Goal: Task Accomplishment & Management: Complete application form

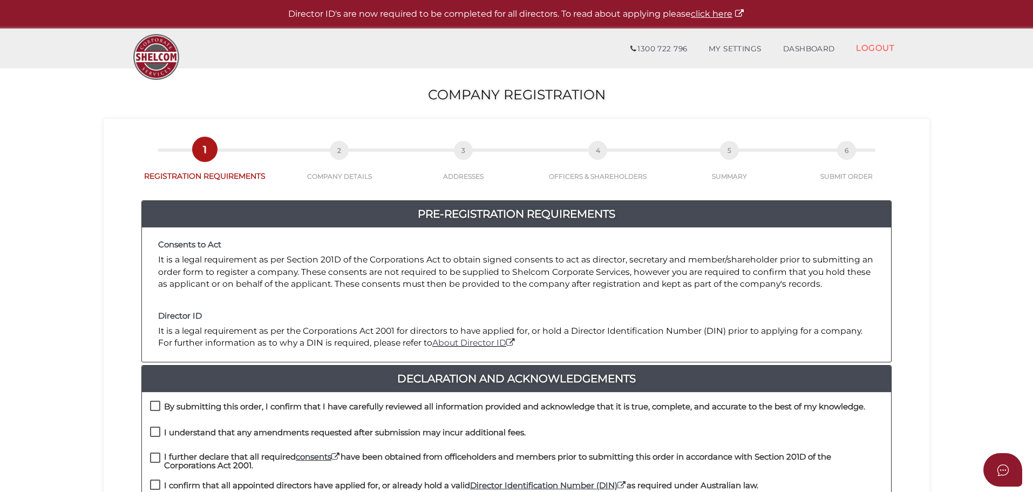
click at [220, 406] on h4 "By submitting this order, I confirm that I have carefully reviewed all informat…" at bounding box center [514, 406] width 701 height 9
checkbox input "true"
click at [213, 431] on h4 "I understand that any amendments requested after submission may incur additiona…" at bounding box center [345, 432] width 362 height 9
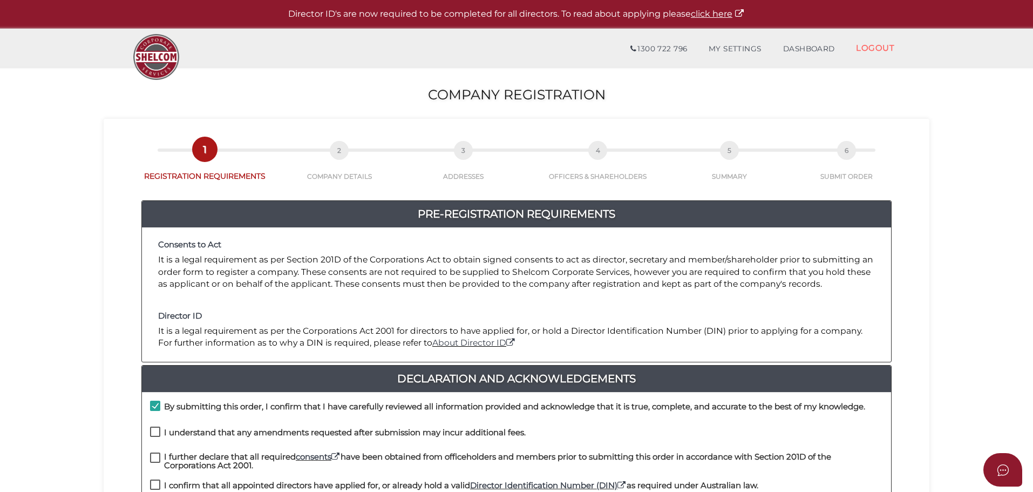
checkbox input "true"
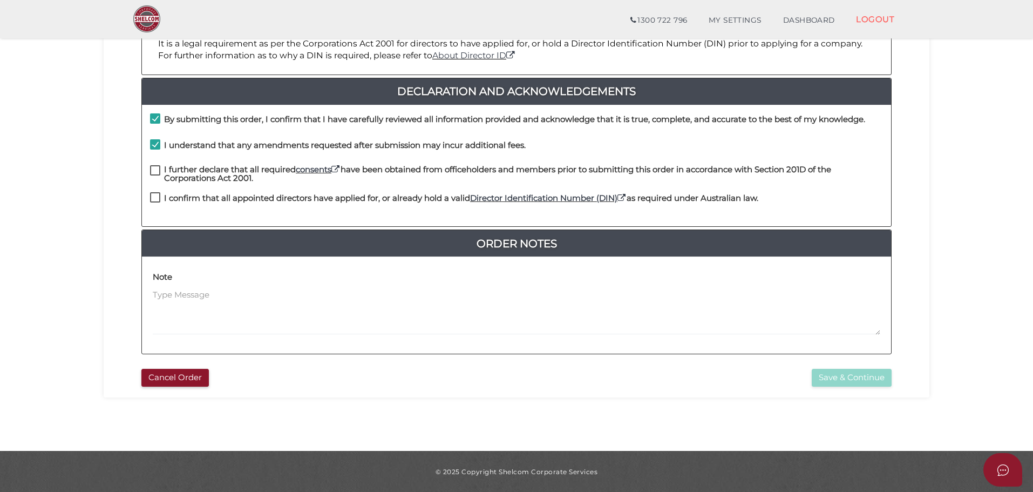
scroll to position [249, 0]
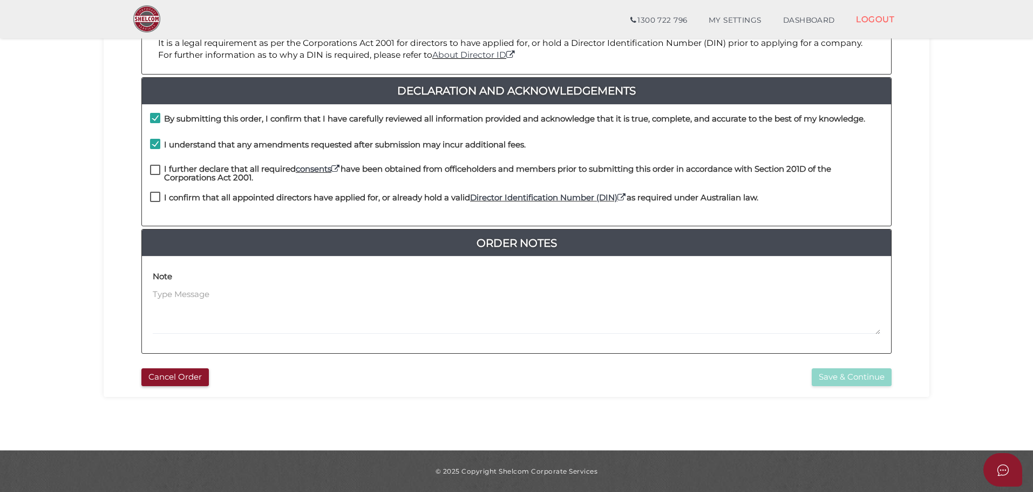
click at [223, 178] on h4 "I further declare that all required consents have been obtained from officehold…" at bounding box center [523, 174] width 719 height 18
checkbox input "true"
click at [228, 198] on h4 "I confirm that all appointed directors have applied for, or already hold a vali…" at bounding box center [461, 197] width 594 height 9
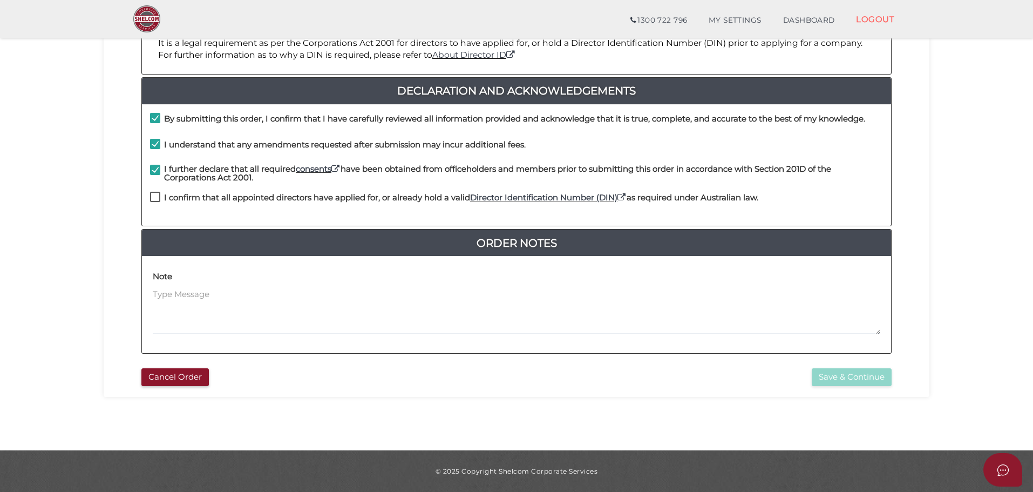
checkbox input "true"
click at [859, 373] on button "Save & Continue" at bounding box center [852, 377] width 80 height 18
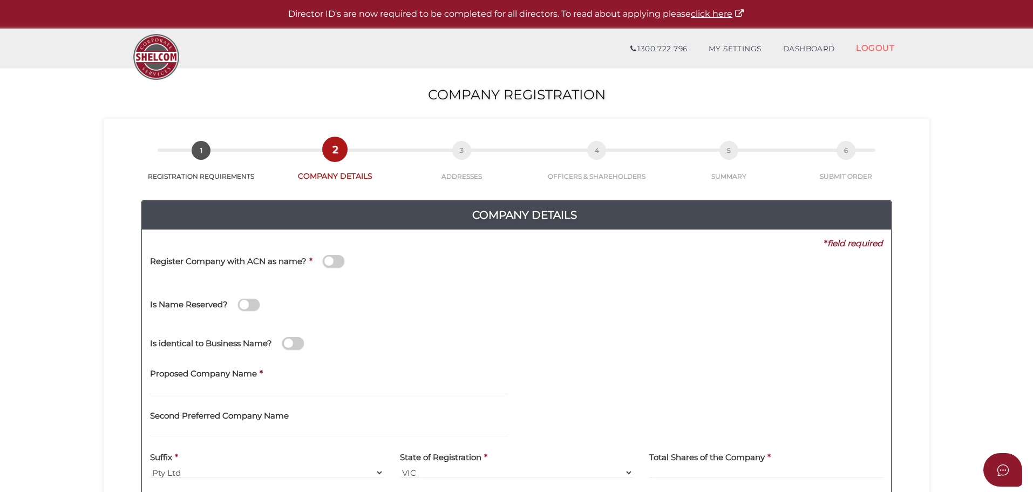
click at [200, 260] on h4 "Register Company with ACN as name?" at bounding box center [228, 261] width 156 height 9
click at [0, 0] on input "checkbox" at bounding box center [0, 0] width 0 height 0
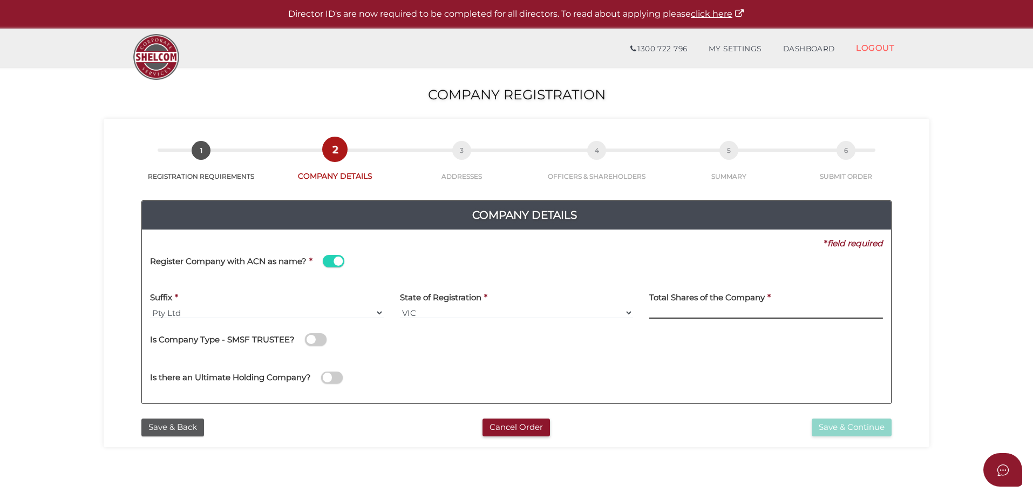
click at [668, 314] on input at bounding box center [766, 313] width 234 height 12
type input "1"
click at [842, 419] on button "Save & Continue" at bounding box center [852, 427] width 80 height 18
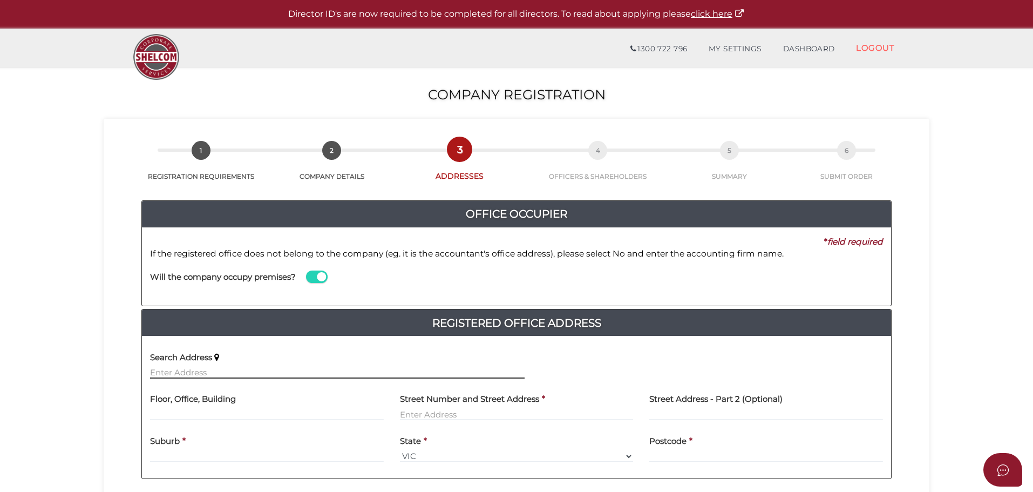
click at [195, 370] on input "text" at bounding box center [337, 372] width 375 height 12
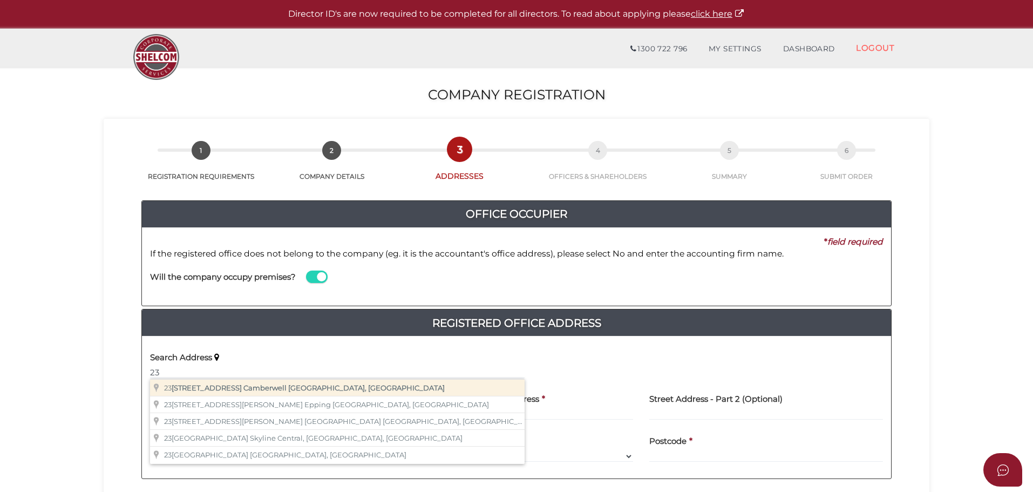
type input "[STREET_ADDRESS]"
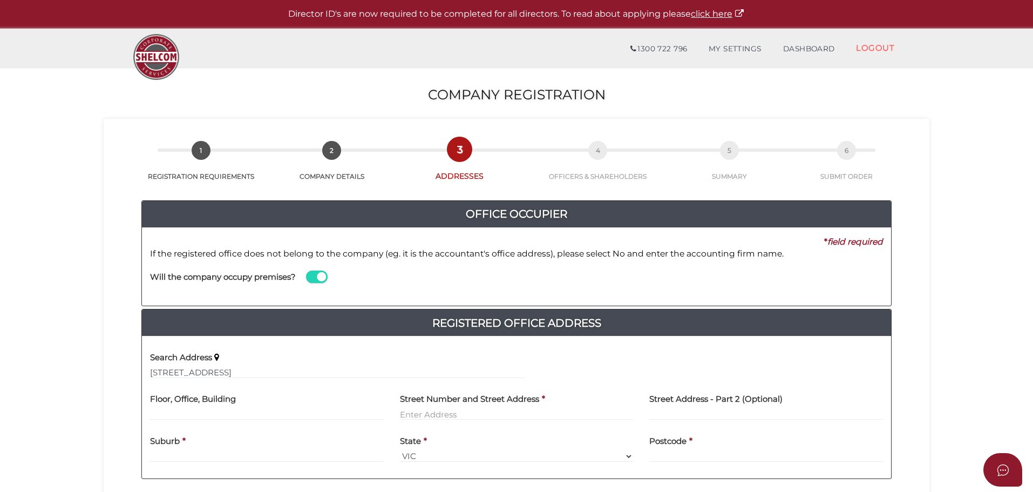
type input "[STREET_ADDRESS]"
type input "Camberwell"
select select "VIC"
type input "3124"
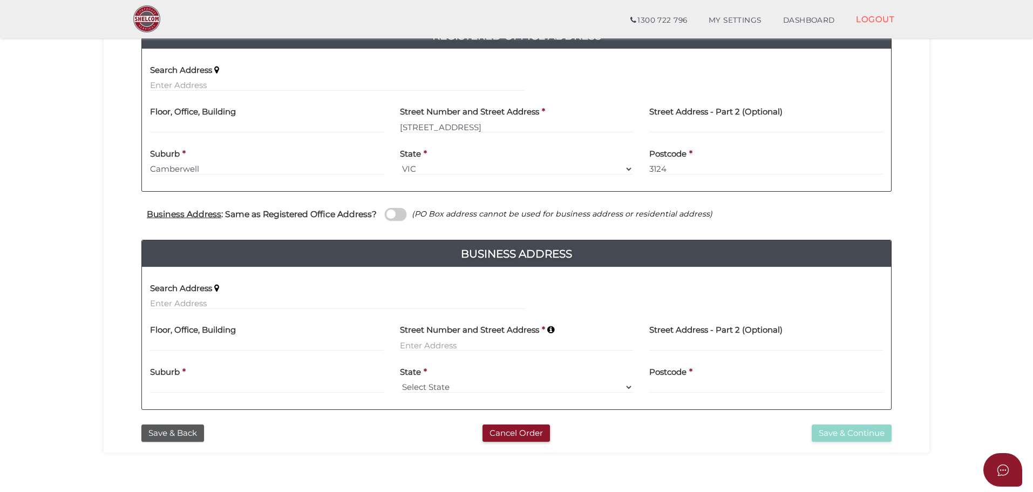
scroll to position [295, 0]
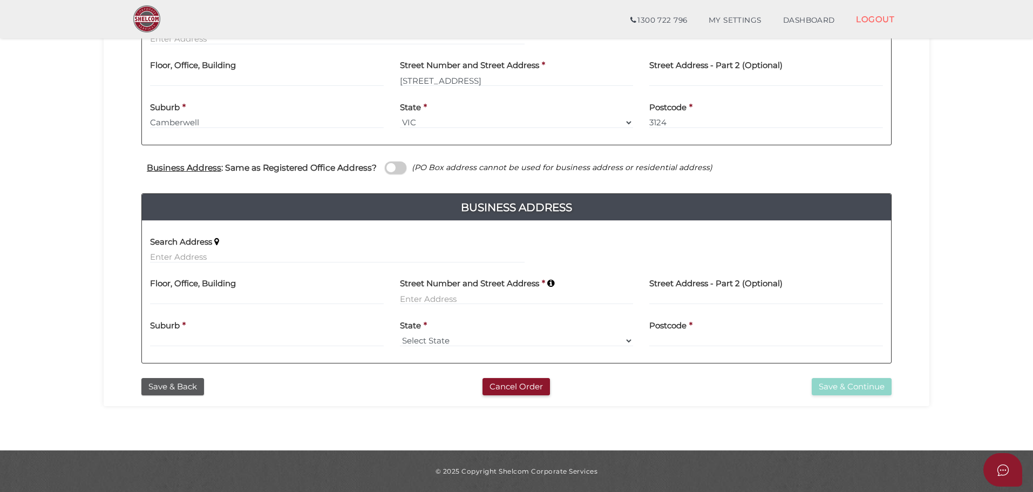
click at [361, 170] on h4 "Business Address : Same as Registered Office Address?" at bounding box center [262, 167] width 230 height 9
click at [0, 0] on input "checkbox" at bounding box center [0, 0] width 0 height 0
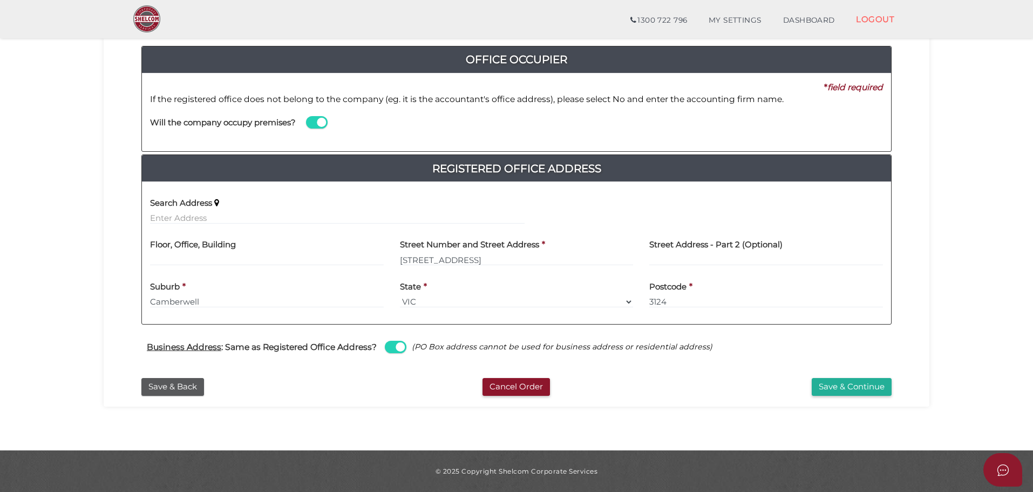
scroll to position [116, 0]
click at [847, 387] on button "Save & Continue" at bounding box center [852, 387] width 80 height 18
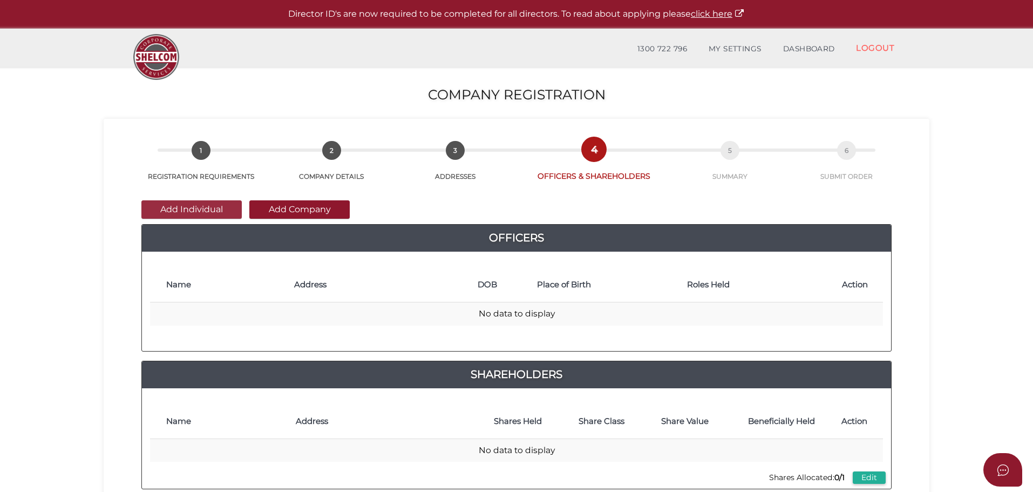
click at [198, 210] on button "Add Individual" at bounding box center [191, 209] width 100 height 18
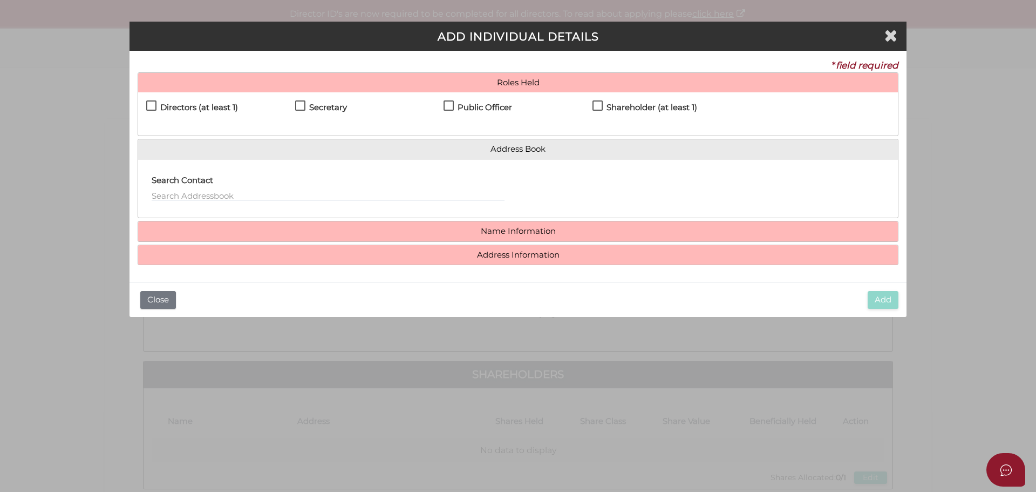
click at [194, 107] on h4 "Directors (at least 1)" at bounding box center [199, 107] width 78 height 9
checkbox input "true"
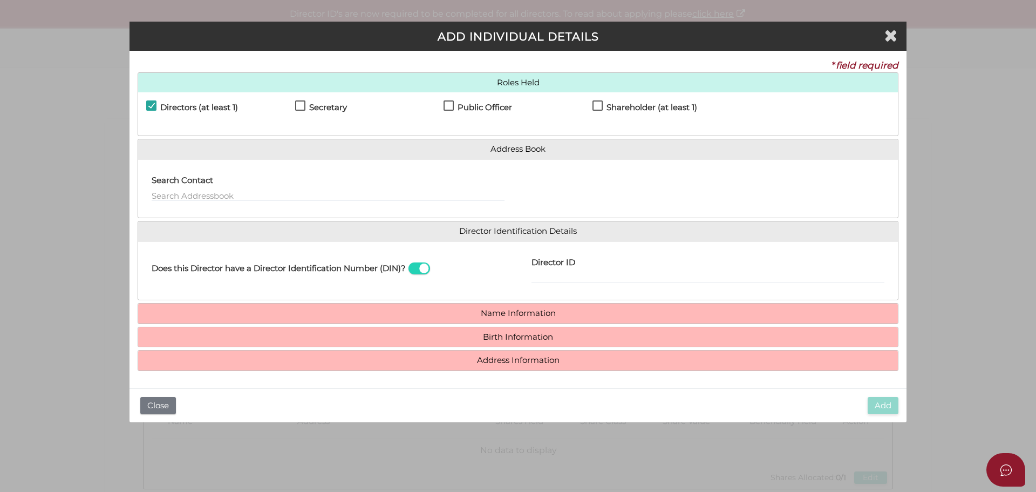
click at [666, 103] on h4 "Shareholder (at least 1)" at bounding box center [652, 107] width 91 height 9
checkbox input "true"
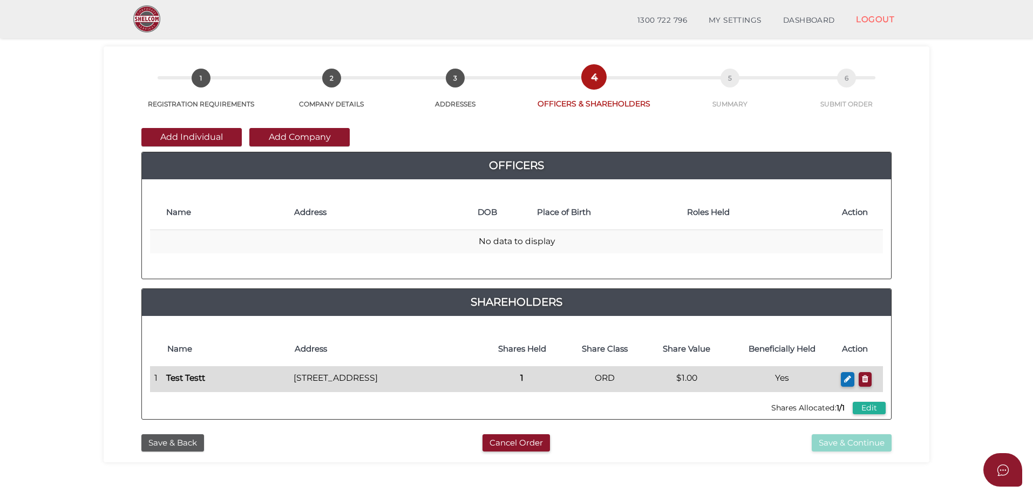
scroll to position [35, 0]
click at [845, 379] on icon "button" at bounding box center [847, 378] width 7 height 8
checkbox input "true"
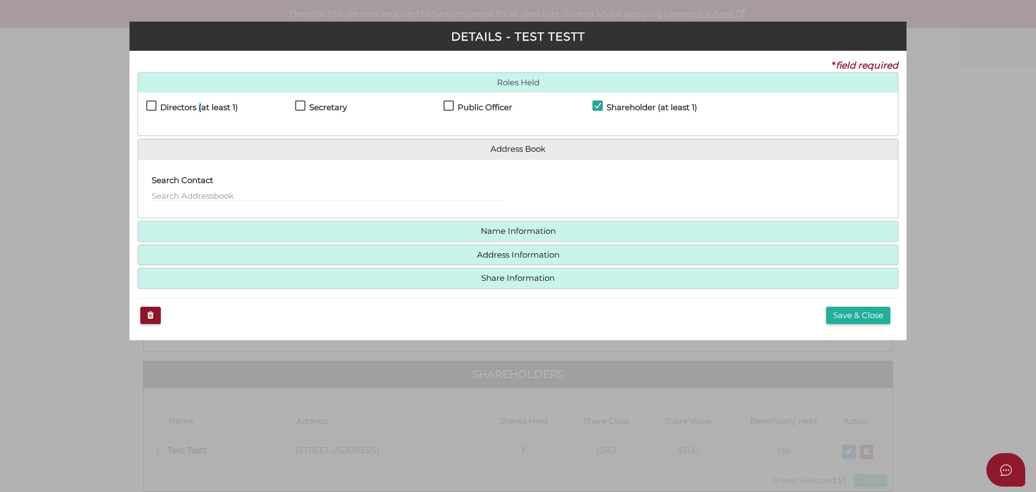
click at [200, 105] on h4 "Directors (at least 1)" at bounding box center [199, 107] width 78 height 9
click at [181, 106] on h4 "Directors (at least 1)" at bounding box center [199, 107] width 78 height 9
checkbox input "true"
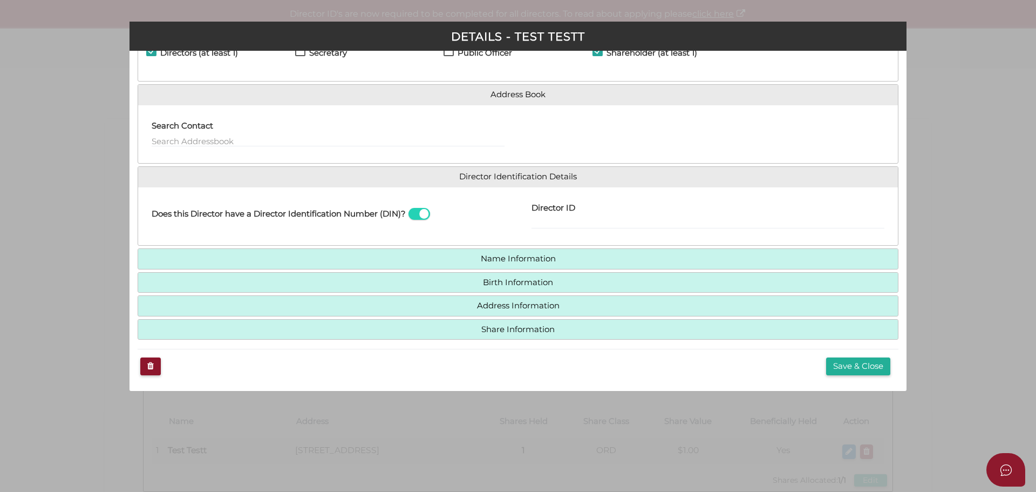
scroll to position [55, 0]
click at [852, 368] on button "Save & Close" at bounding box center [858, 366] width 64 height 18
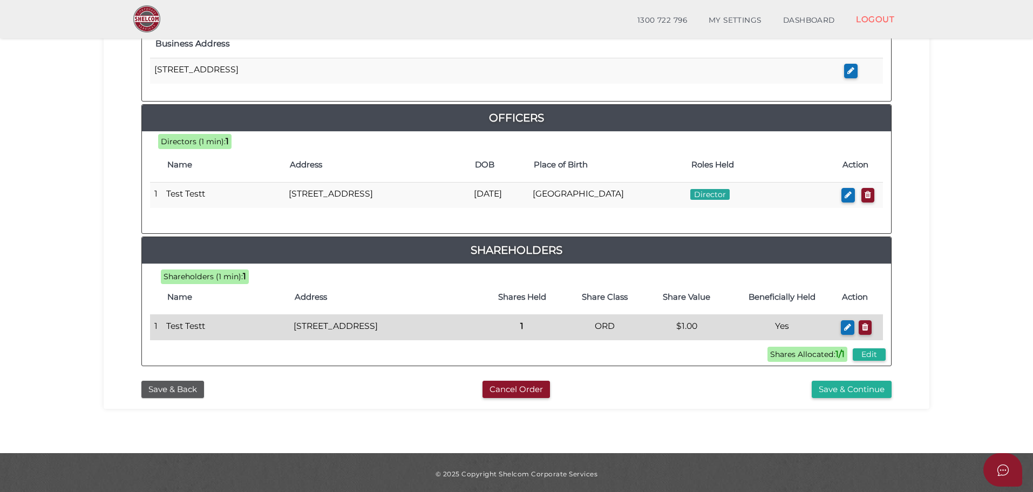
scroll to position [464, 0]
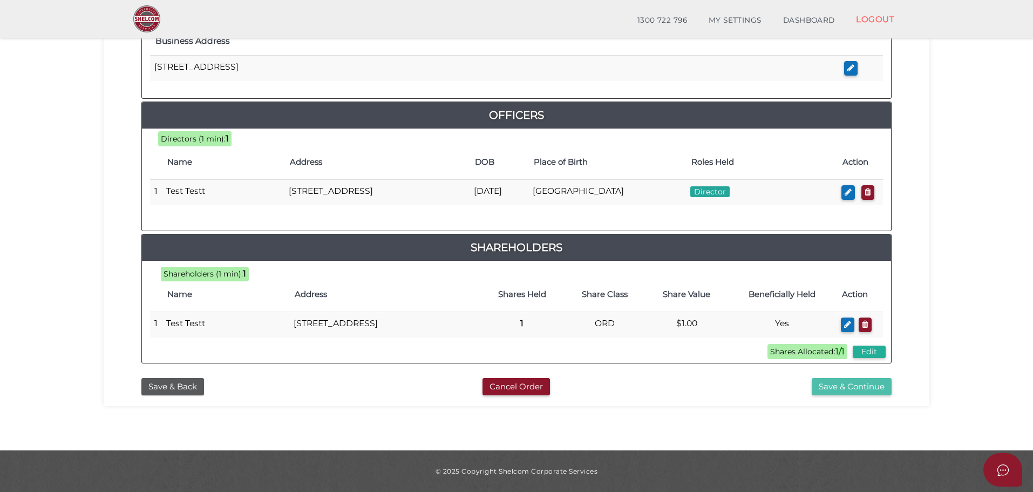
click at [835, 383] on button "Save & Continue" at bounding box center [852, 387] width 80 height 18
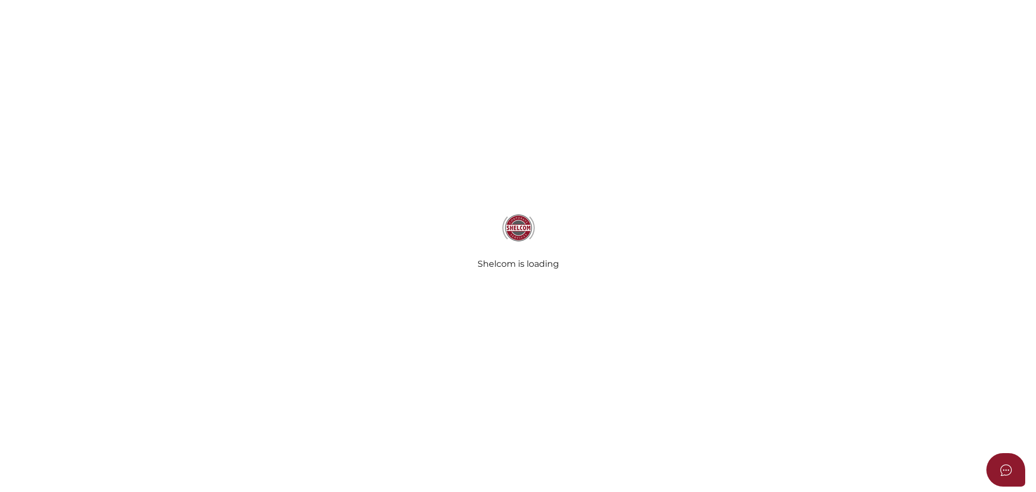
select select
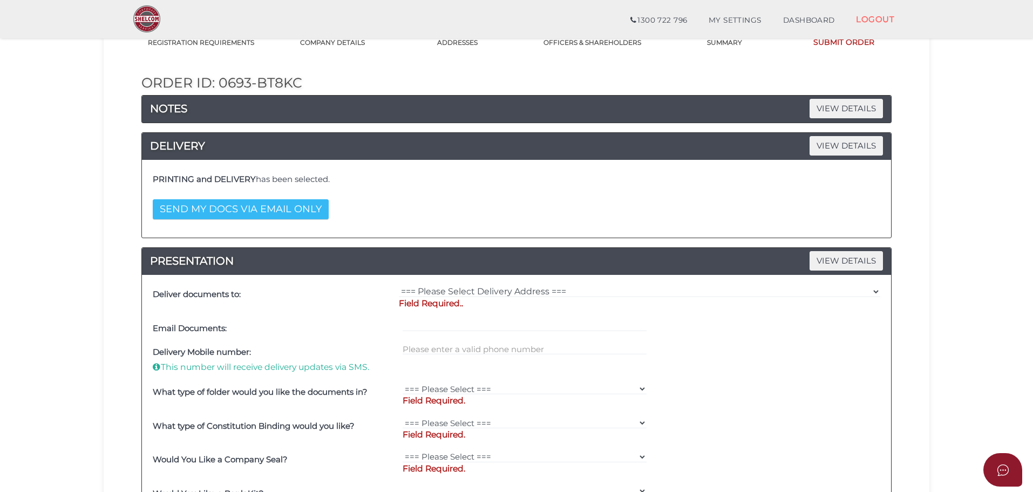
click at [250, 204] on button "SEND MY DOCS VIA EMAIL ONLY" at bounding box center [241, 209] width 176 height 20
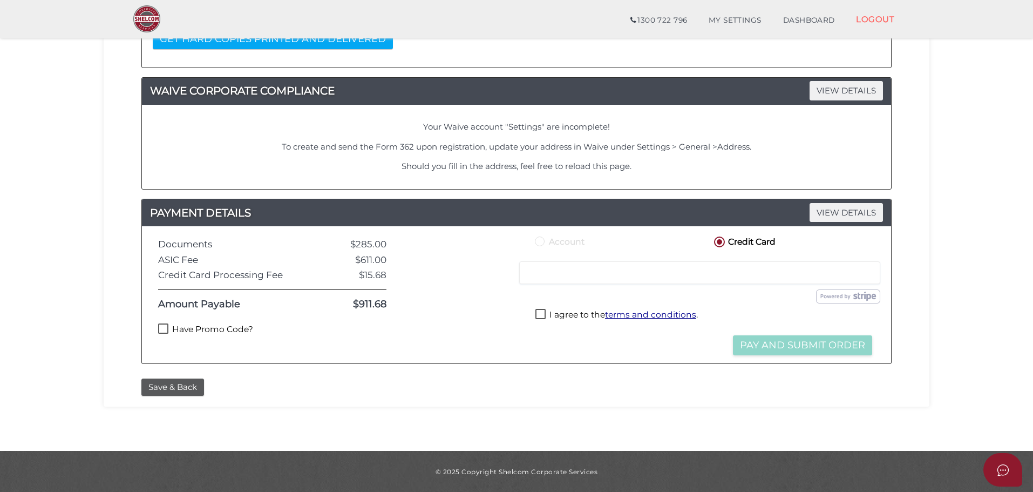
scroll to position [266, 0]
click at [208, 329] on label "Have Promo Code?" at bounding box center [205, 329] width 95 height 13
checkbox input "true"
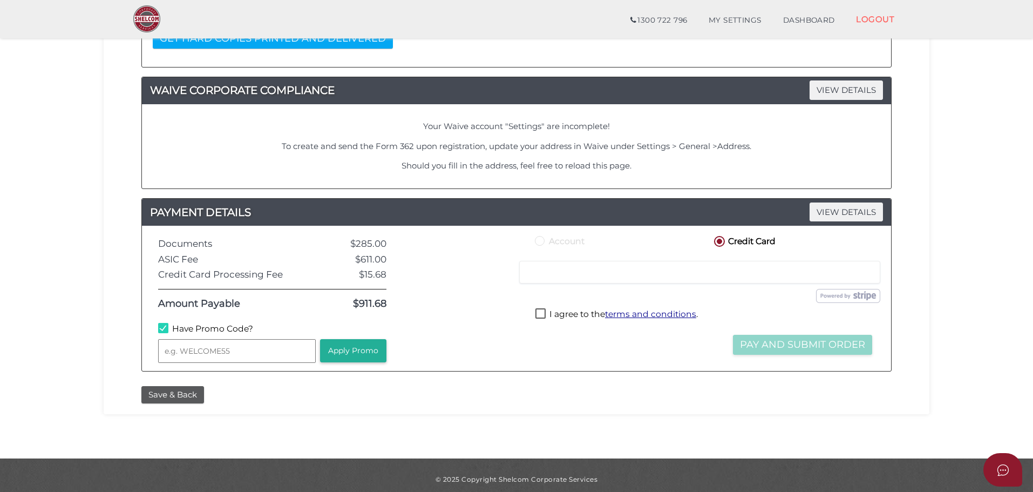
click at [212, 351] on input "text" at bounding box center [237, 351] width 158 height 24
type input "WELCOME55"
click at [362, 349] on button "Apply Promo" at bounding box center [353, 350] width 66 height 23
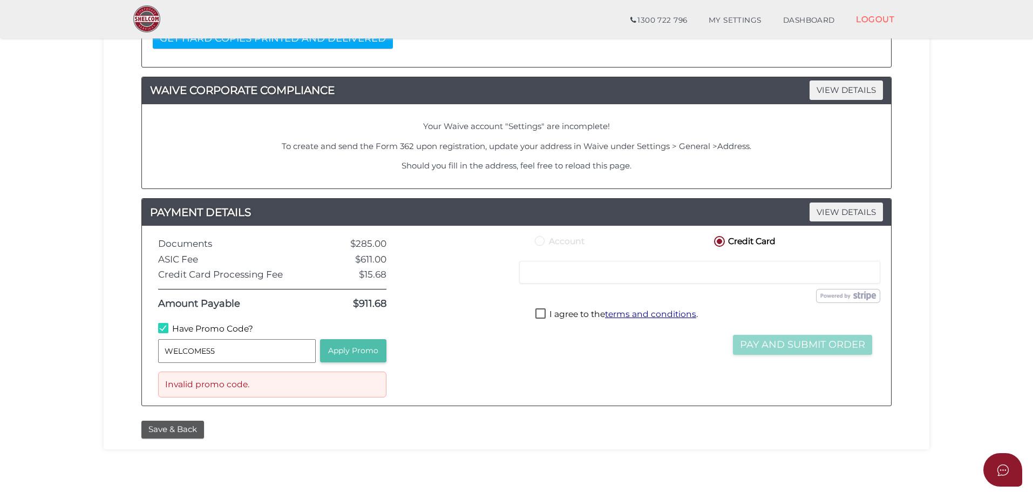
click at [358, 348] on button "Apply Promo" at bounding box center [353, 350] width 66 height 23
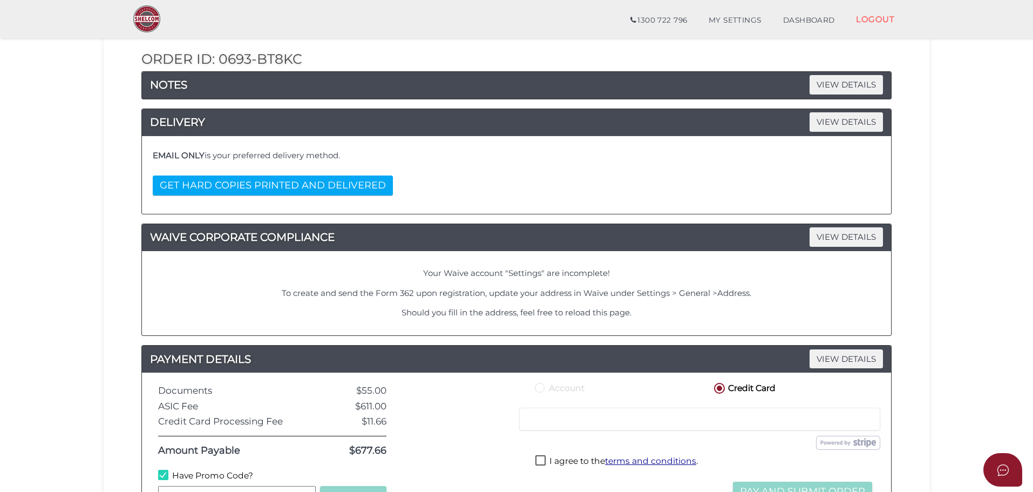
scroll to position [309, 0]
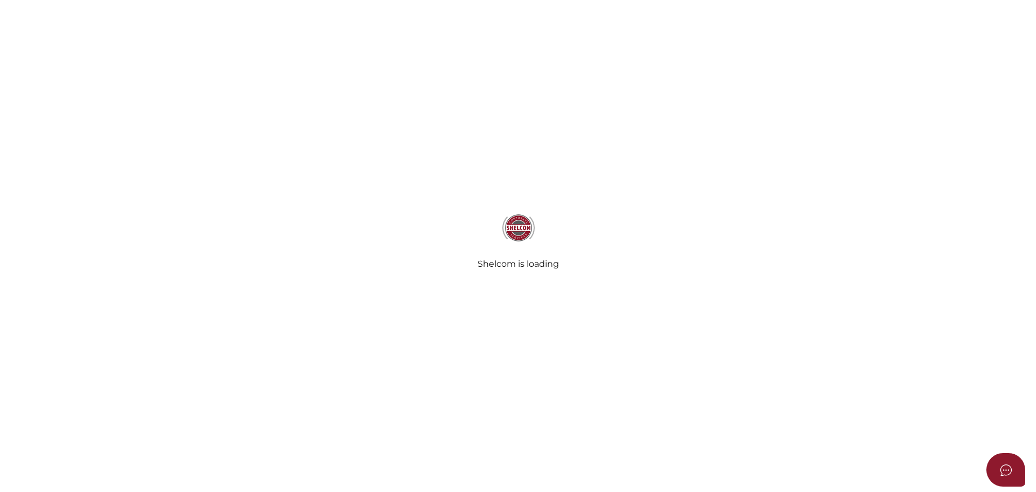
select select
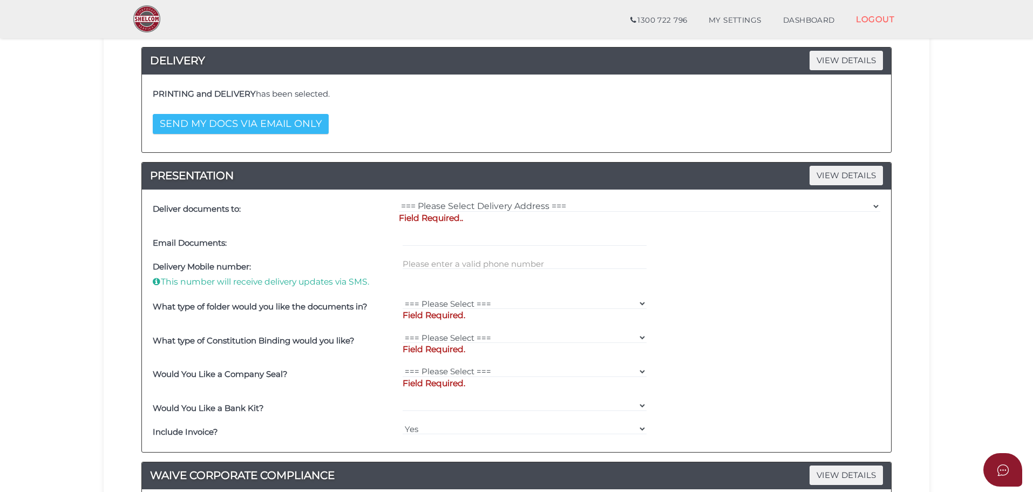
click at [226, 120] on button "SEND MY DOCS VIA EMAIL ONLY" at bounding box center [241, 124] width 176 height 20
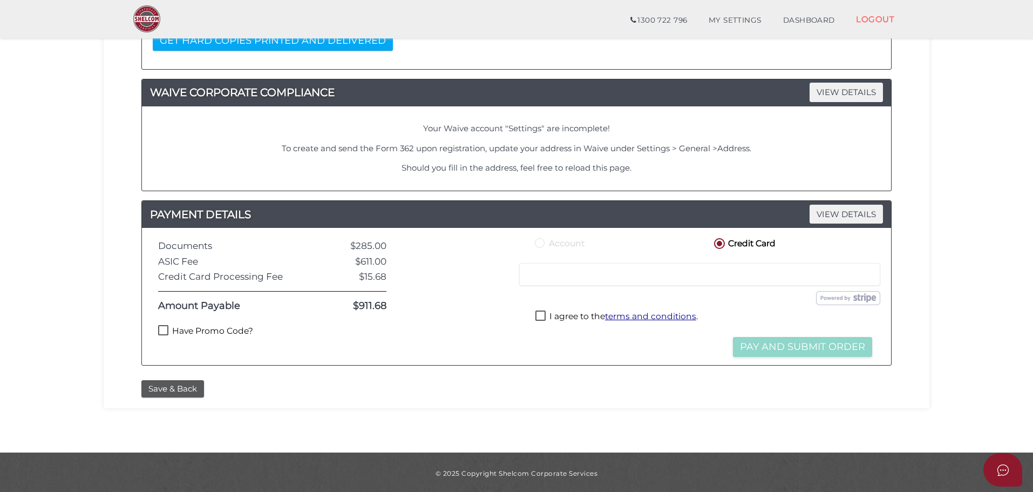
scroll to position [266, 0]
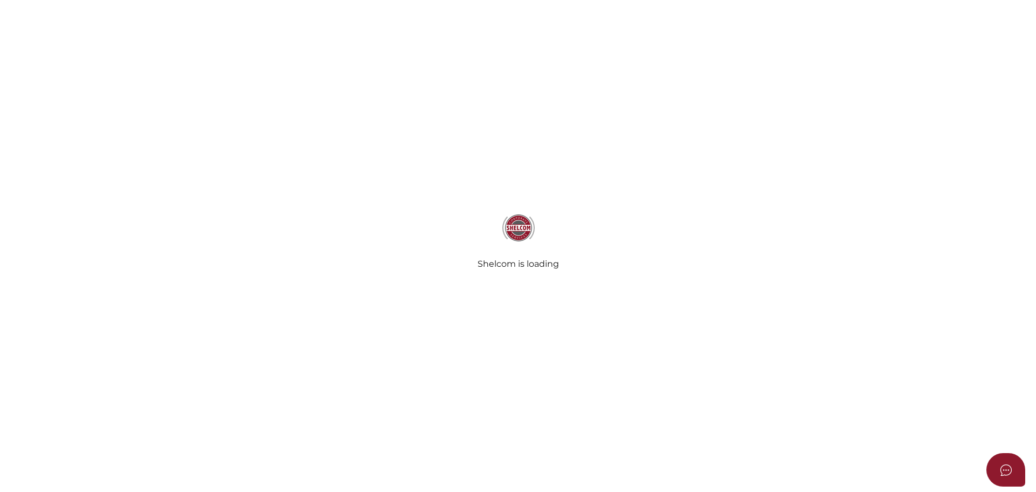
select select
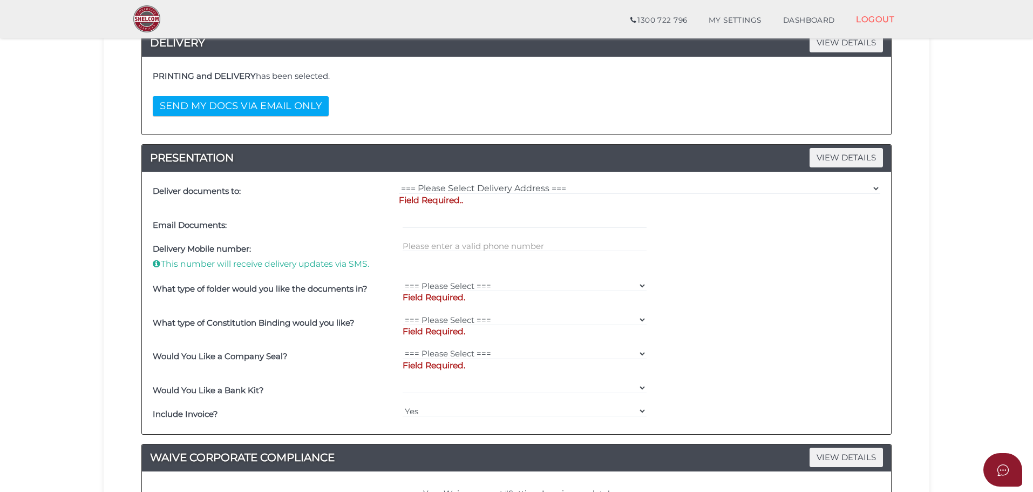
scroll to position [198, 0]
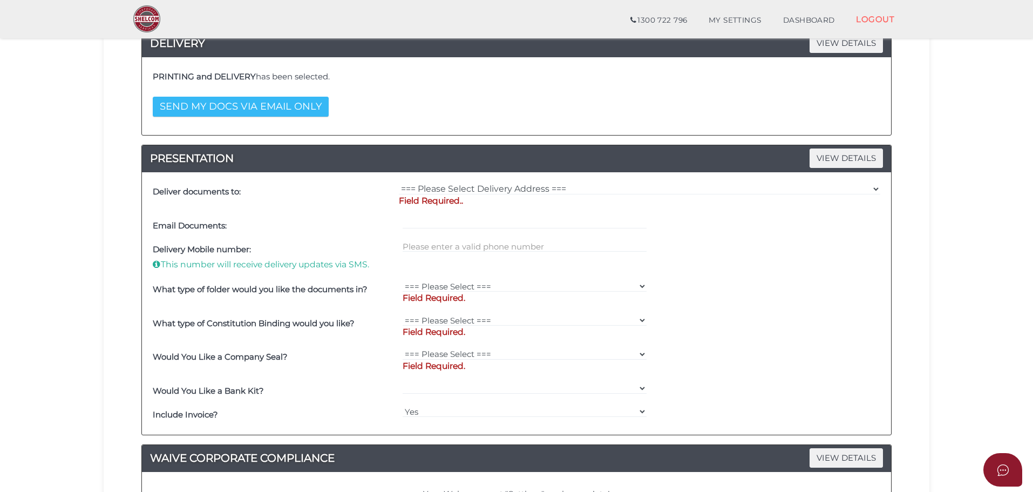
click at [249, 108] on button "SEND MY DOCS VIA EMAIL ONLY" at bounding box center [241, 107] width 176 height 20
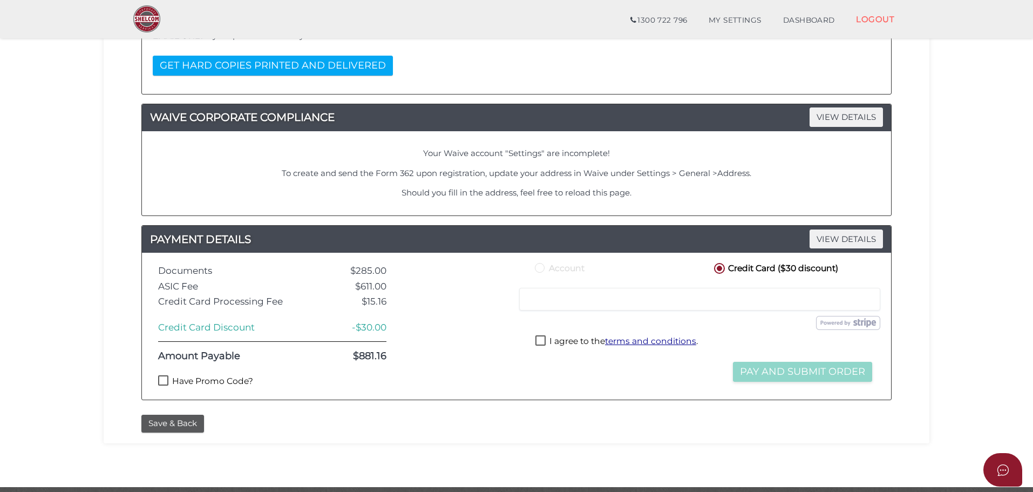
scroll to position [276, 0]
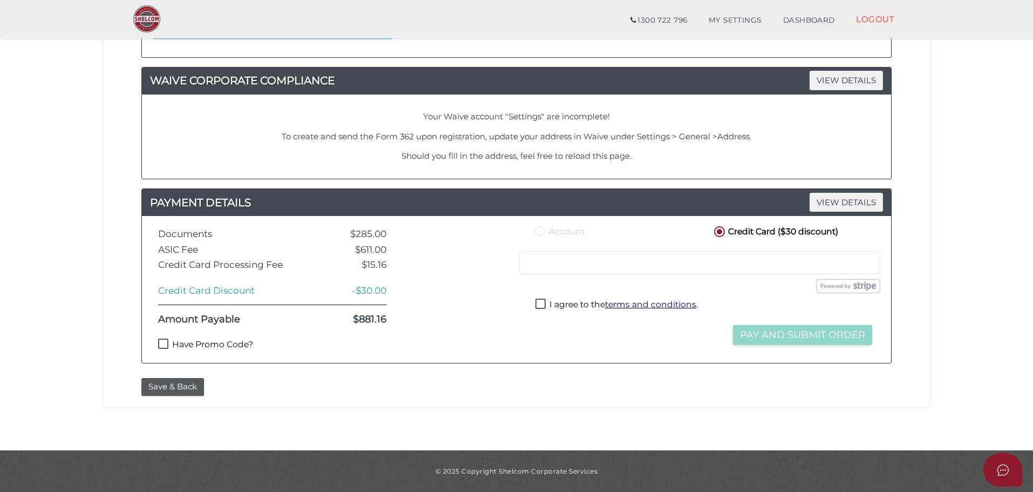
click at [338, 409] on section "Company Registration 1e9fec9bfd12da64dfc77c56dae922b3 1 REGISTRATION REQUIREMEN…" at bounding box center [516, 101] width 1033 height 697
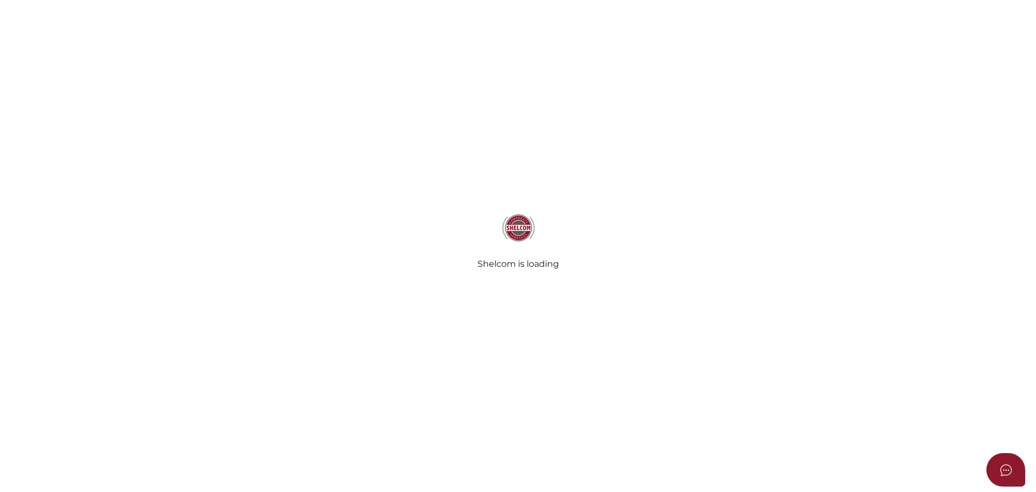
select select
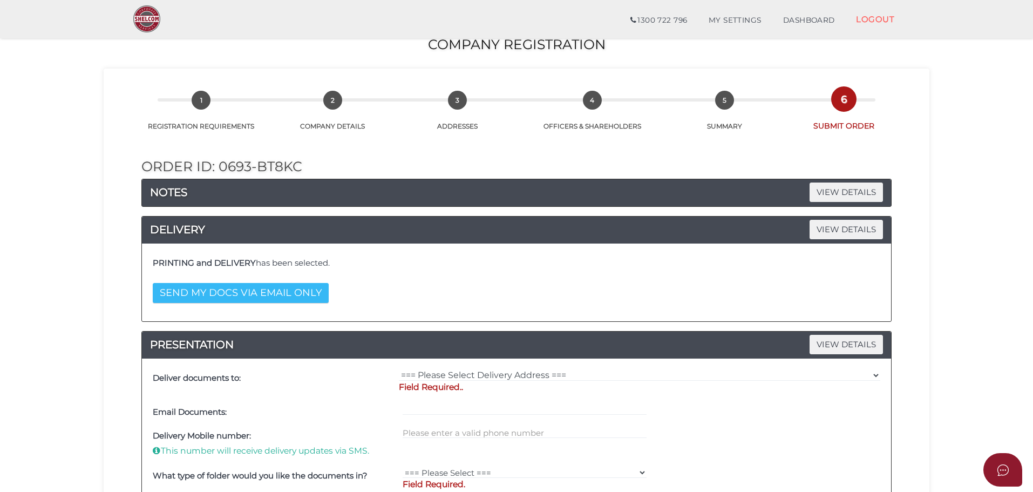
click at [271, 290] on button "SEND MY DOCS VIA EMAIL ONLY" at bounding box center [241, 293] width 176 height 20
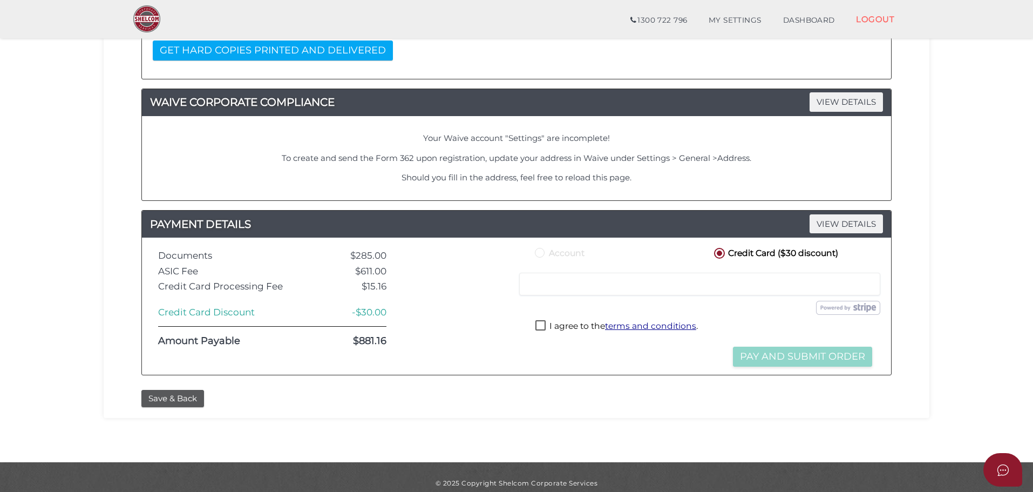
scroll to position [266, 0]
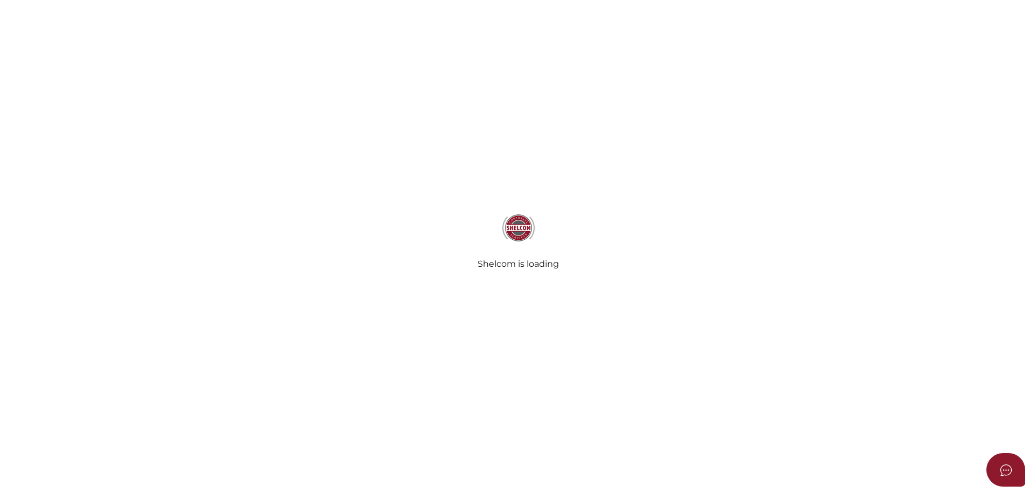
select select
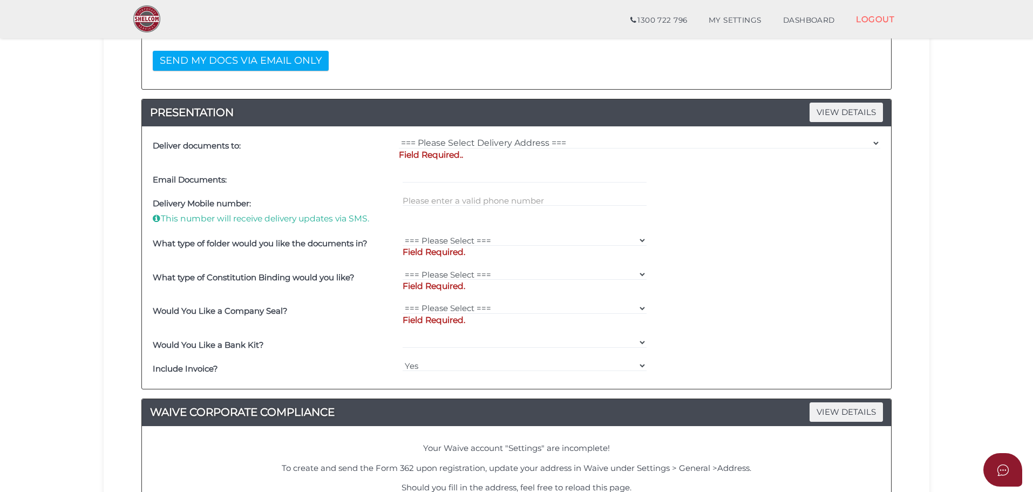
scroll to position [243, 0]
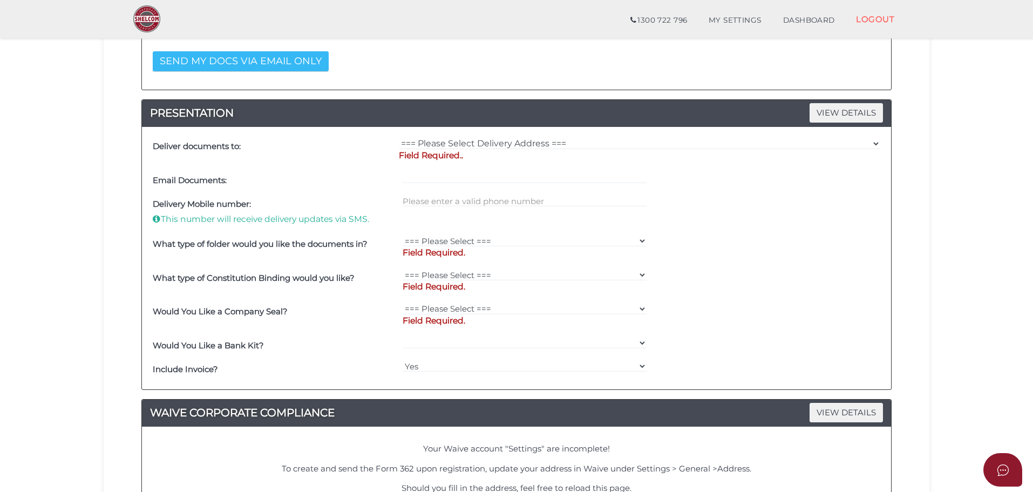
click at [214, 64] on button "SEND MY DOCS VIA EMAIL ONLY" at bounding box center [241, 61] width 176 height 20
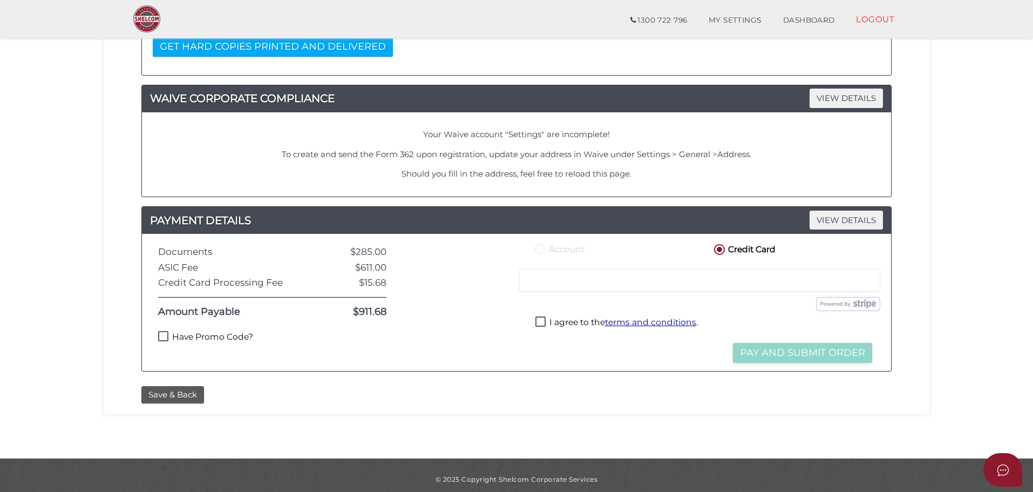
scroll to position [256, 0]
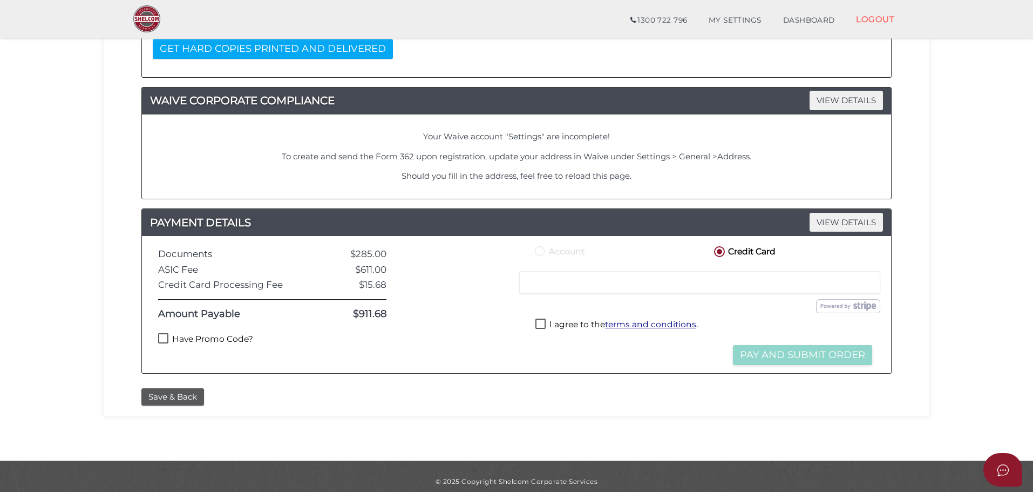
click at [202, 333] on label "Have Promo Code?" at bounding box center [205, 339] width 95 height 13
checkbox input "true"
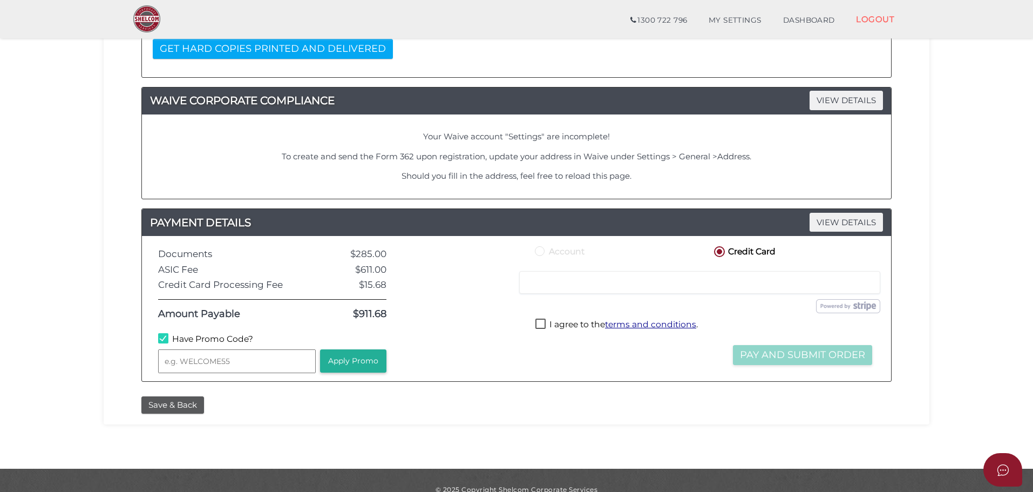
click at [215, 357] on input "text" at bounding box center [237, 361] width 158 height 24
type input "WELCOME55"
click at [392, 353] on div "Documents $285.00 ASIC Fee $611.00 Credit Card Processing Fee $15.68 Amount Pay…" at bounding box center [272, 308] width 244 height 128
click at [374, 356] on button "Apply Promo" at bounding box center [353, 360] width 66 height 23
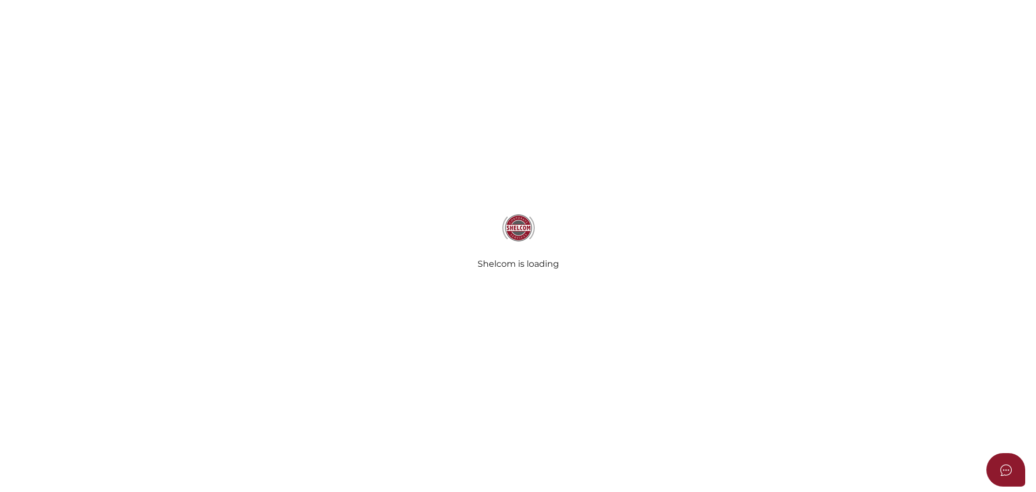
select select
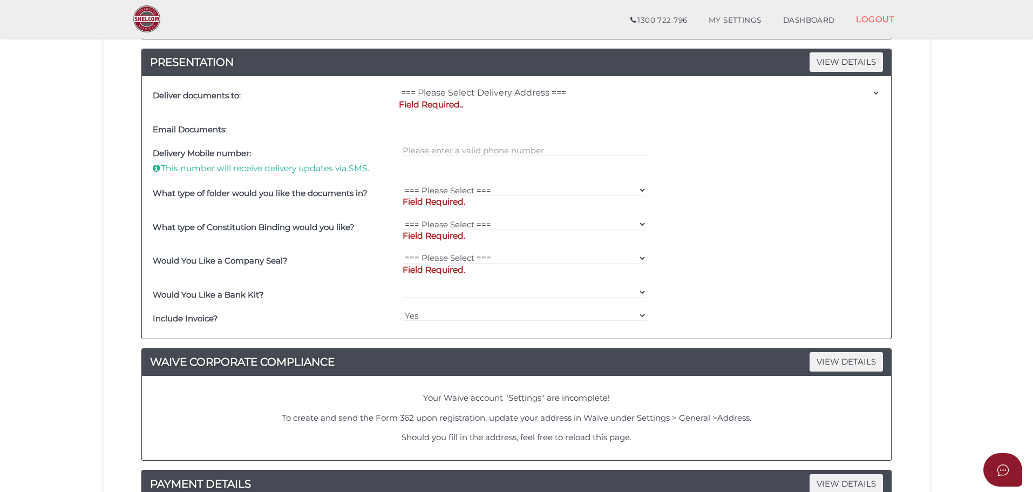
scroll to position [256, 0]
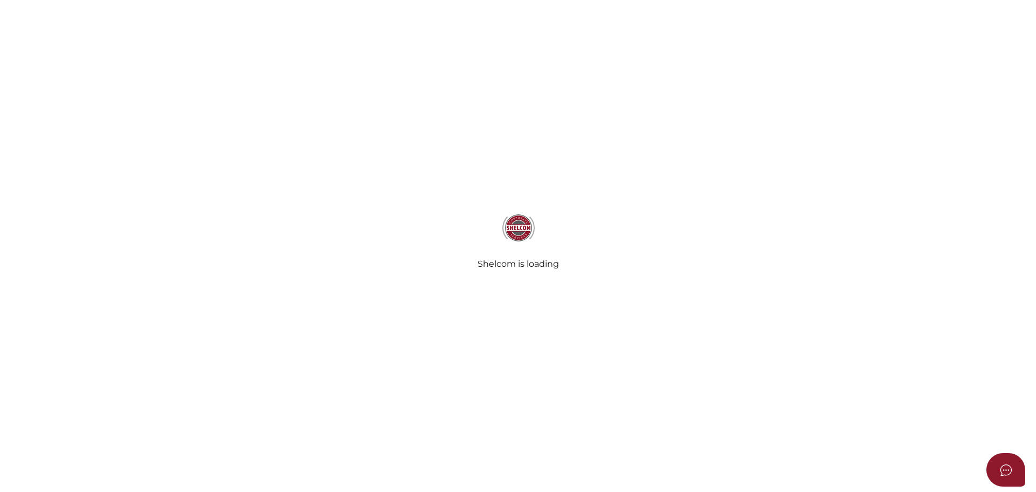
select select
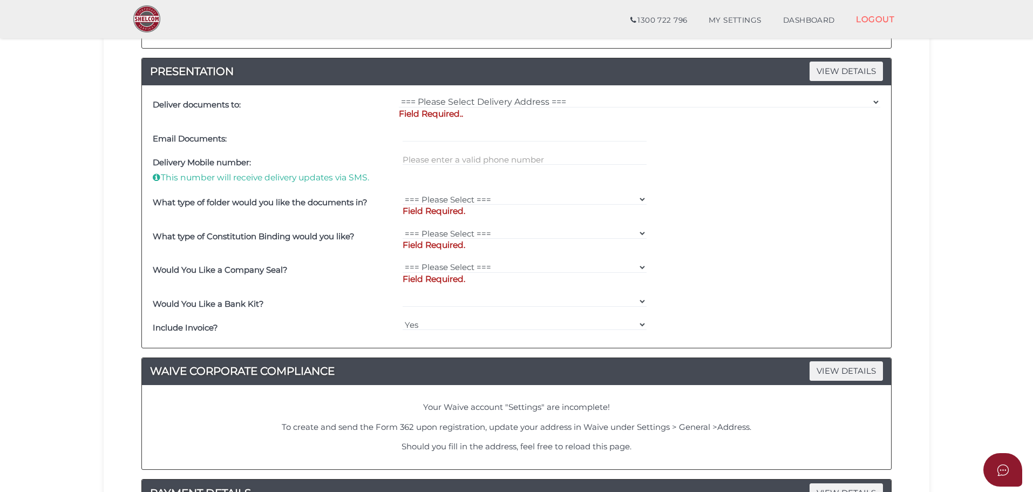
scroll to position [566, 0]
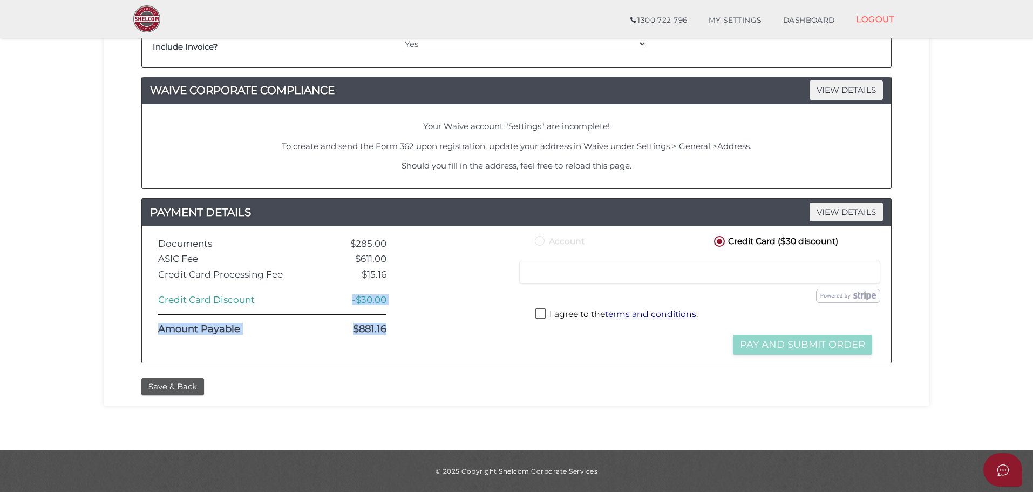
drag, startPoint x: 348, startPoint y: 298, endPoint x: 406, endPoint y: 303, distance: 57.9
click at [406, 303] on div "Documents $285.00 ASIC Fee $611.00 Credit Card Processing Fee $15.16 Credit Car…" at bounding box center [516, 294] width 733 height 121
click at [411, 298] on div at bounding box center [459, 294] width 130 height 121
drag, startPoint x: 351, startPoint y: 243, endPoint x: 393, endPoint y: 241, distance: 42.7
click at [393, 241] on div "$285.00" at bounding box center [351, 244] width 87 height 10
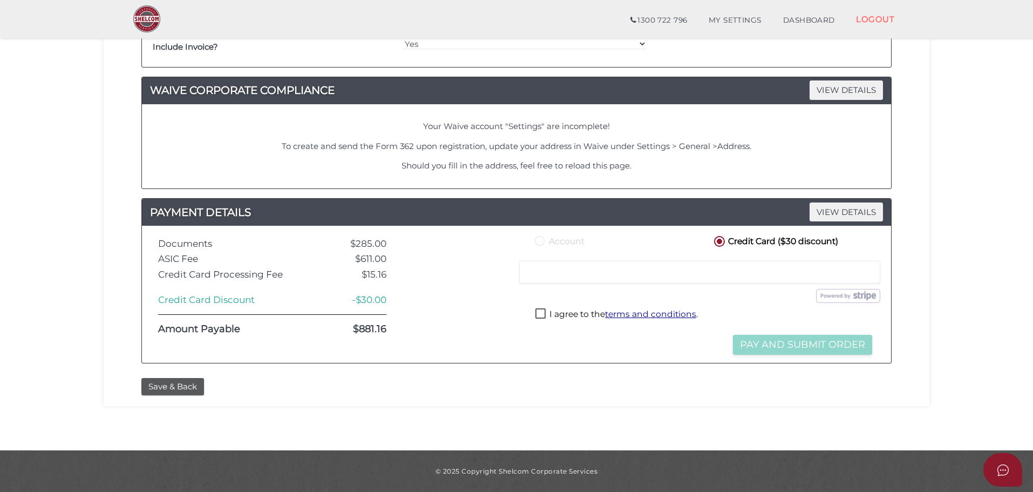
click at [419, 280] on div at bounding box center [459, 294] width 130 height 121
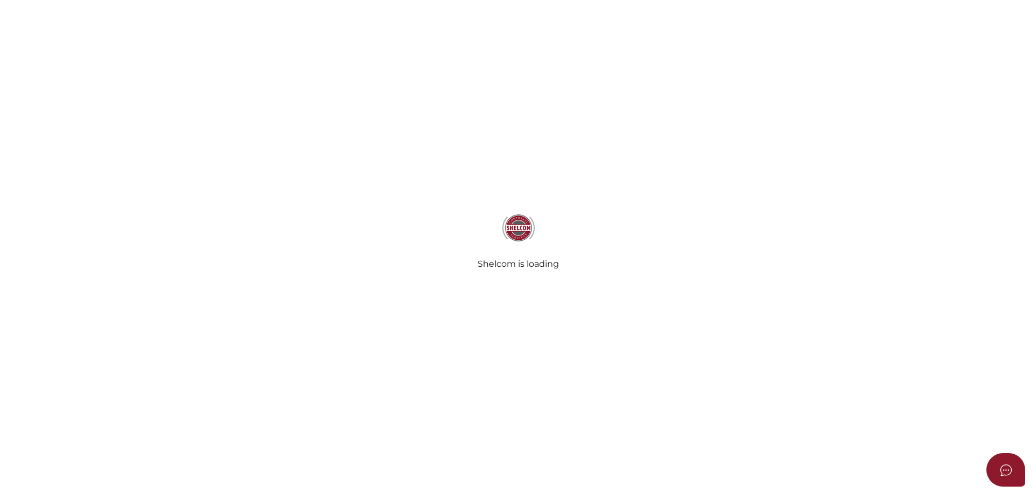
select select
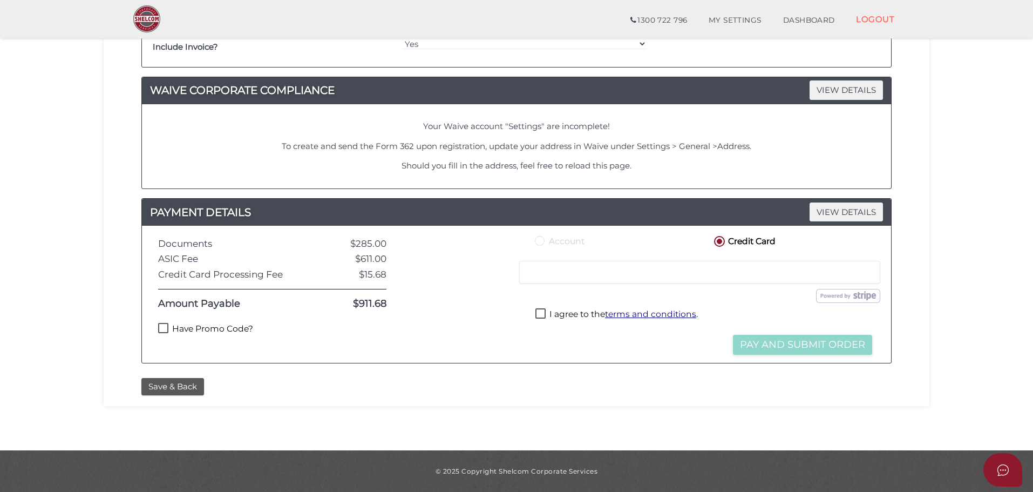
click at [217, 326] on label "Have Promo Code?" at bounding box center [205, 329] width 95 height 13
checkbox input "true"
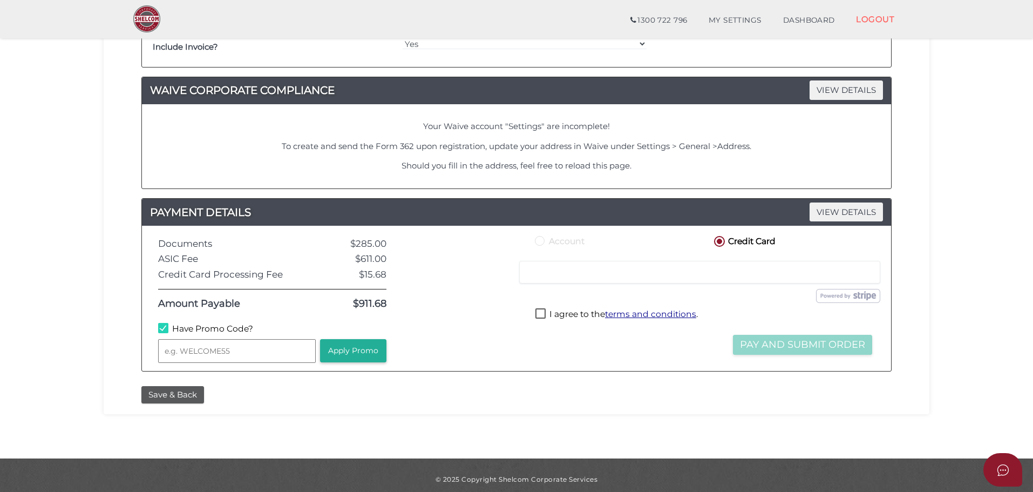
click at [223, 351] on input "text" at bounding box center [237, 351] width 158 height 24
click at [362, 347] on button "Apply Promo" at bounding box center [353, 350] width 66 height 23
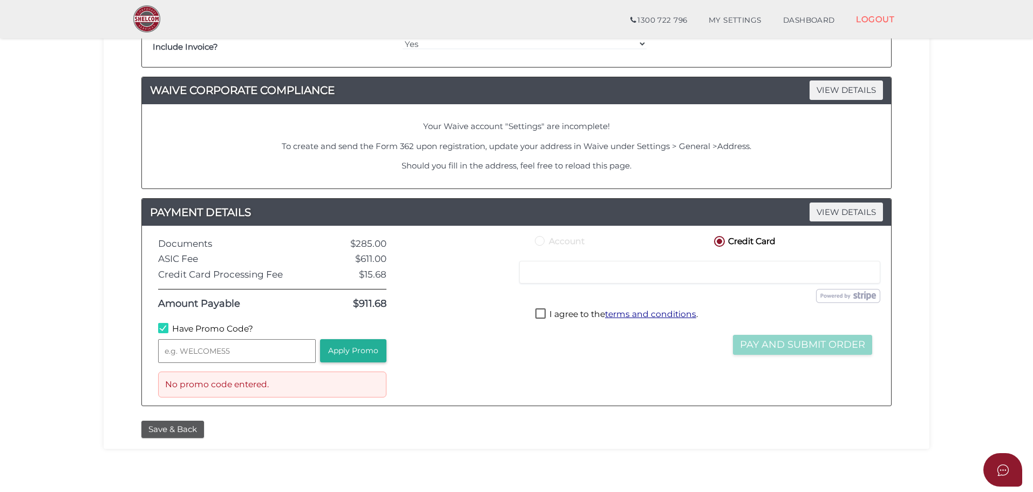
click at [236, 356] on input "text" at bounding box center [237, 351] width 158 height 24
click at [357, 350] on button "Apply Promo" at bounding box center [353, 350] width 66 height 23
click at [256, 350] on input "sdfsdfdsfsfs" at bounding box center [237, 351] width 158 height 24
type input "WELCOME55"
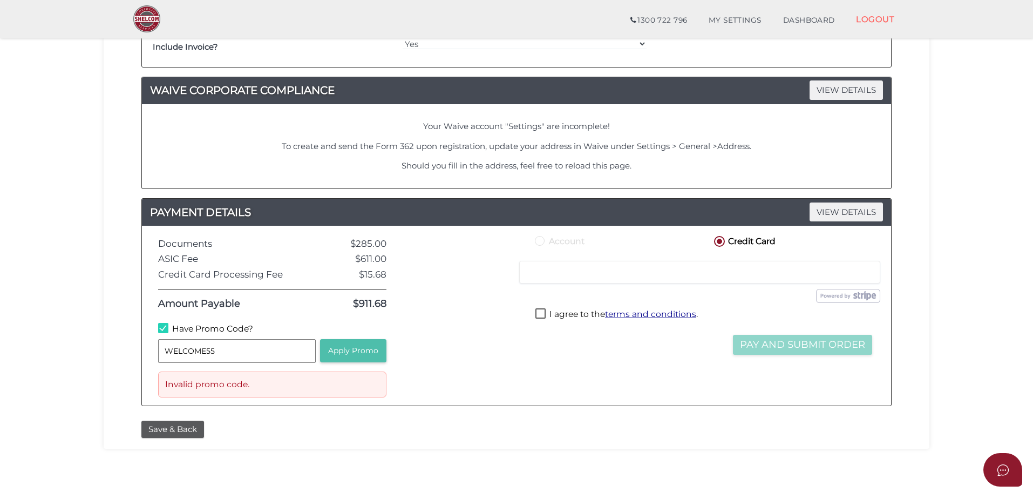
click at [369, 351] on button "Apply Promo" at bounding box center [353, 350] width 66 height 23
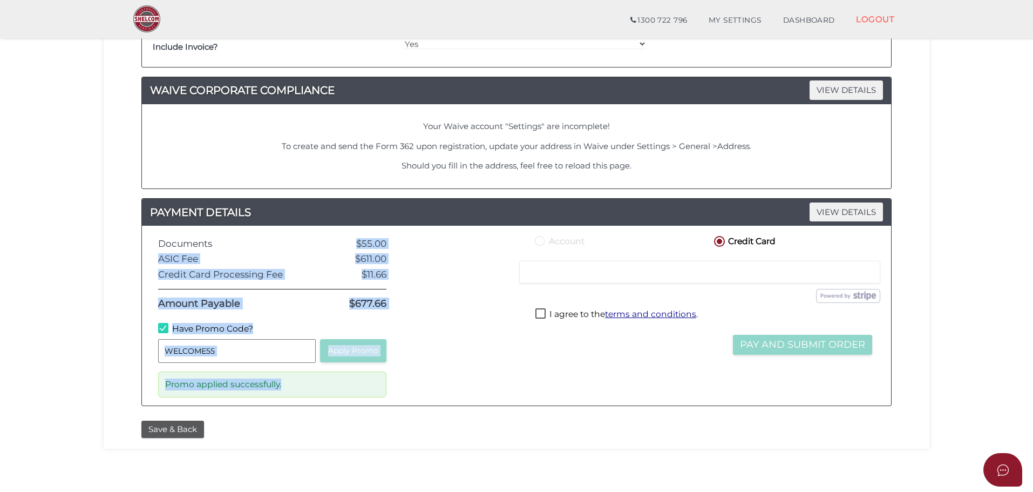
drag, startPoint x: 352, startPoint y: 245, endPoint x: 413, endPoint y: 242, distance: 61.0
click at [413, 242] on div "Documents $55.00 ASIC Fee $611.00 Credit Card Processing Fee $11.66 Amount Paya…" at bounding box center [516, 316] width 733 height 164
click at [410, 251] on div at bounding box center [459, 316] width 130 height 164
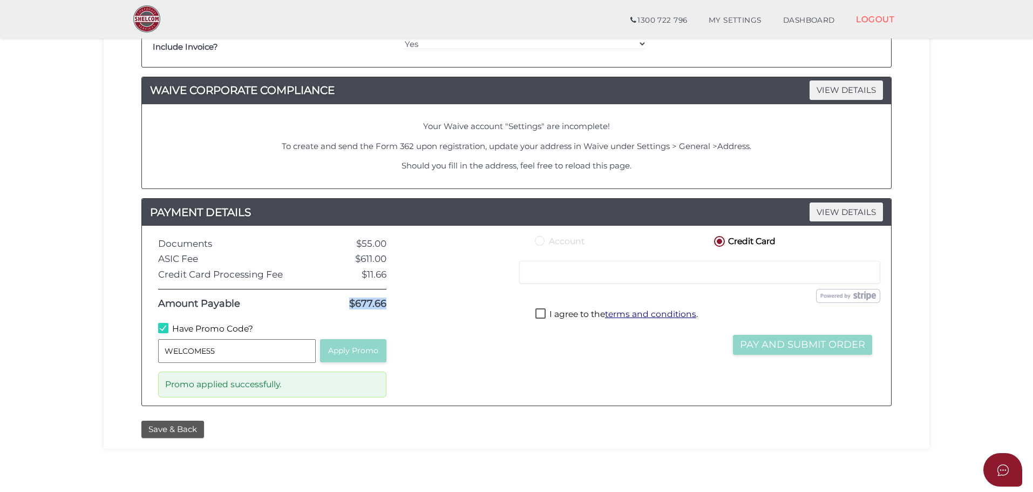
drag, startPoint x: 352, startPoint y: 303, endPoint x: 386, endPoint y: 300, distance: 34.1
click at [386, 300] on div "$677.66" at bounding box center [351, 303] width 87 height 11
click at [398, 298] on div at bounding box center [459, 316] width 130 height 164
click at [573, 313] on label "I agree to the terms and conditions ." at bounding box center [616, 314] width 162 height 13
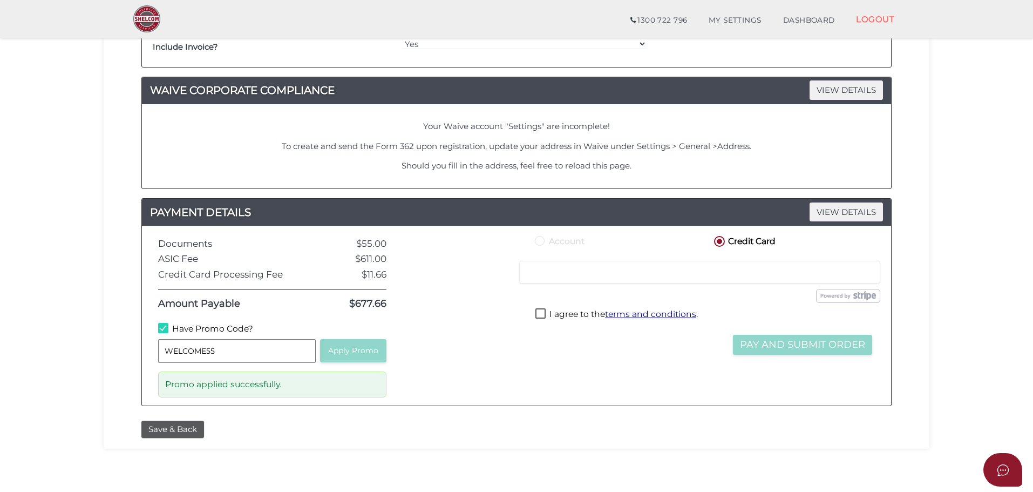
checkbox input "true"
click at [779, 343] on button "Pay and Submit Order" at bounding box center [802, 345] width 139 height 20
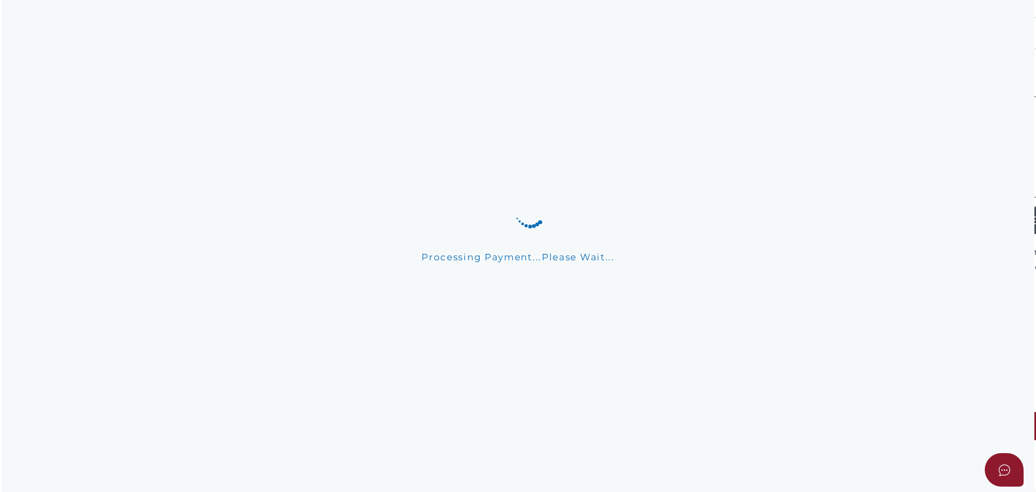
scroll to position [0, 0]
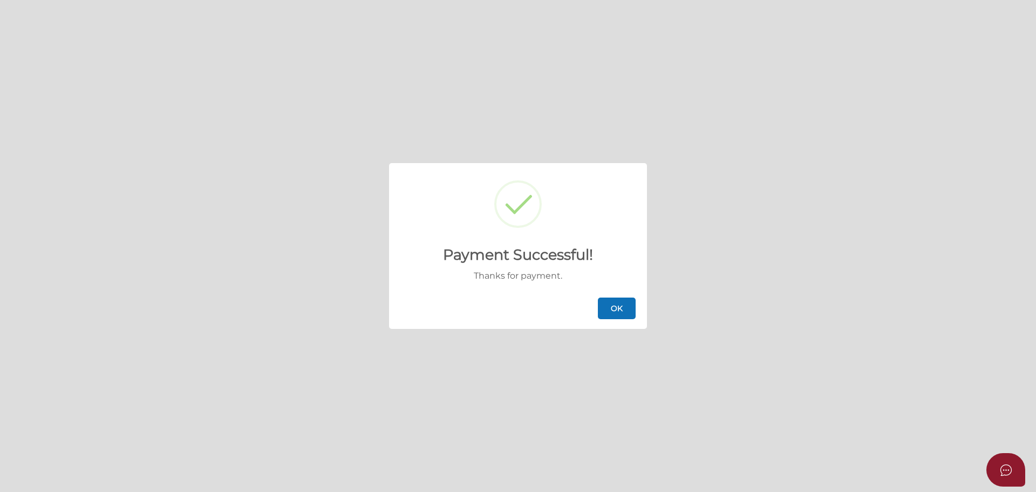
click at [618, 305] on button "OK" at bounding box center [617, 308] width 38 height 22
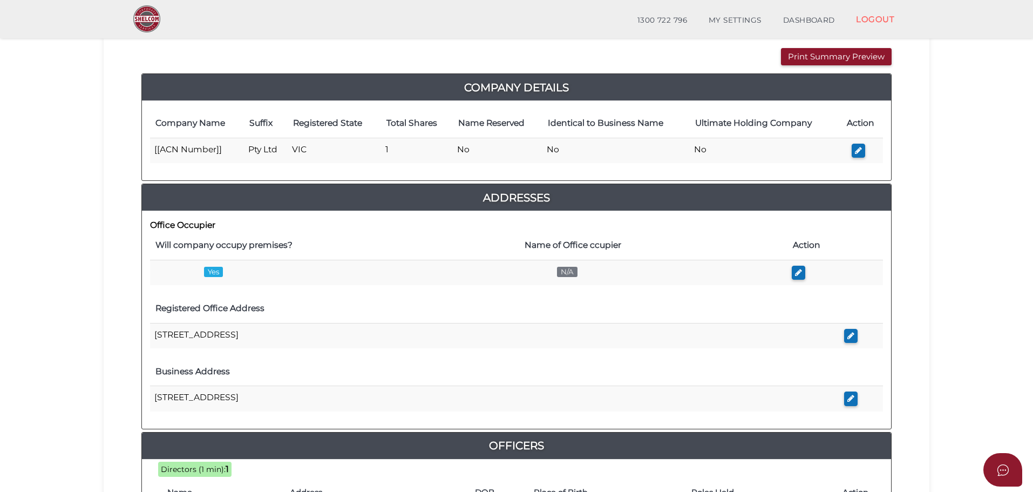
scroll to position [464, 0]
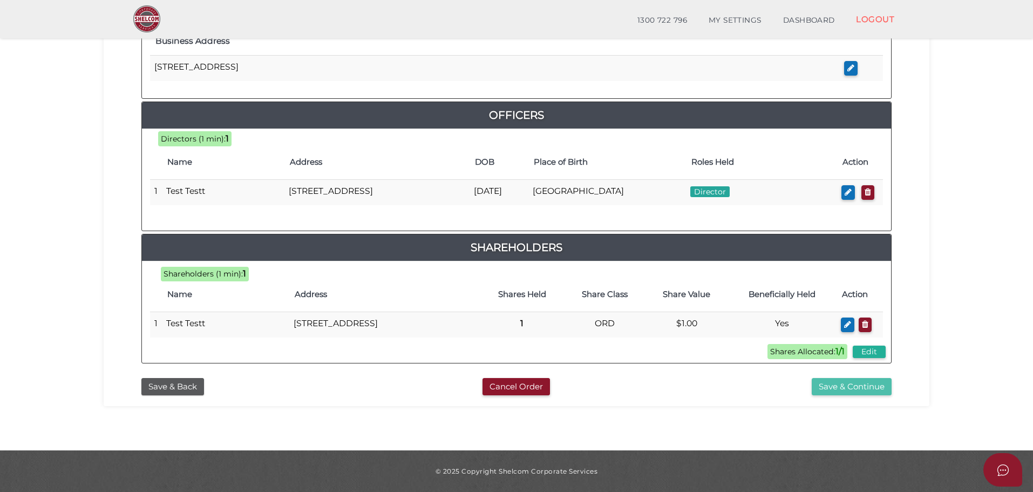
click at [872, 388] on button "Save & Continue" at bounding box center [852, 387] width 80 height 18
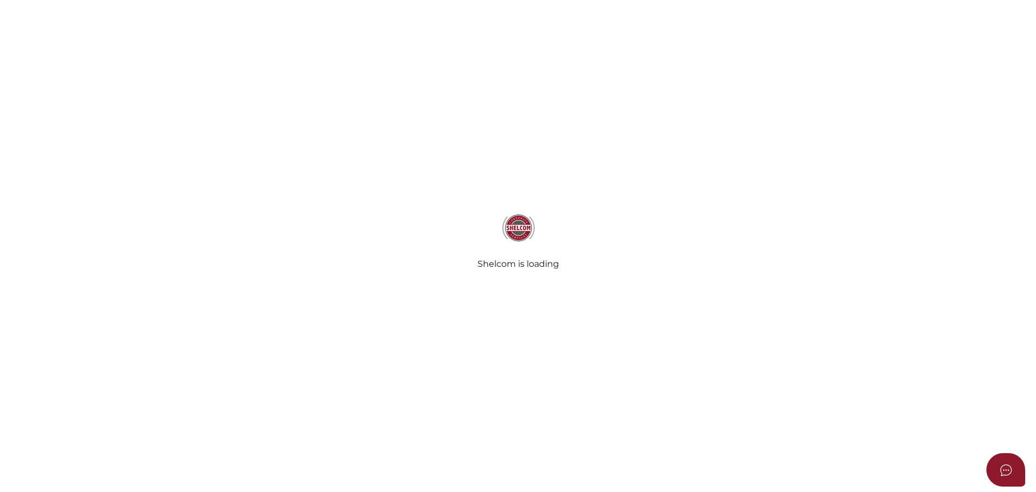
select select
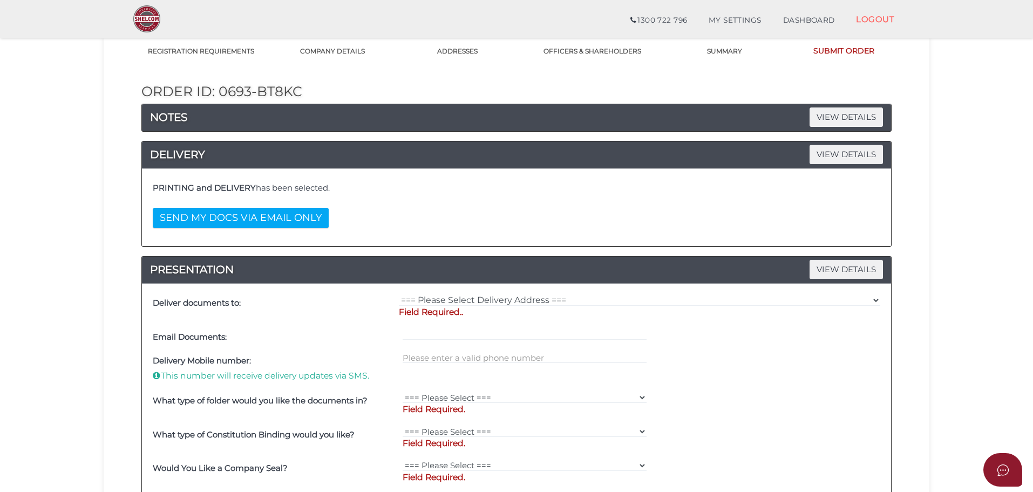
scroll to position [93, 0]
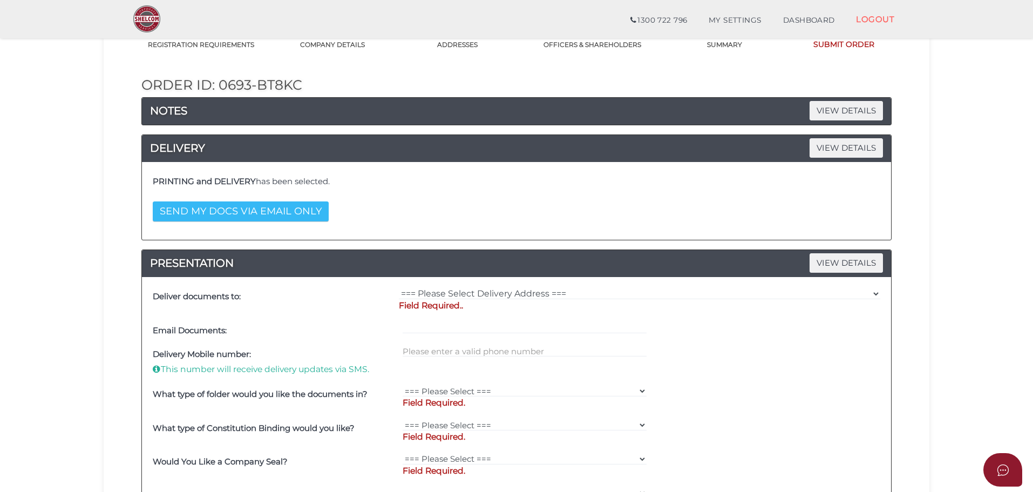
click at [263, 214] on button "SEND MY DOCS VIA EMAIL ONLY" at bounding box center [241, 211] width 176 height 20
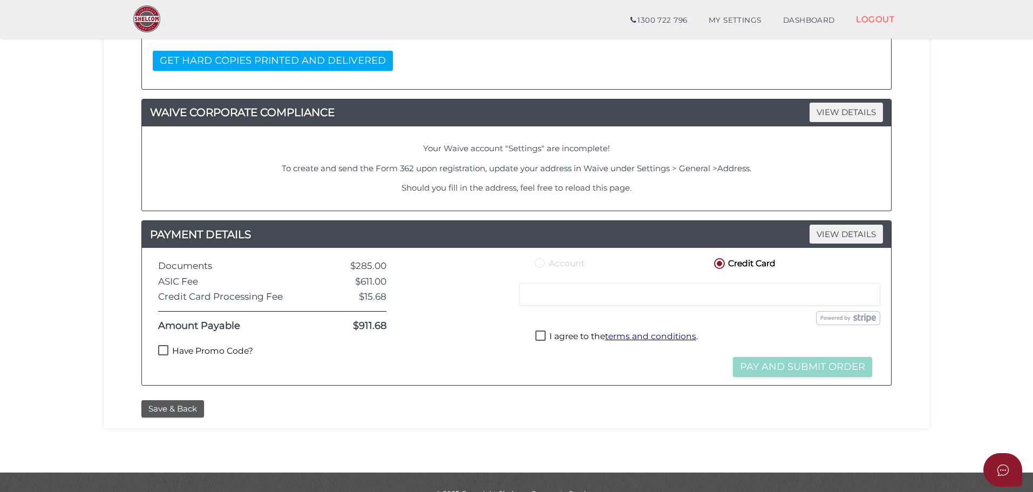
scroll to position [266, 0]
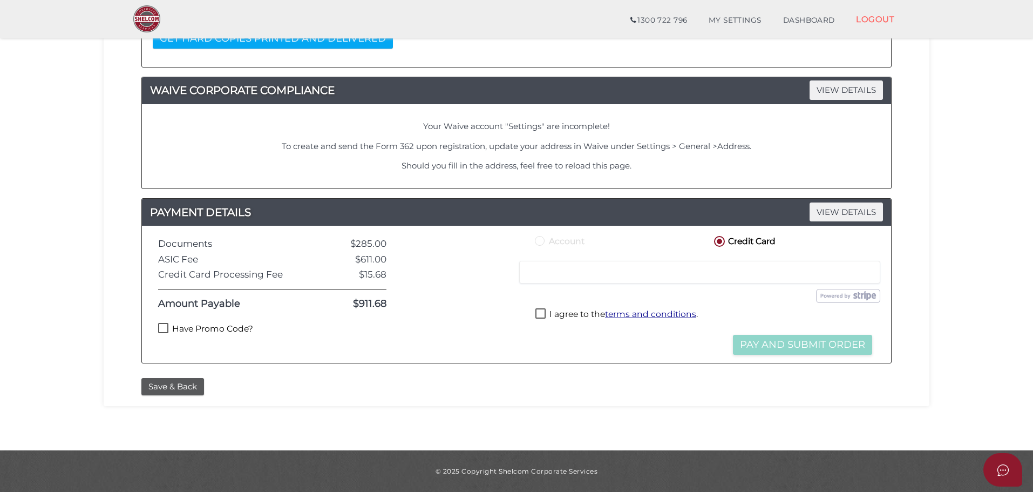
click at [193, 331] on label "Have Promo Code?" at bounding box center [205, 329] width 95 height 13
checkbox input "true"
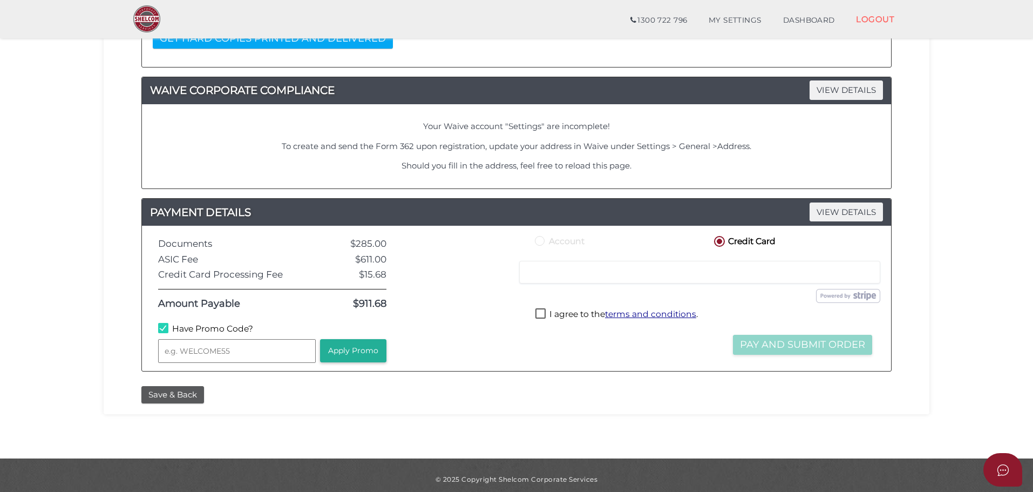
click at [214, 352] on input "text" at bounding box center [237, 351] width 158 height 24
type input "WELCOME55"
click at [358, 352] on button "Apply Promo" at bounding box center [353, 350] width 66 height 23
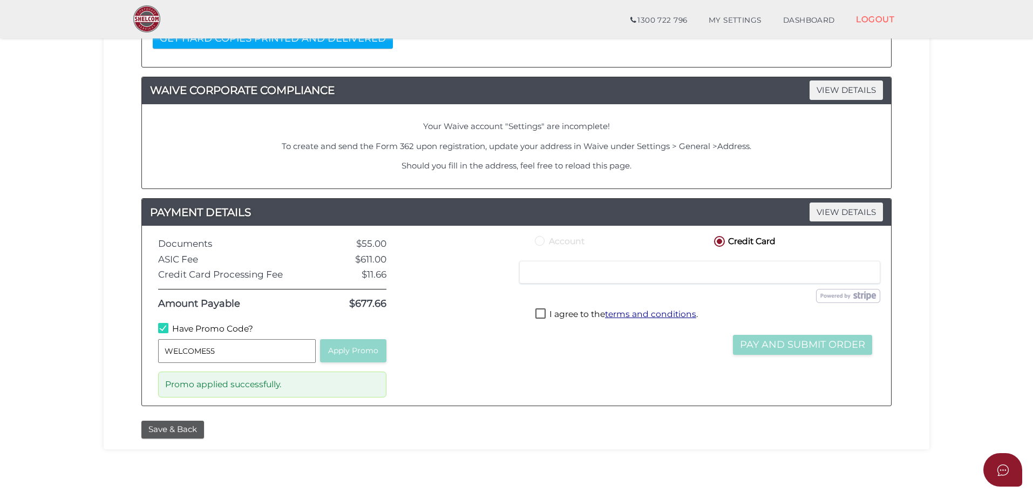
click at [562, 316] on label "I agree to the terms and conditions ." at bounding box center [616, 314] width 162 height 13
checkbox input "true"
click at [761, 342] on button "Pay and Submit Order" at bounding box center [802, 345] width 139 height 20
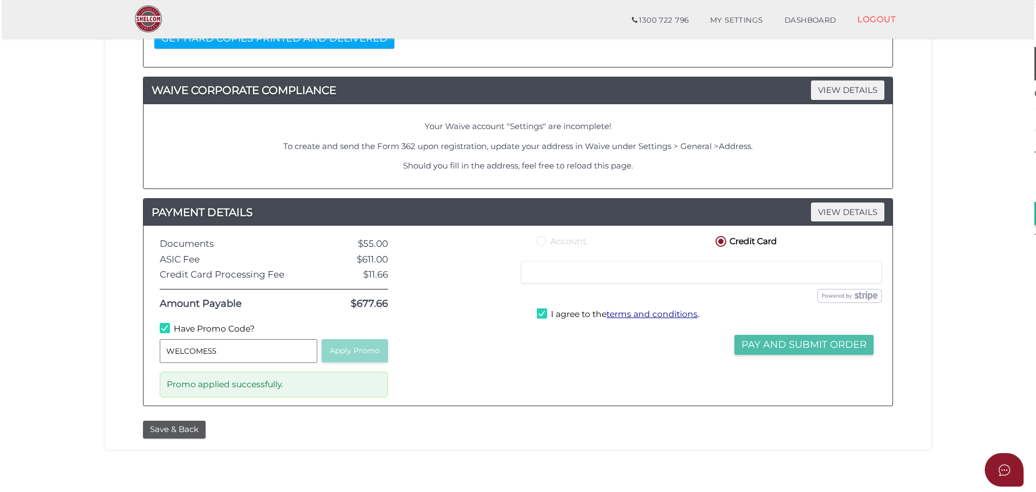
scroll to position [0, 0]
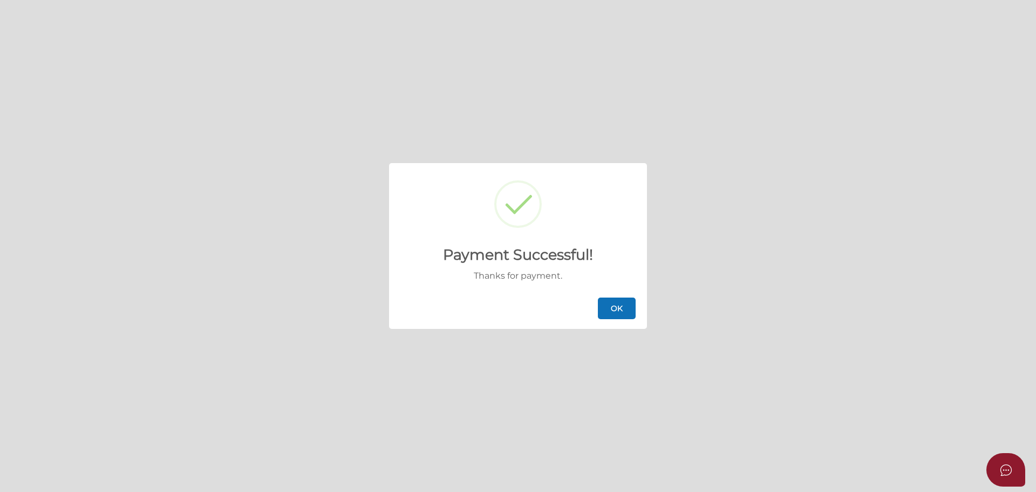
click at [611, 308] on button "OK" at bounding box center [617, 308] width 38 height 22
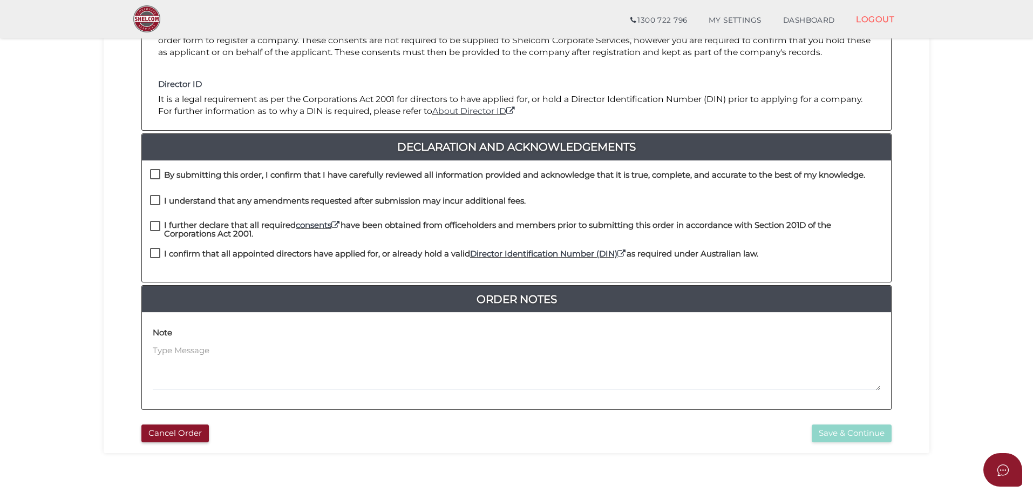
scroll to position [194, 0]
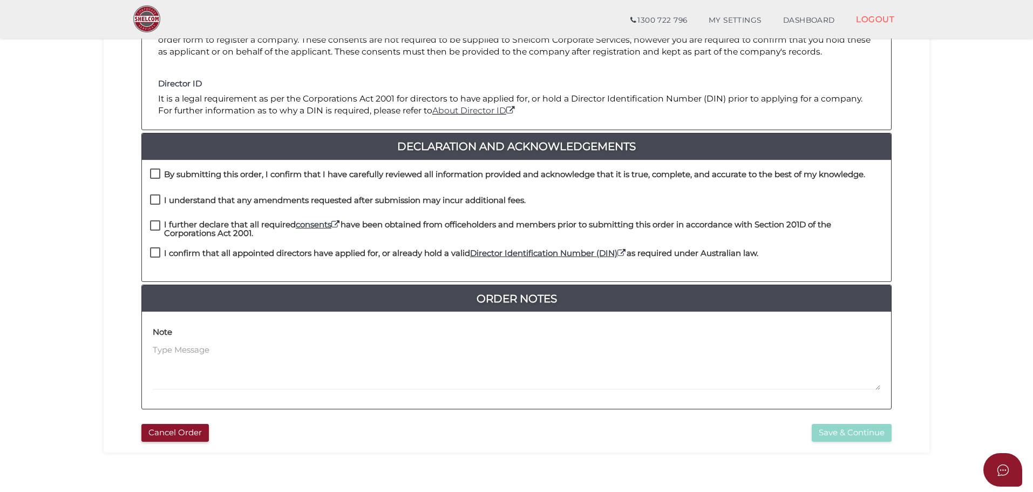
click at [208, 174] on h4 "By submitting this order, I confirm that I have carefully reviewed all informat…" at bounding box center [514, 174] width 701 height 9
checkbox input "true"
click at [210, 196] on h4 "I understand that any amendments requested after submission may incur additiona…" at bounding box center [345, 200] width 362 height 9
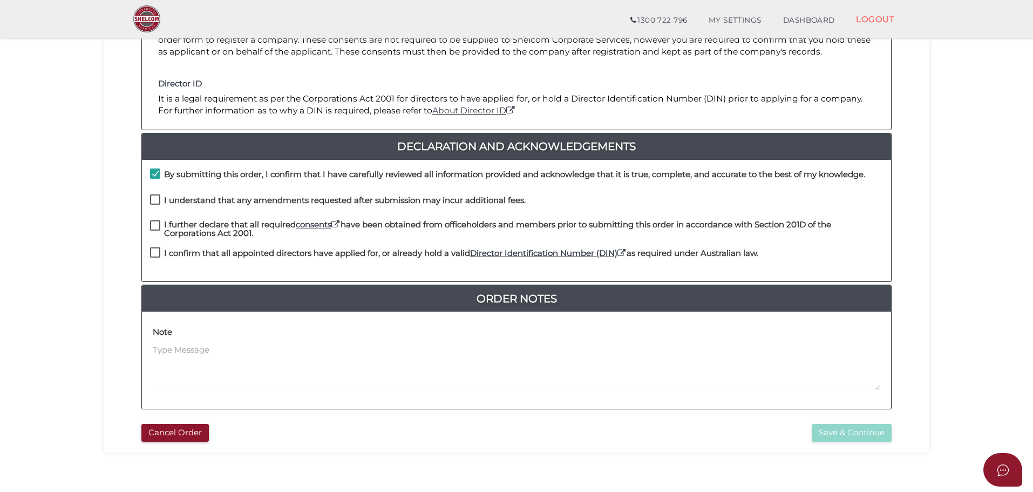
checkbox input "true"
click at [215, 233] on h4 "I further declare that all required consents have been obtained from officehold…" at bounding box center [523, 229] width 719 height 18
checkbox input "true"
click at [210, 257] on h4 "I confirm that all appointed directors have applied for, or already hold a vali…" at bounding box center [461, 253] width 594 height 9
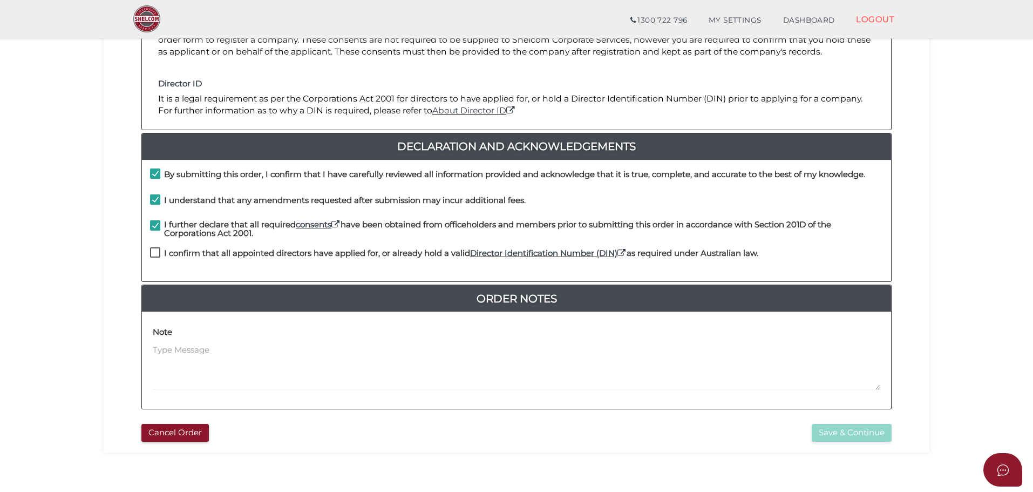
checkbox input "true"
click at [874, 434] on button "Save & Continue" at bounding box center [852, 433] width 80 height 18
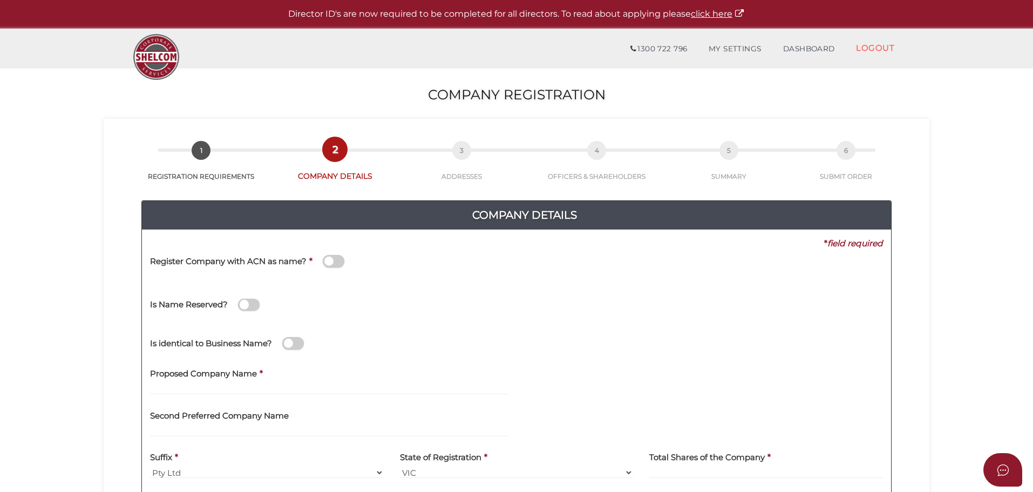
click at [229, 259] on h4 "Register Company with ACN as name?" at bounding box center [228, 261] width 156 height 9
click at [0, 0] on input "checkbox" at bounding box center [0, 0] width 0 height 0
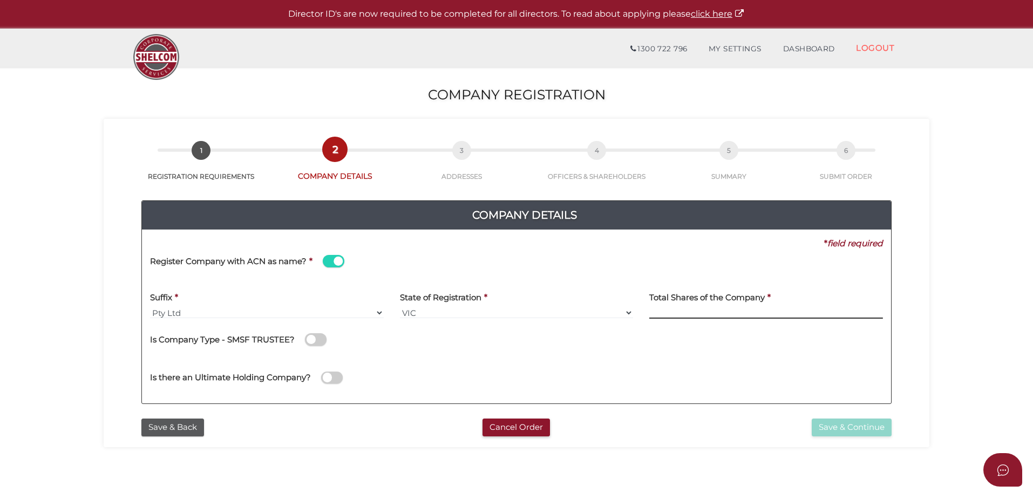
click at [684, 311] on input at bounding box center [766, 313] width 234 height 12
type input "1"
click at [842, 431] on button "Save & Continue" at bounding box center [852, 427] width 80 height 18
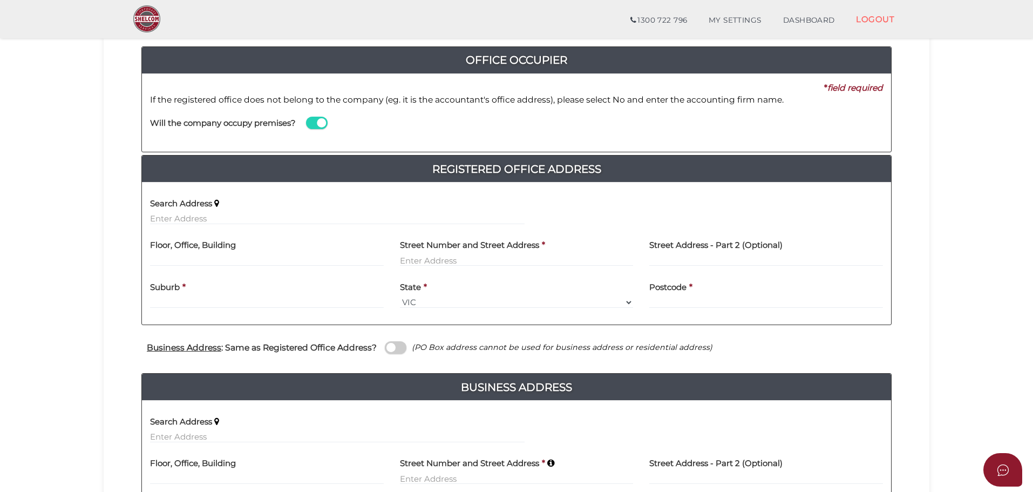
scroll to position [117, 0]
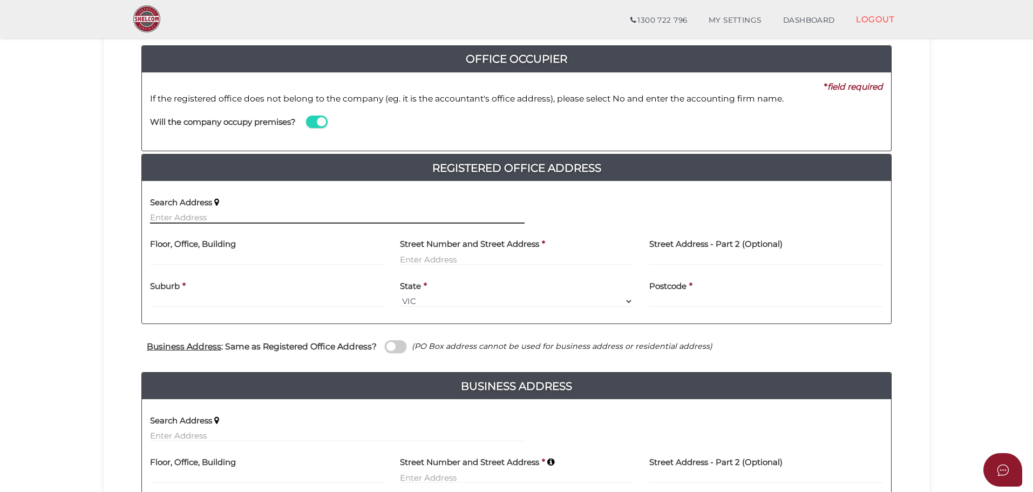
click at [212, 215] on input "text" at bounding box center [337, 218] width 375 height 12
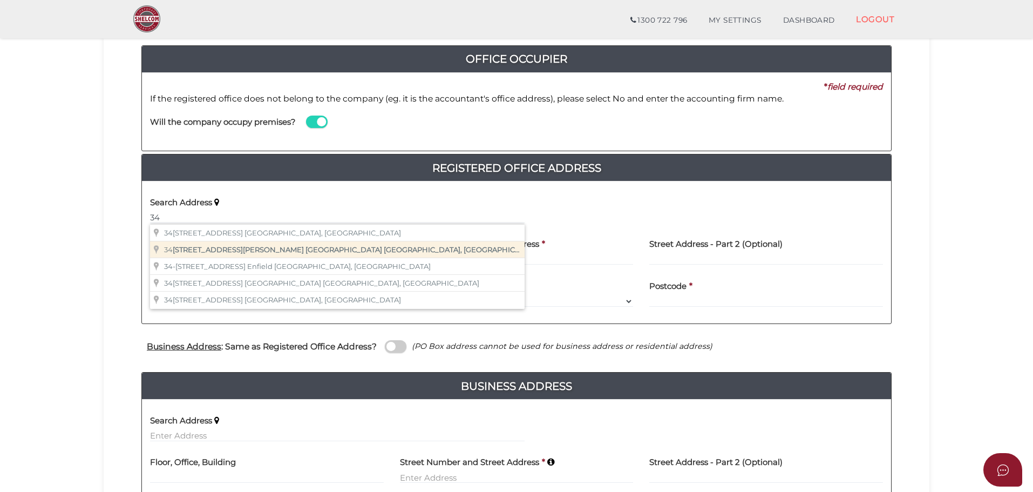
type input "343 Little Collins Street, Melbourne VIC, Australia"
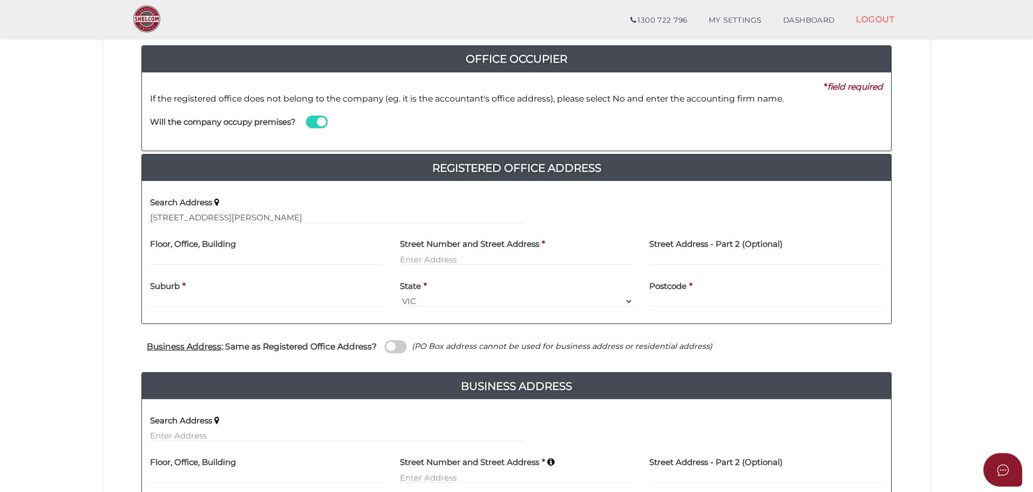
type input "343 Little Collins Street"
type input "Melbourne"
select select "VIC"
type input "3000"
click at [309, 346] on h4 "Business Address : Same as Registered Office Address?" at bounding box center [262, 346] width 230 height 9
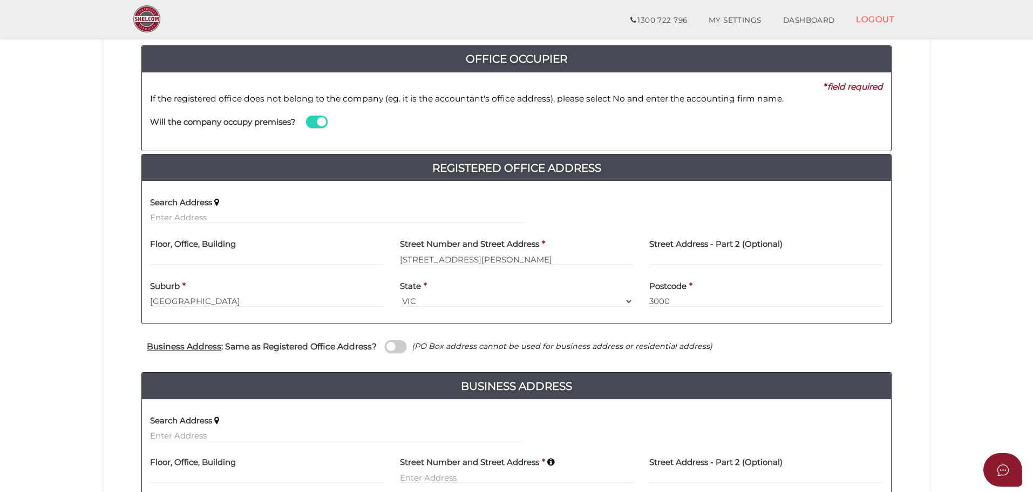
click at [0, 0] on input "checkbox" at bounding box center [0, 0] width 0 height 0
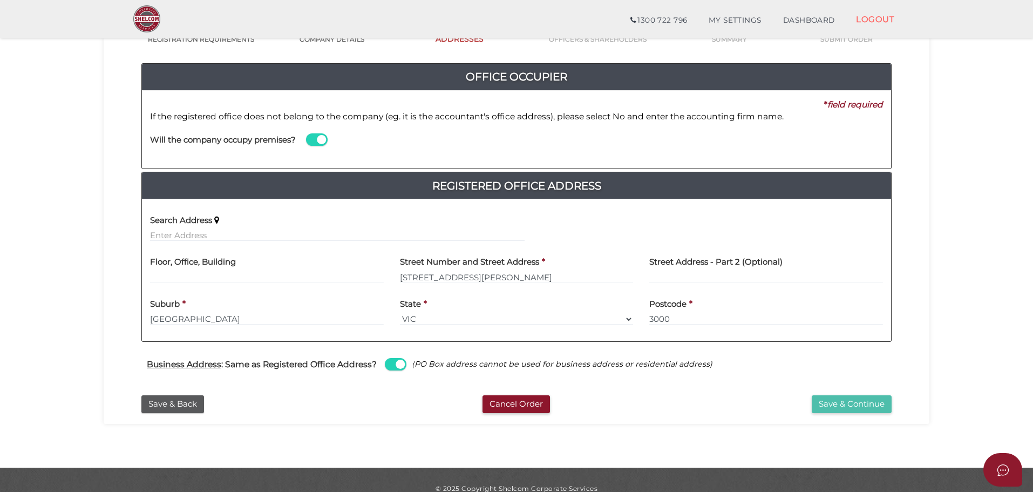
scroll to position [98, 0]
click at [874, 403] on button "Save & Continue" at bounding box center [852, 405] width 80 height 18
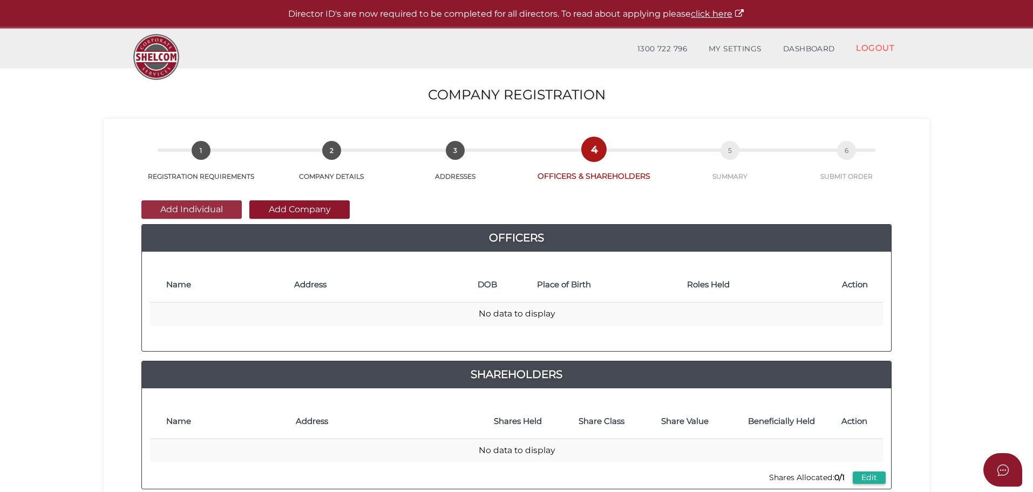
click at [211, 202] on button "Add Individual" at bounding box center [191, 209] width 100 height 18
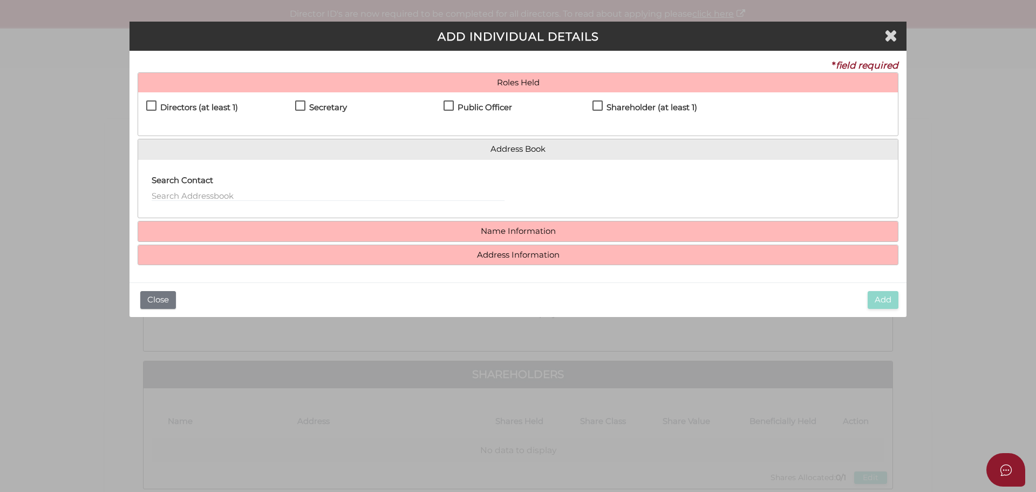
click at [213, 104] on h4 "Directors (at least 1)" at bounding box center [199, 107] width 78 height 9
checkbox input "true"
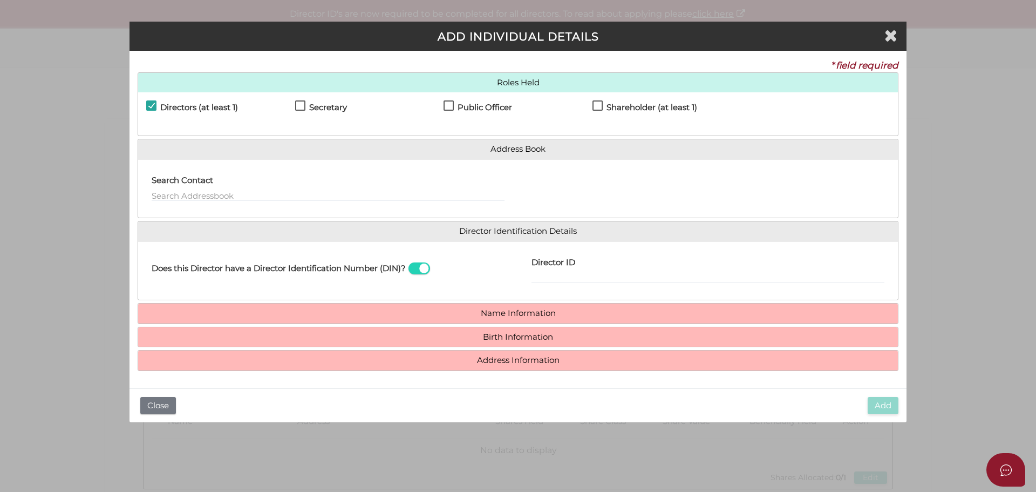
click at [655, 110] on h4 "Shareholder (at least 1)" at bounding box center [652, 107] width 91 height 9
checkbox input "true"
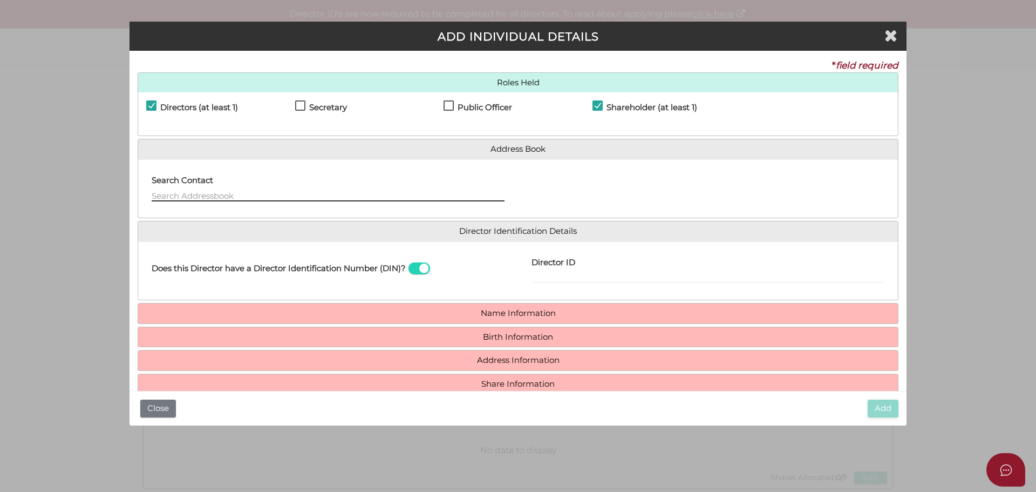
click at [209, 195] on input "text" at bounding box center [328, 195] width 353 height 12
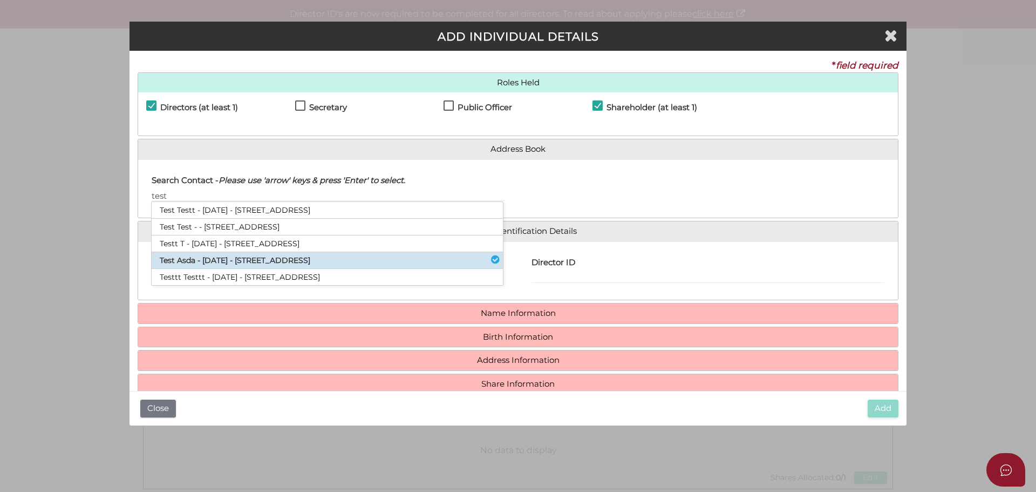
click at [318, 261] on li "Test Asda - 07/04/2007 - 410 Oxford Street, Paddington, NSW, 2021" at bounding box center [327, 260] width 351 height 17
type input "Test"
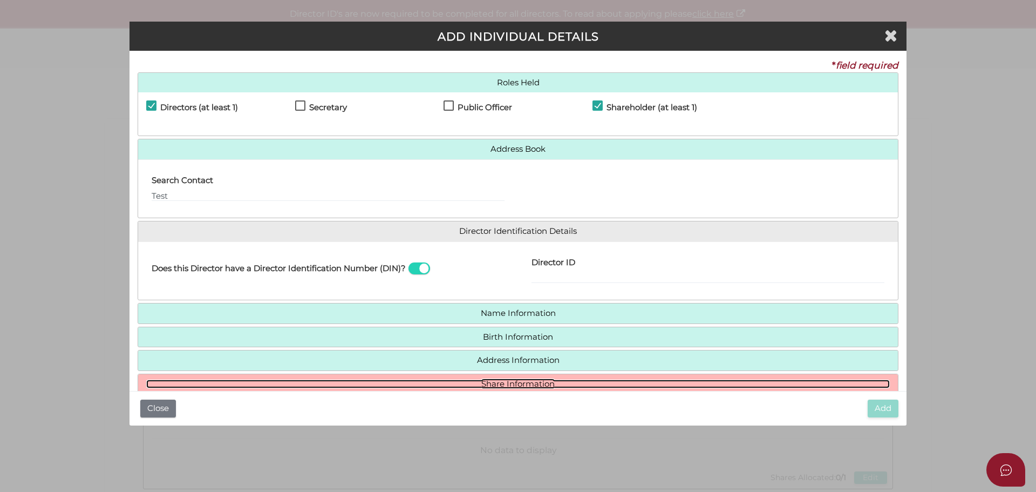
click at [530, 383] on link "Share Information" at bounding box center [518, 383] width 744 height 9
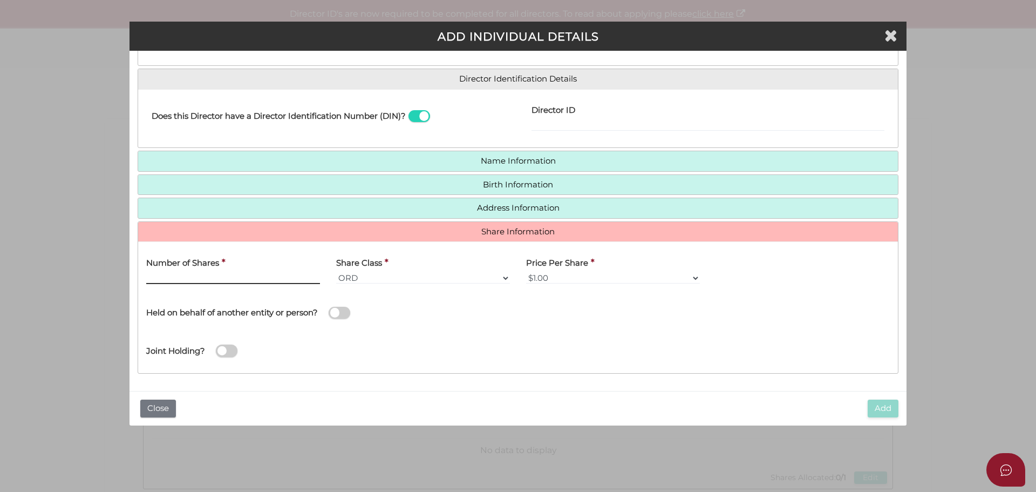
click at [174, 280] on input "text" at bounding box center [233, 278] width 174 height 12
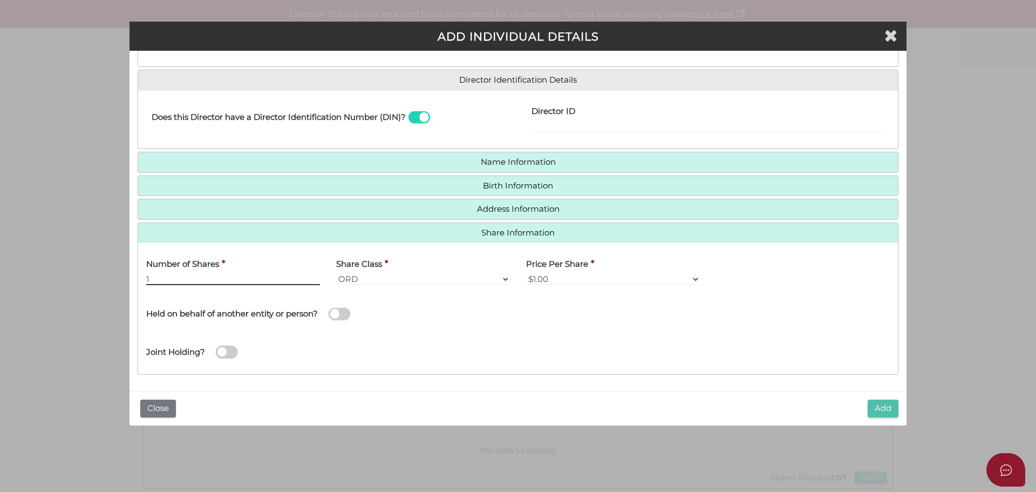
type input "1"
click at [897, 407] on button "Add" at bounding box center [883, 408] width 31 height 18
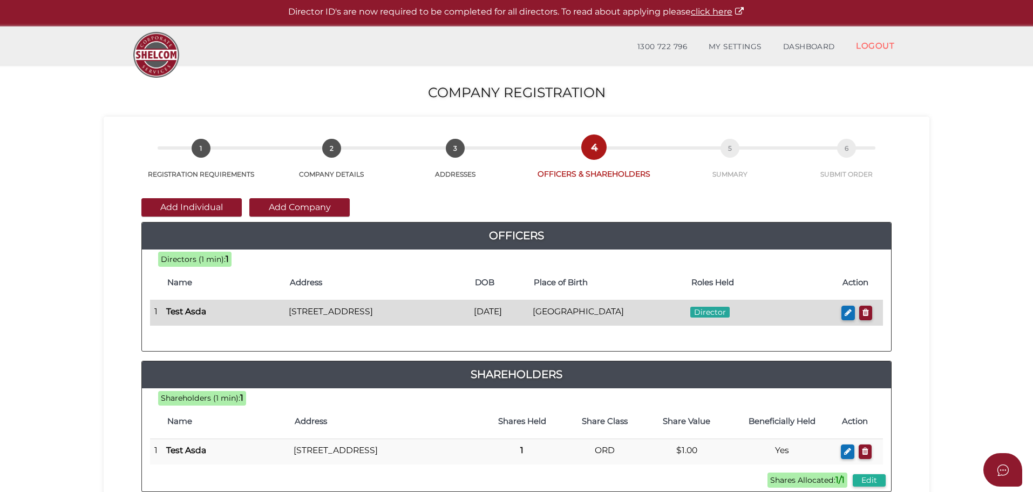
scroll to position [249, 0]
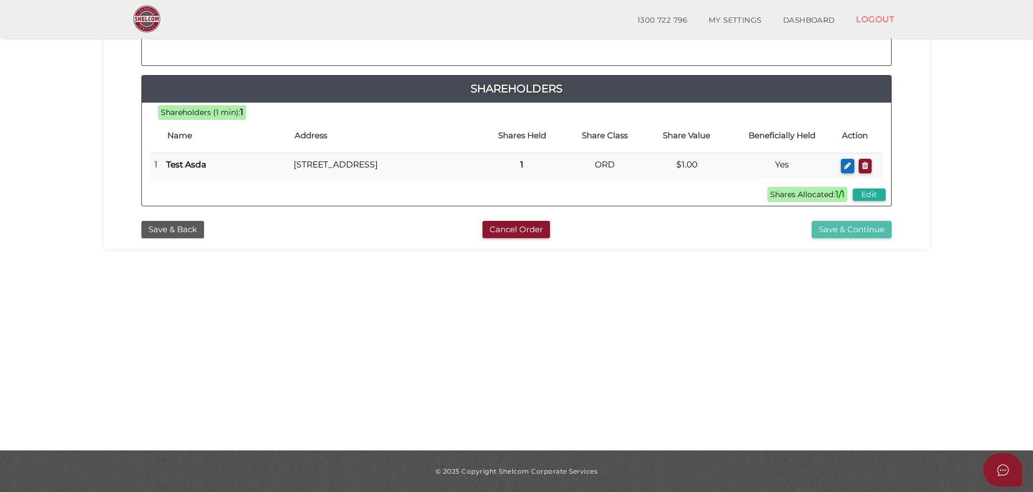
click at [849, 239] on button "Save & Continue" at bounding box center [852, 230] width 80 height 18
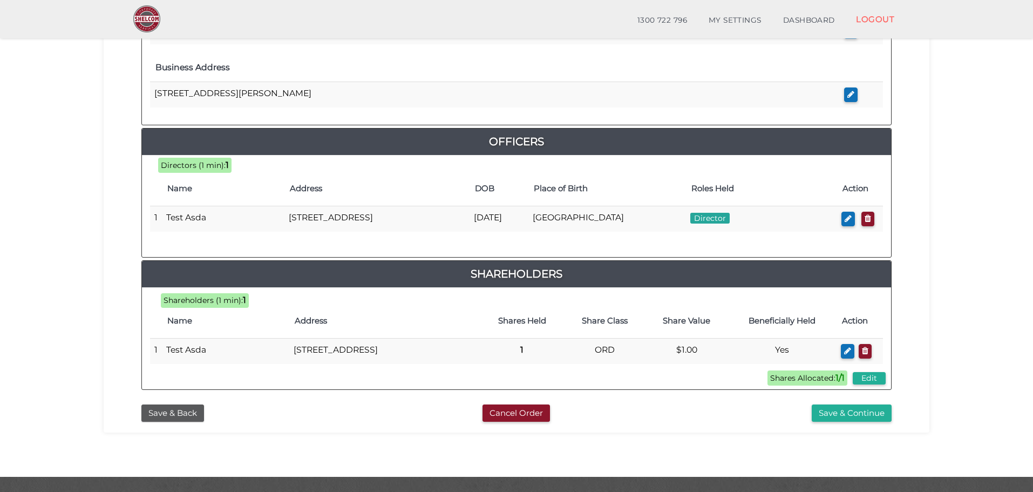
scroll to position [464, 0]
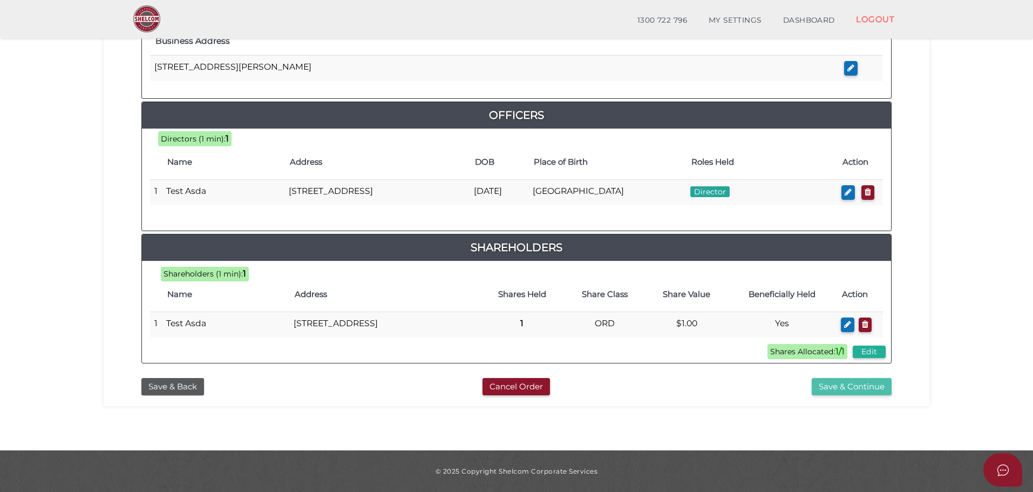
click at [854, 390] on button "Save & Continue" at bounding box center [852, 387] width 80 height 18
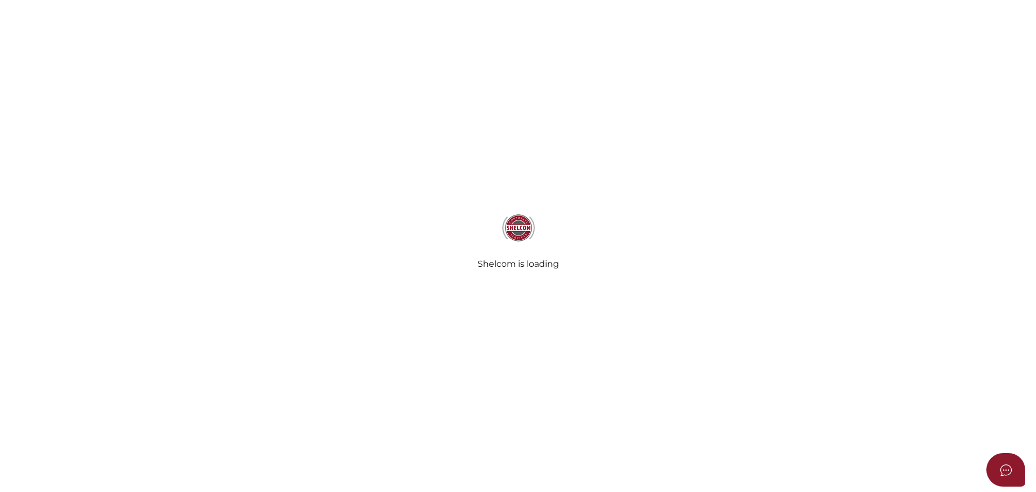
select select
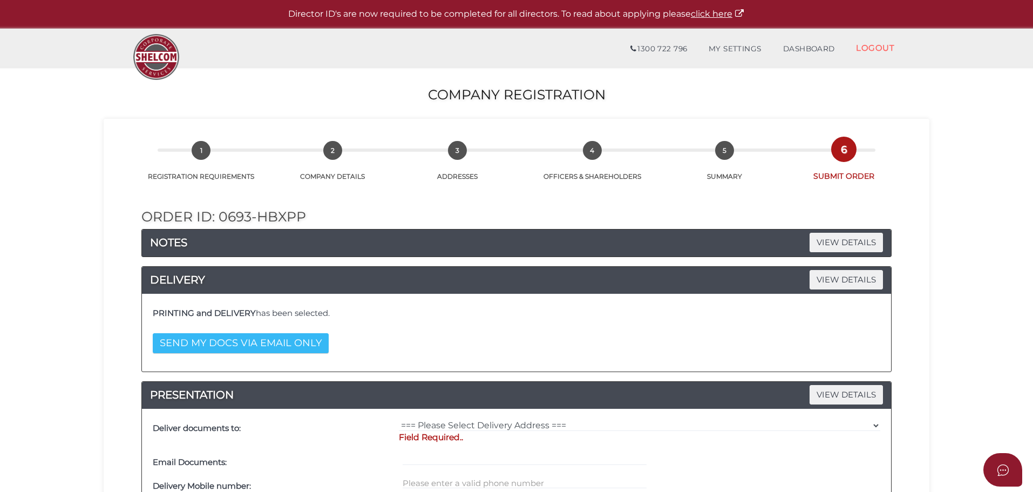
click at [265, 336] on button "SEND MY DOCS VIA EMAIL ONLY" at bounding box center [241, 343] width 176 height 20
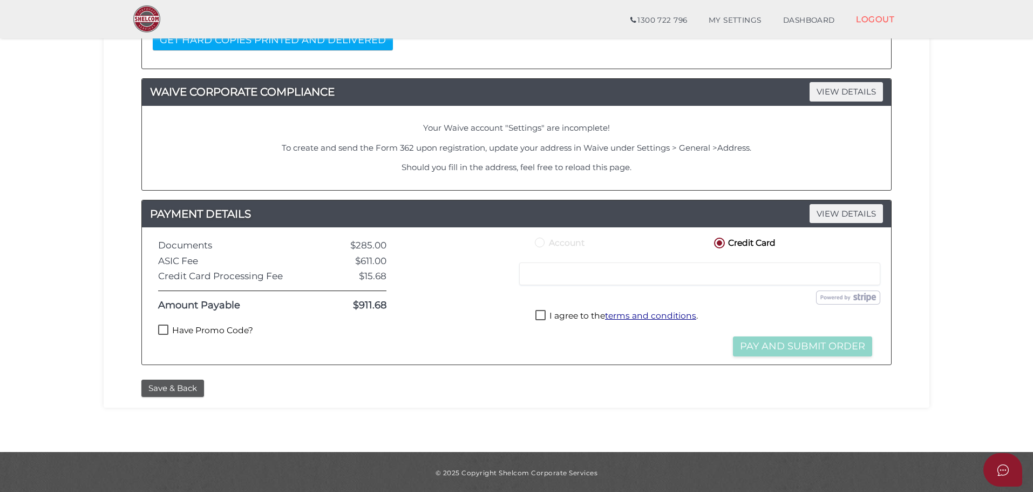
scroll to position [266, 0]
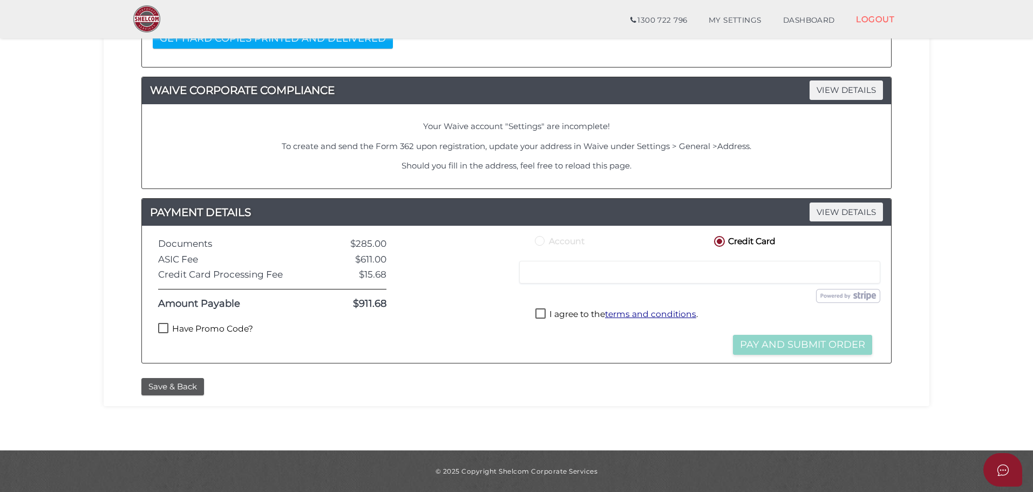
click at [206, 325] on label "Have Promo Code?" at bounding box center [205, 329] width 95 height 13
checkbox input "true"
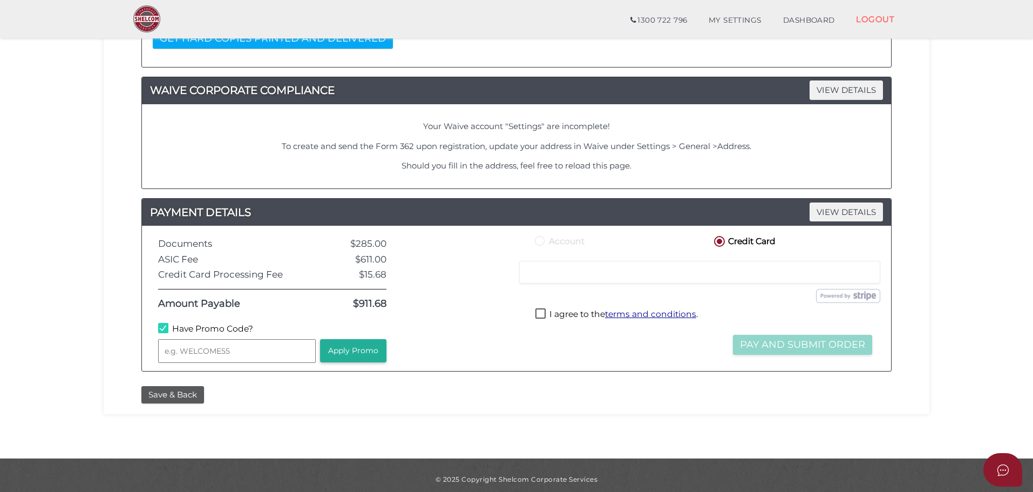
click at [227, 349] on input "text" at bounding box center [237, 351] width 158 height 24
type input "WELCOME55"
click at [369, 348] on button "Apply Promo" at bounding box center [353, 350] width 66 height 23
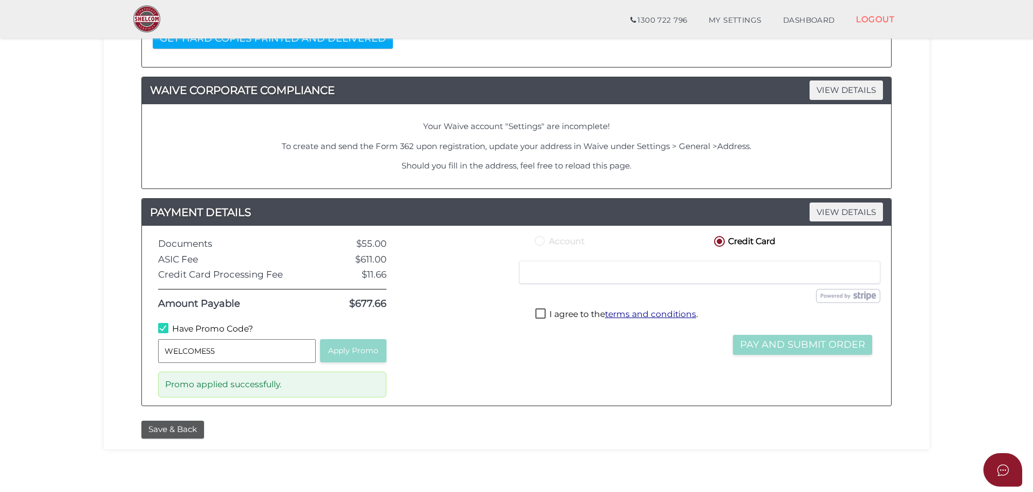
click at [566, 314] on label "I agree to the terms and conditions ." at bounding box center [616, 314] width 162 height 13
checkbox input "true"
click at [795, 346] on button "Pay and Submit Order" at bounding box center [802, 345] width 139 height 20
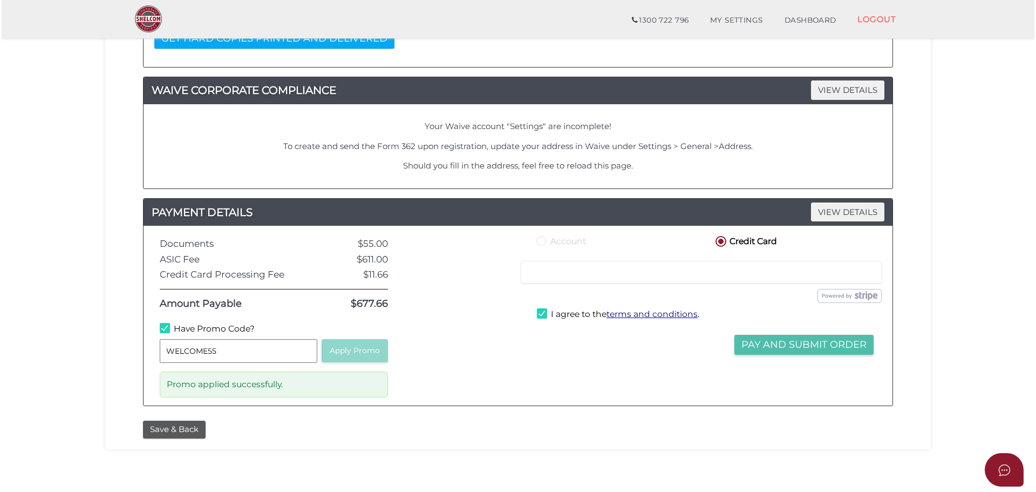
scroll to position [0, 0]
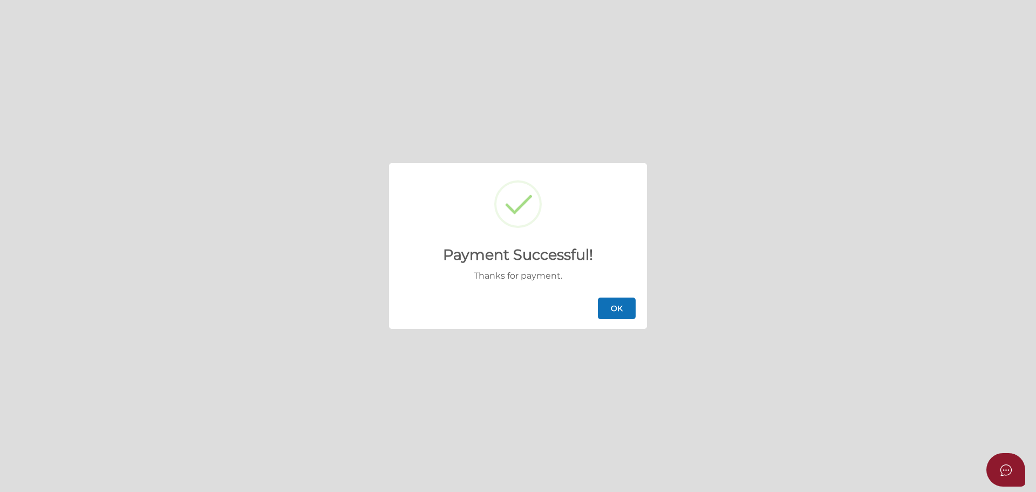
click at [620, 311] on button "OK" at bounding box center [617, 308] width 38 height 22
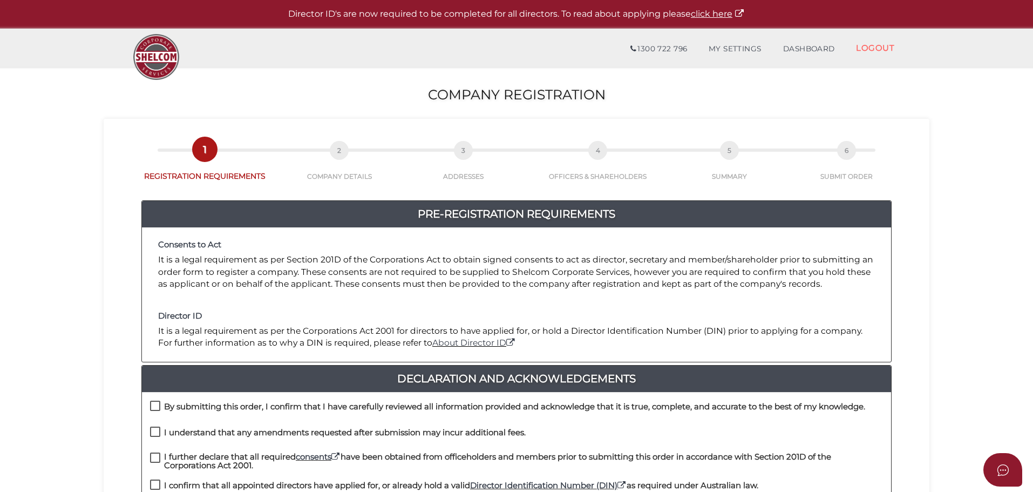
click at [219, 402] on h4 "By submitting this order, I confirm that I have carefully reviewed all informat…" at bounding box center [514, 406] width 701 height 9
checkbox input "true"
click at [191, 434] on h4 "I understand that any amendments requested after submission may incur additiona…" at bounding box center [345, 432] width 362 height 9
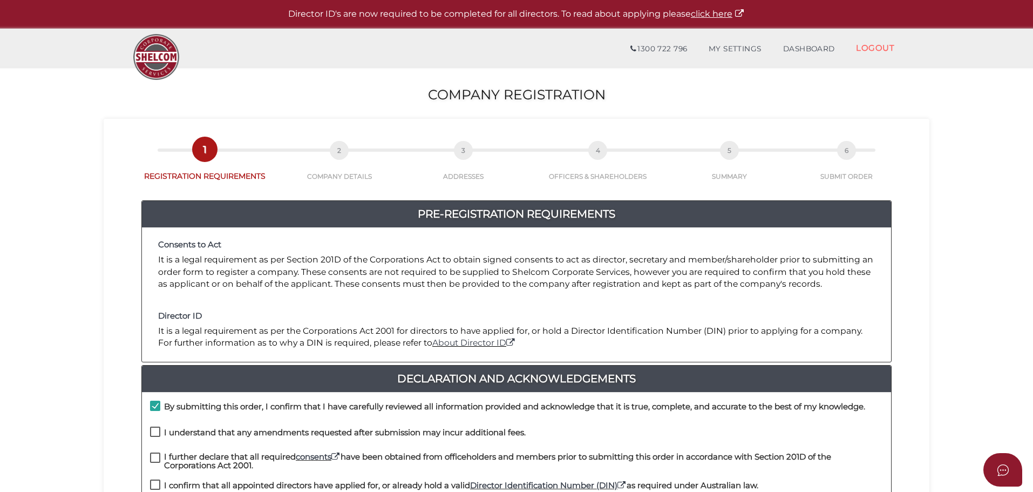
checkbox input "true"
click at [195, 458] on h4 "I further declare that all required consents have been obtained from officehold…" at bounding box center [523, 461] width 719 height 18
checkbox input "true"
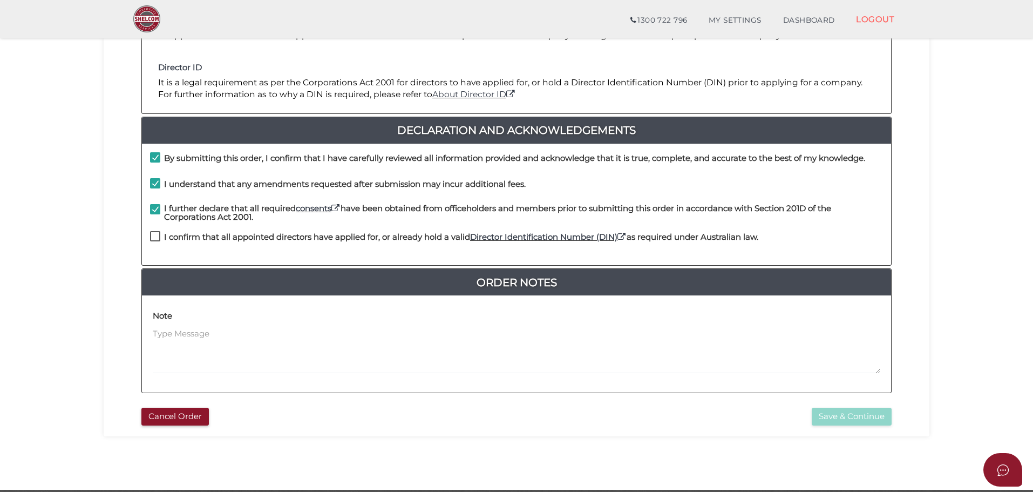
scroll to position [210, 0]
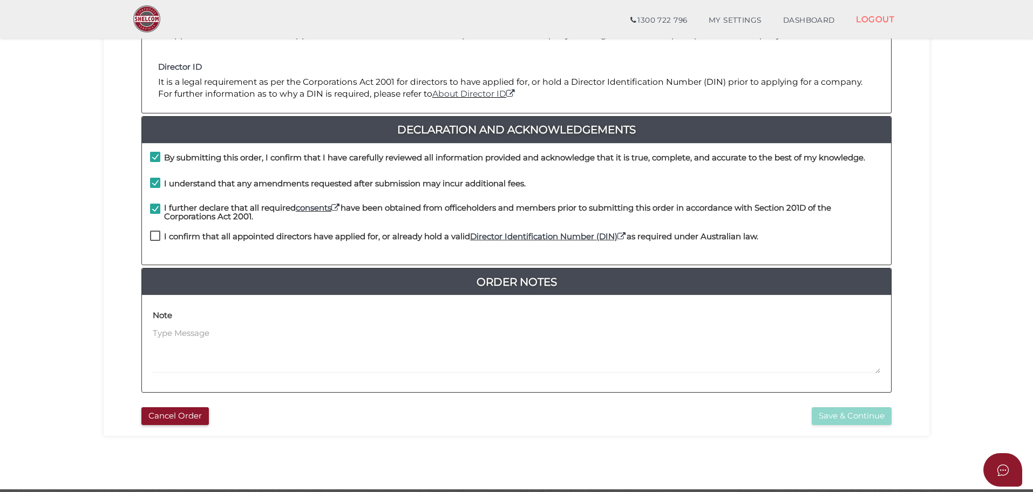
click at [220, 236] on h4 "I confirm that all appointed directors have applied for, or already hold a vali…" at bounding box center [461, 236] width 594 height 9
checkbox input "true"
click at [835, 418] on button "Save & Continue" at bounding box center [852, 416] width 80 height 18
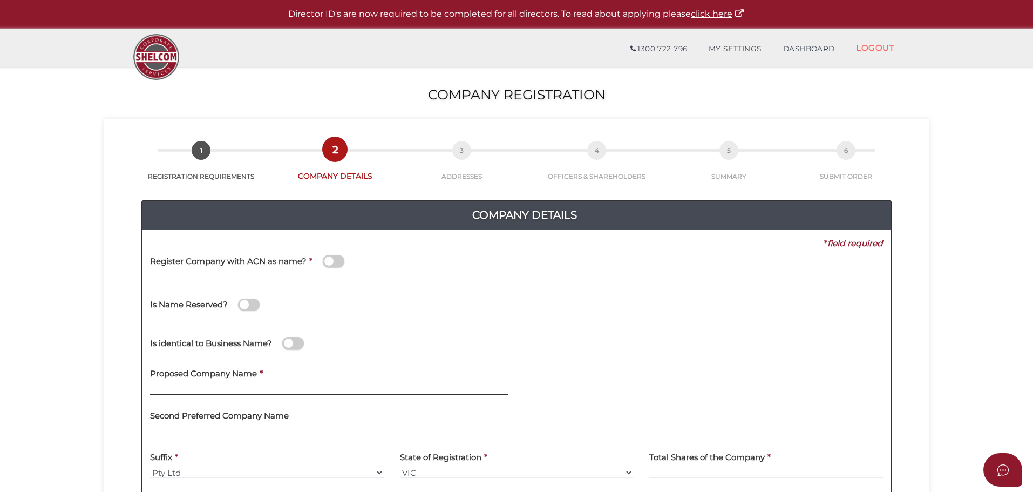
click at [221, 392] on input "text" at bounding box center [329, 389] width 358 height 12
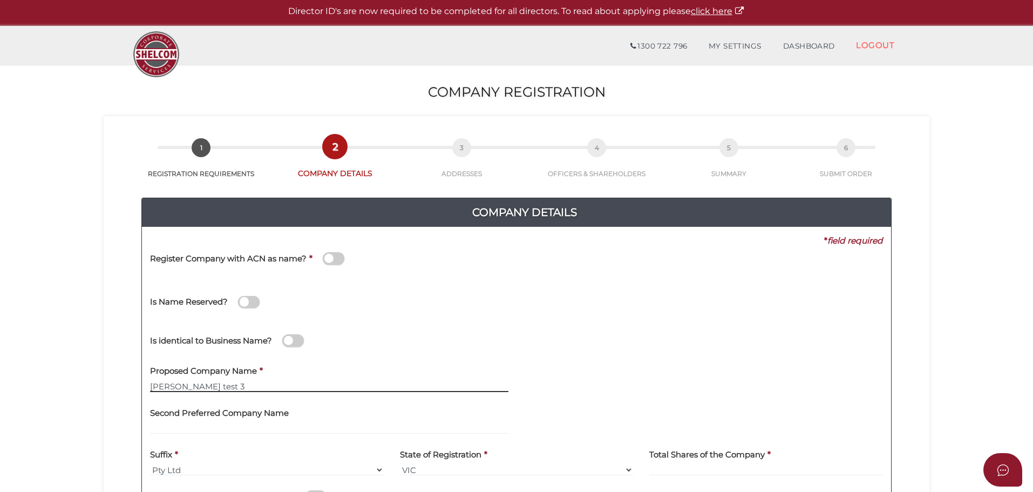
type input "[PERSON_NAME] test 3"
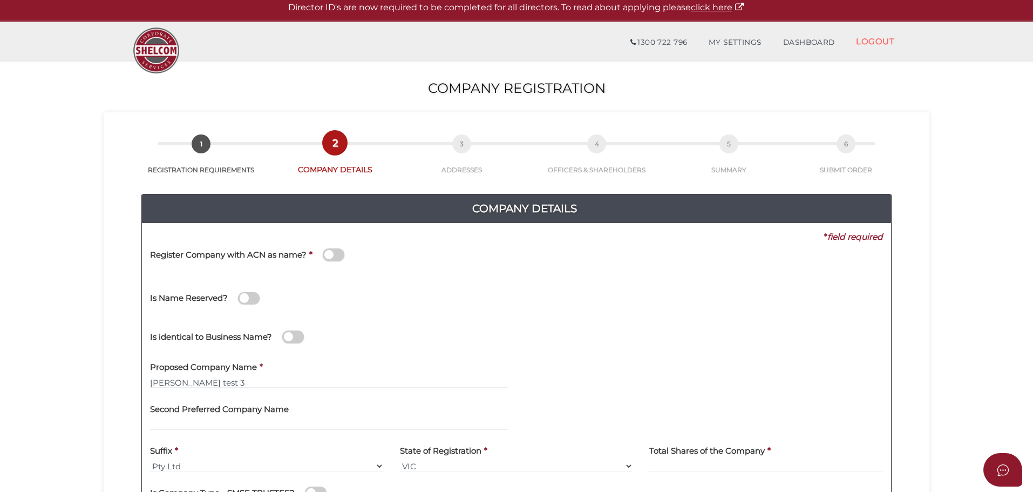
click at [553, 243] on div "* field required Register Company with ACN as name? * Is Name Reserved? [GEOGRA…" at bounding box center [516, 237] width 733 height 12
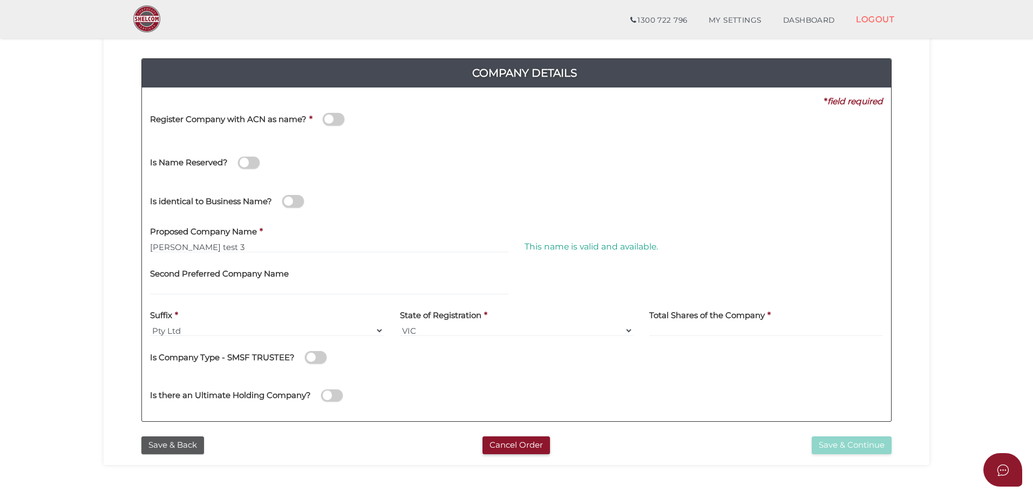
scroll to position [104, 0]
click at [678, 332] on input at bounding box center [766, 330] width 234 height 12
type input "1"
click at [846, 442] on button "Save & Continue" at bounding box center [852, 445] width 80 height 18
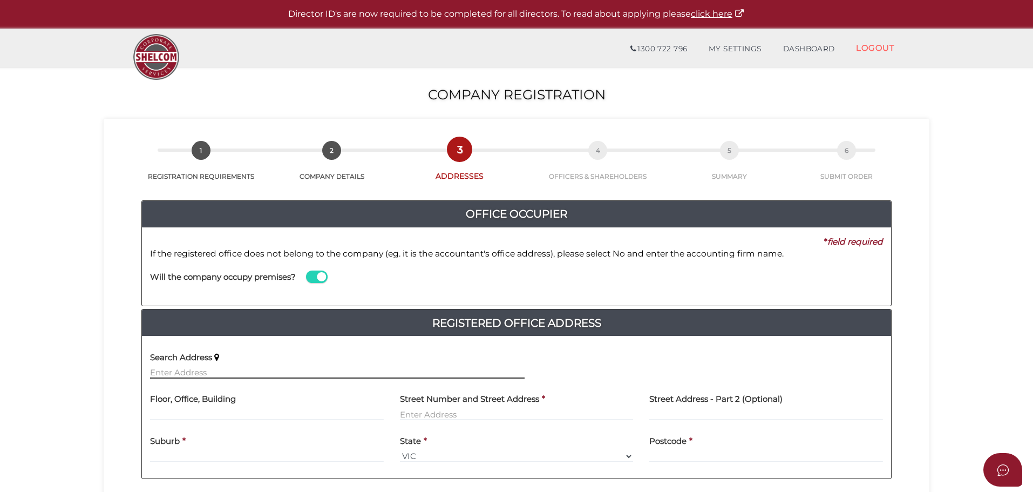
click at [200, 369] on input "text" at bounding box center [337, 372] width 375 height 12
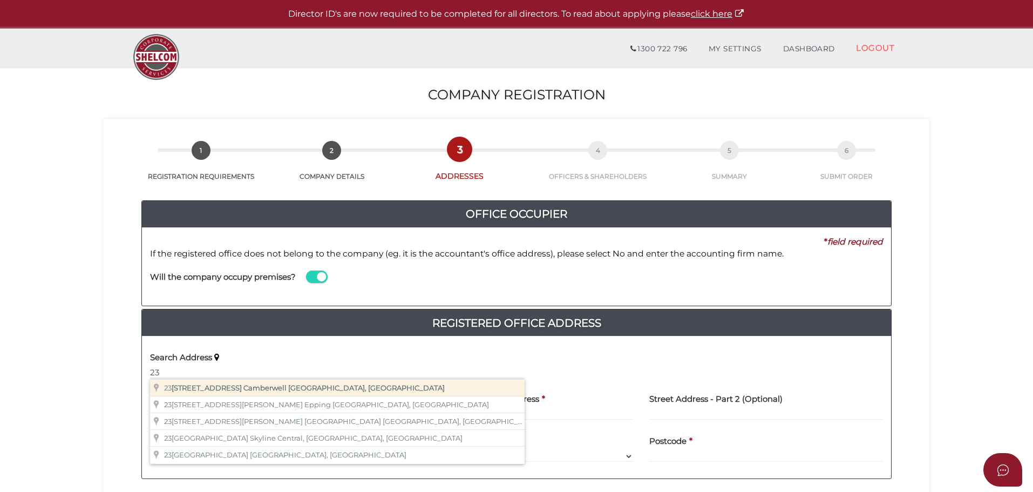
type input "237 Highfield Road, Camberwell VIC, Australia"
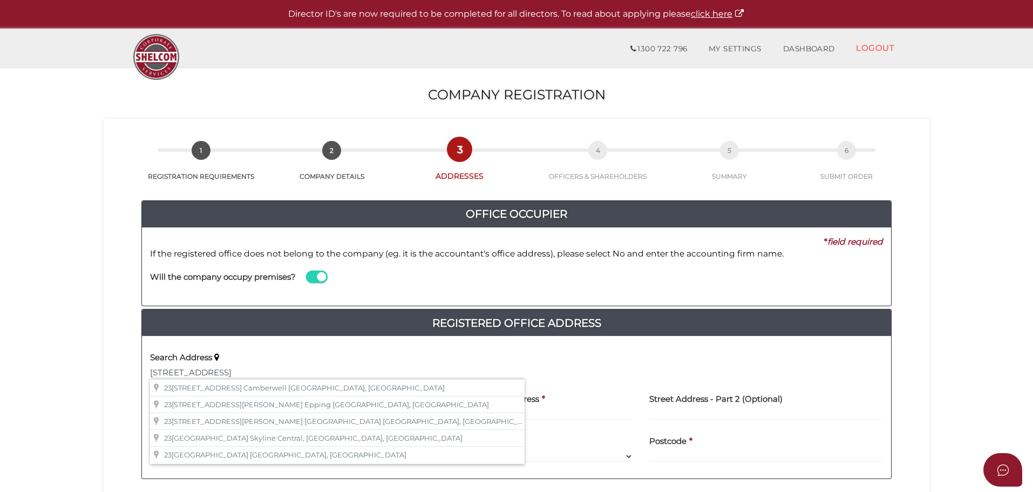
type input "237 Highfield Road"
type input "Camberwell"
select select "VIC"
type input "3124"
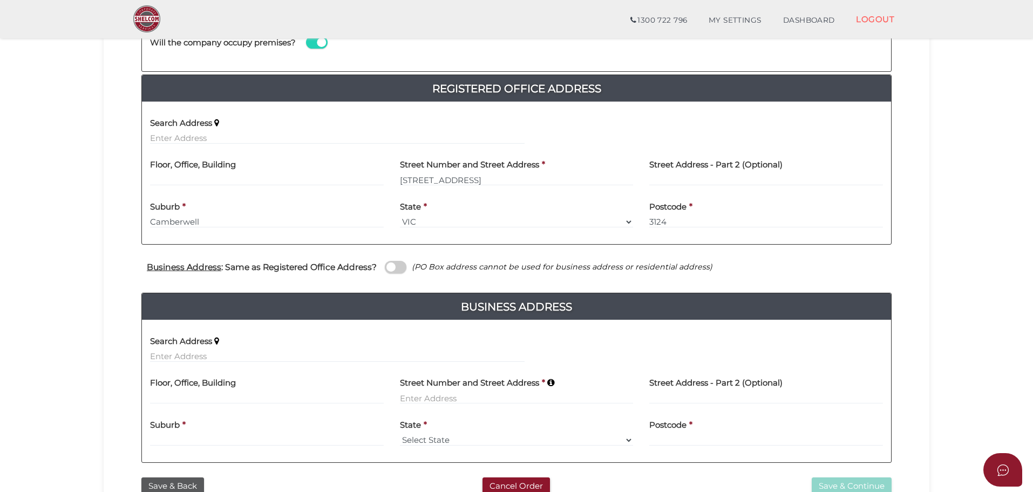
scroll to position [285, 0]
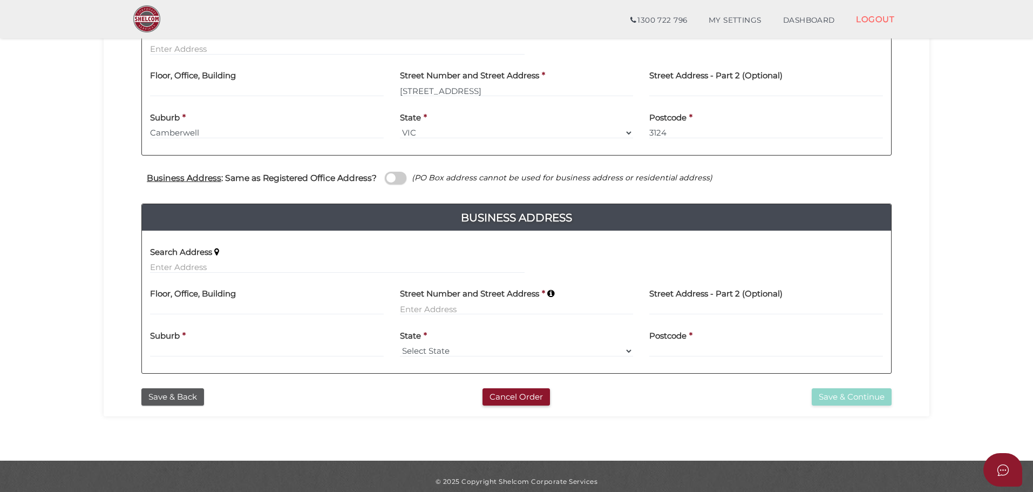
click at [285, 171] on label "Business Address : Same as Registered Office Address?" at bounding box center [262, 178] width 230 height 18
click at [0, 0] on input "checkbox" at bounding box center [0, 0] width 0 height 0
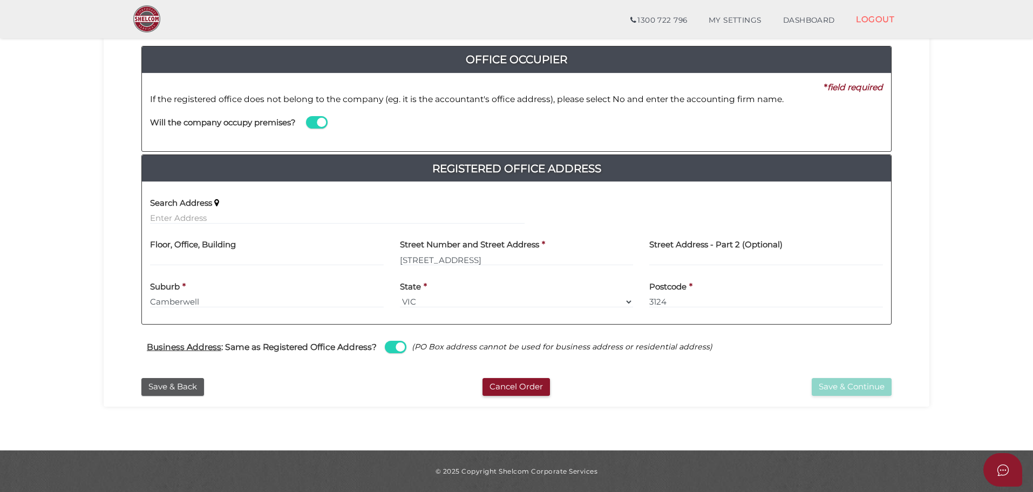
scroll to position [116, 0]
click at [881, 386] on button "Save & Continue" at bounding box center [852, 387] width 80 height 18
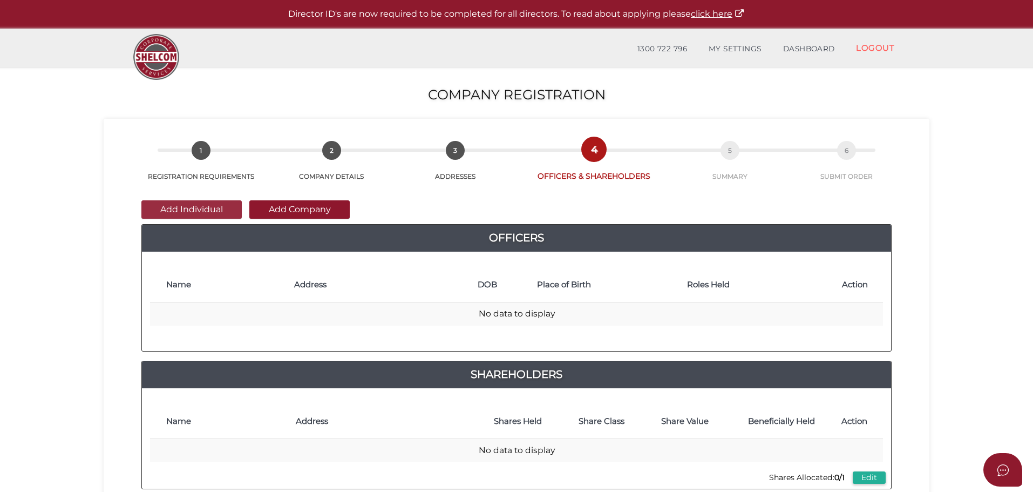
click at [187, 202] on button "Add Individual" at bounding box center [191, 209] width 100 height 18
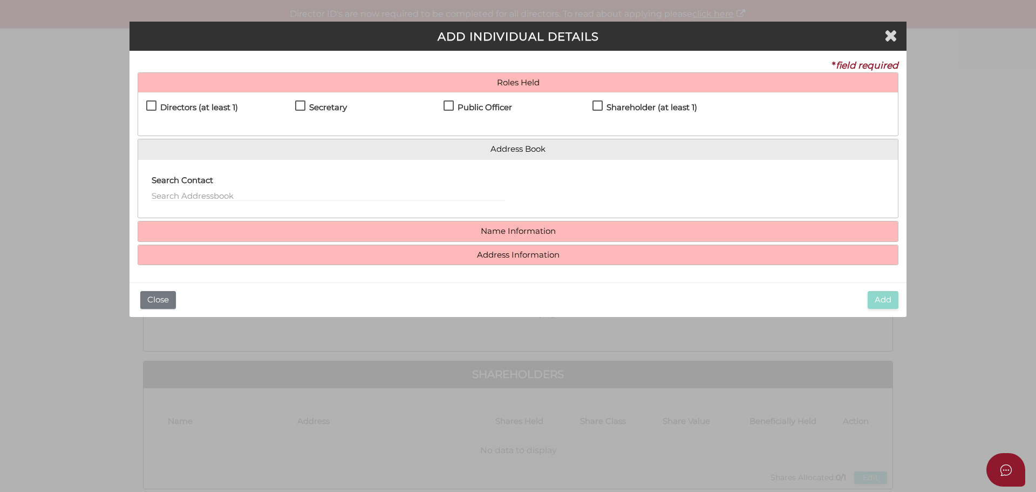
click at [208, 105] on h4 "Directors (at least 1)" at bounding box center [199, 107] width 78 height 9
checkbox input "true"
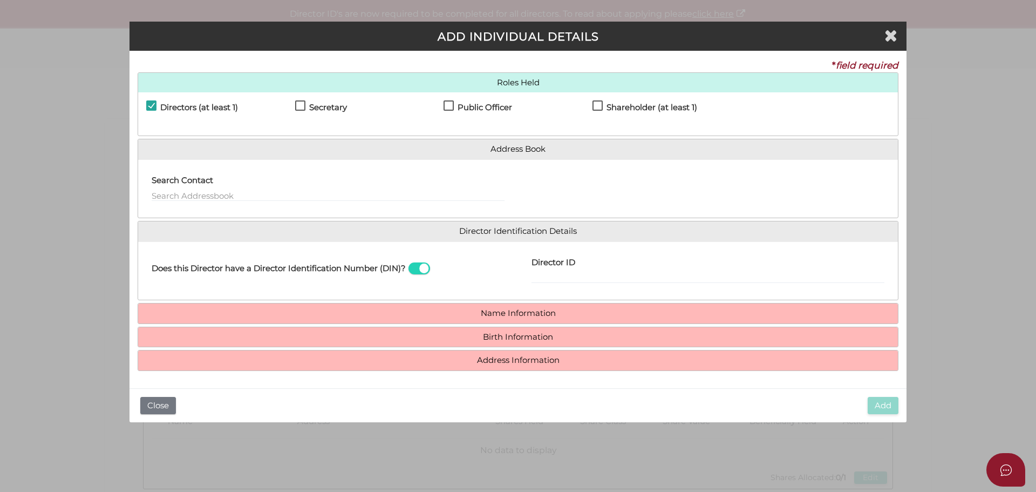
click at [683, 108] on h4 "Shareholder (at least 1)" at bounding box center [652, 107] width 91 height 9
checkbox input "true"
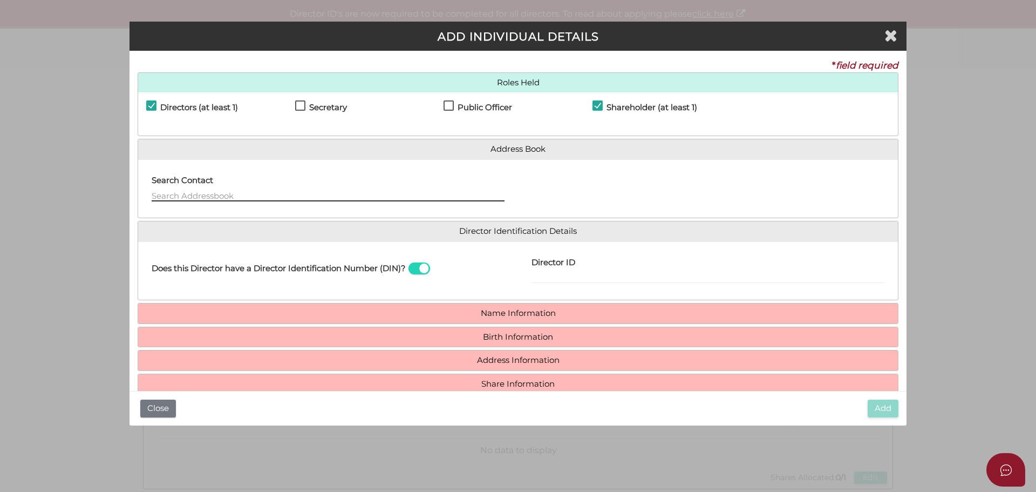
click at [288, 195] on input "text" at bounding box center [328, 195] width 353 height 12
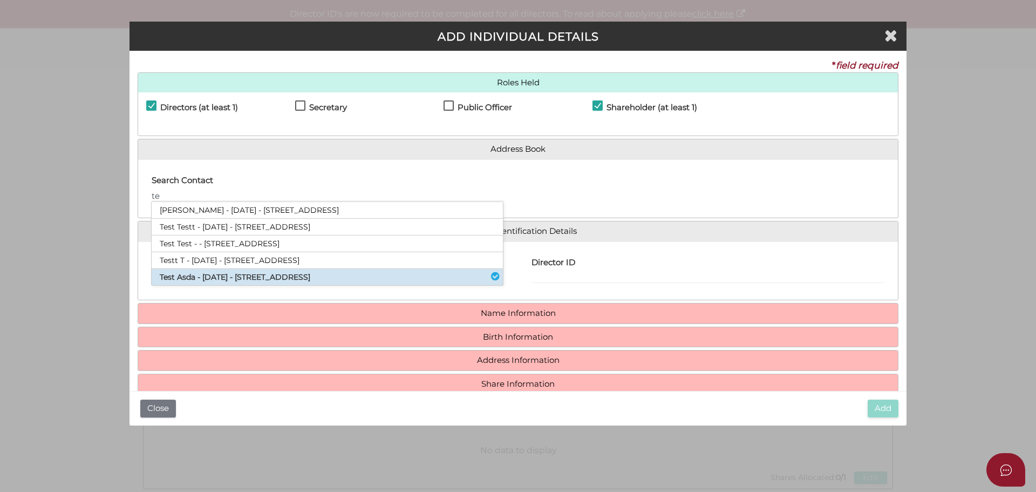
click at [296, 280] on li "Test Asda - [DATE] - [STREET_ADDRESS]" at bounding box center [327, 277] width 351 height 16
type input "Test"
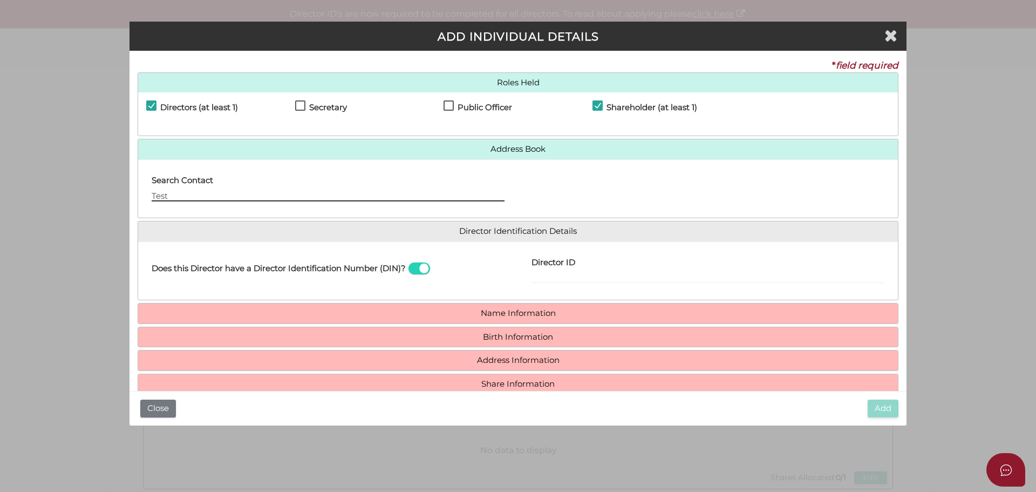
click at [272, 192] on input "Test" at bounding box center [328, 195] width 353 height 12
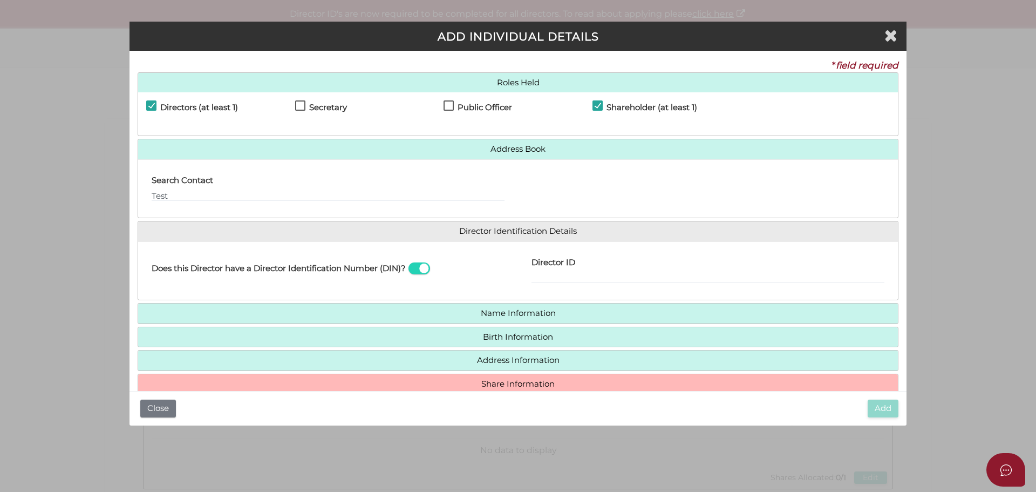
click at [296, 275] on label "Does this Director have a Director Identification Number (DIN)?" at bounding box center [279, 269] width 254 height 18
click at [0, 0] on input "checkbox" at bounding box center [0, 0] width 0 height 0
click at [364, 264] on h4 "Does this Director have a Director Identification Number (DIN)?" at bounding box center [279, 268] width 254 height 9
click at [0, 0] on input "checkbox" at bounding box center [0, 0] width 0 height 0
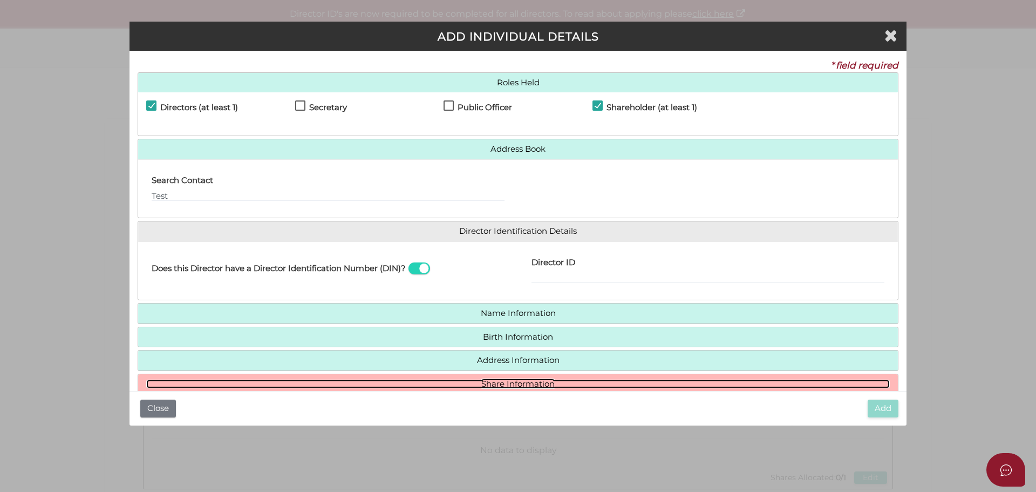
click at [523, 381] on link "Share Information" at bounding box center [518, 383] width 744 height 9
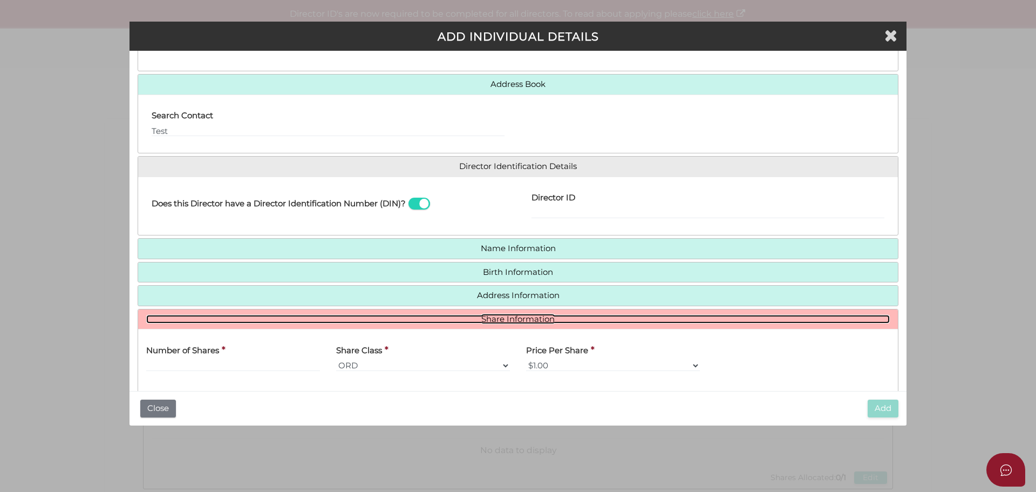
scroll to position [152, 0]
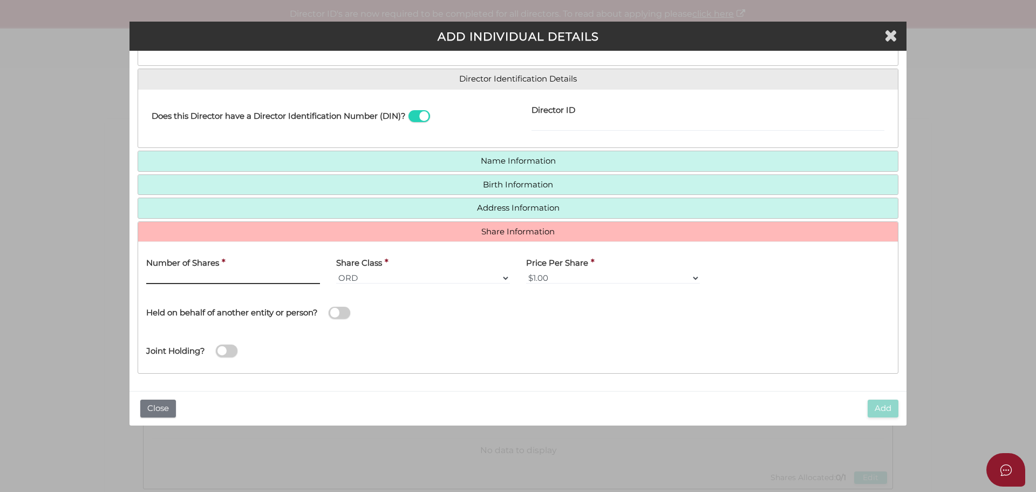
click at [261, 275] on input "text" at bounding box center [233, 278] width 174 height 12
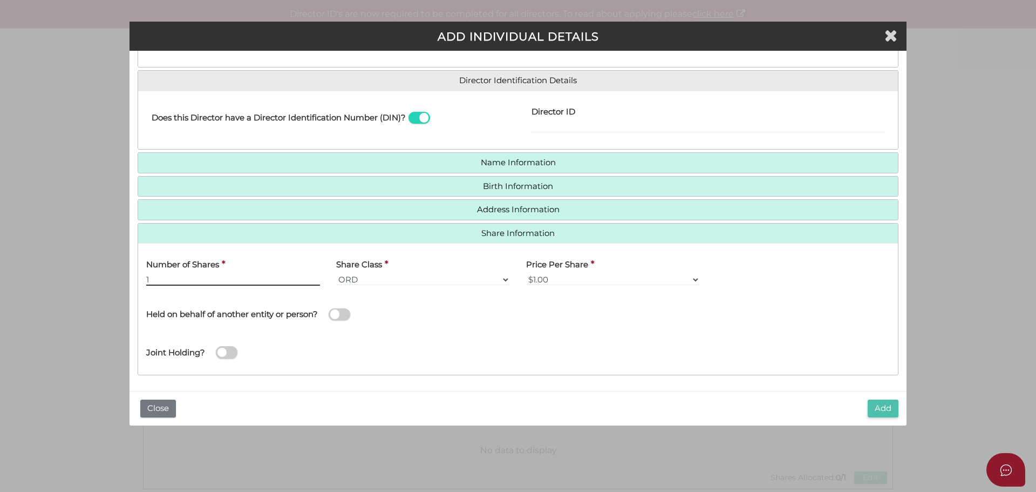
type input "1"
click at [874, 411] on button "Add" at bounding box center [883, 408] width 31 height 18
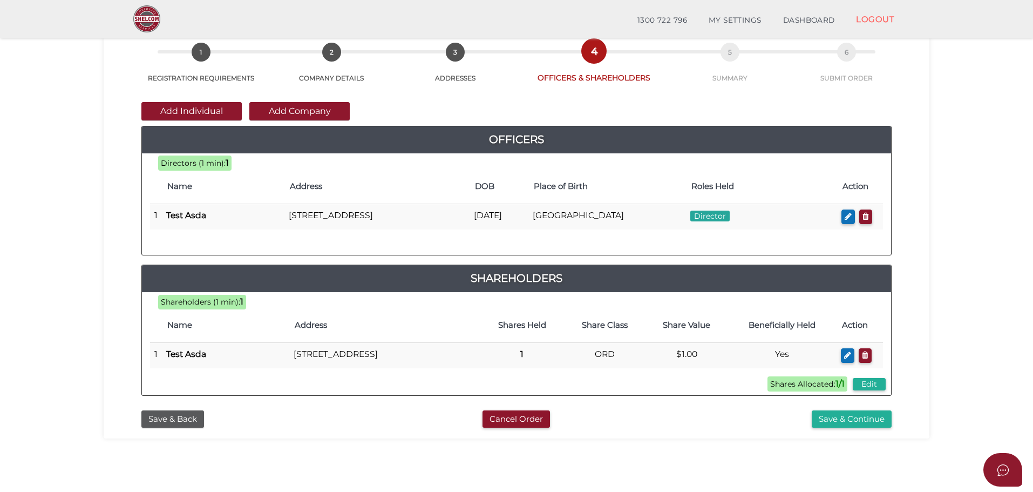
scroll to position [249, 0]
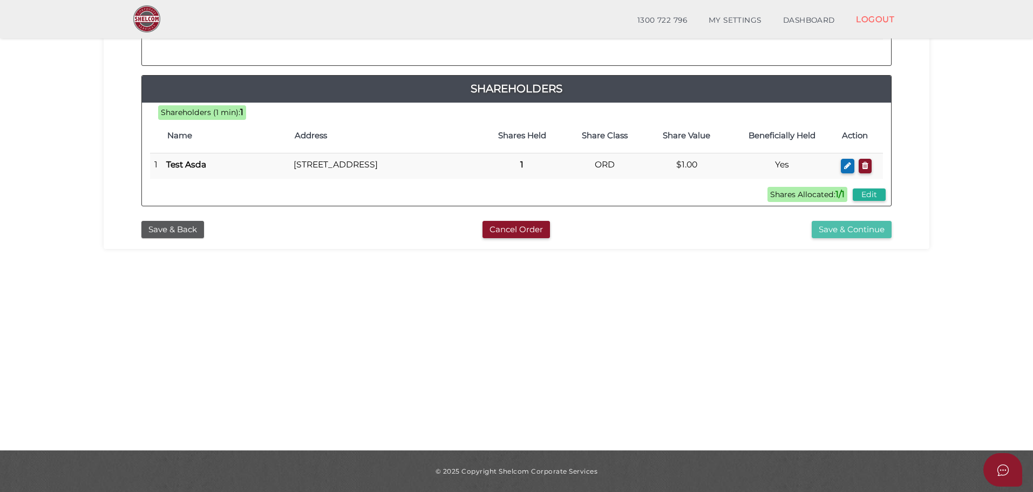
click at [867, 239] on button "Save & Continue" at bounding box center [852, 230] width 80 height 18
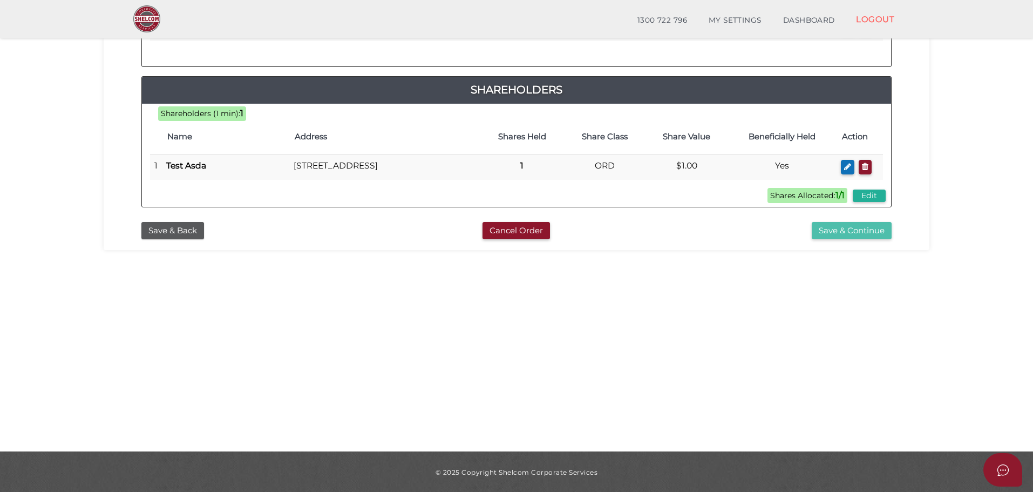
scroll to position [248, 0]
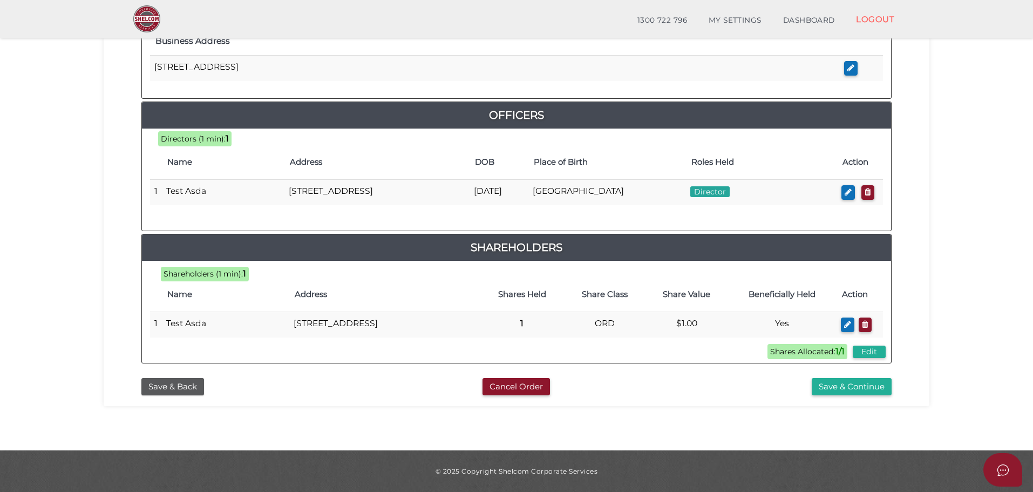
scroll to position [464, 0]
click at [862, 390] on button "Save & Continue" at bounding box center [852, 387] width 80 height 18
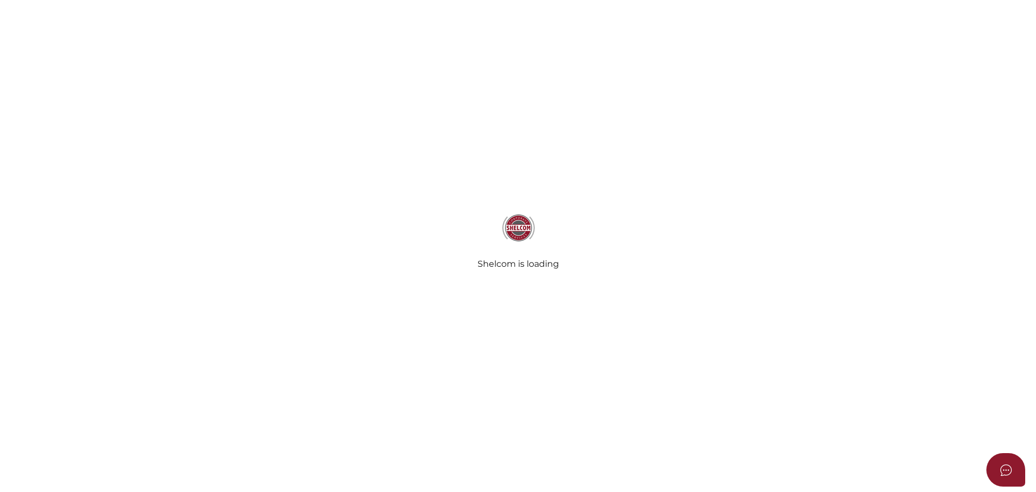
select select
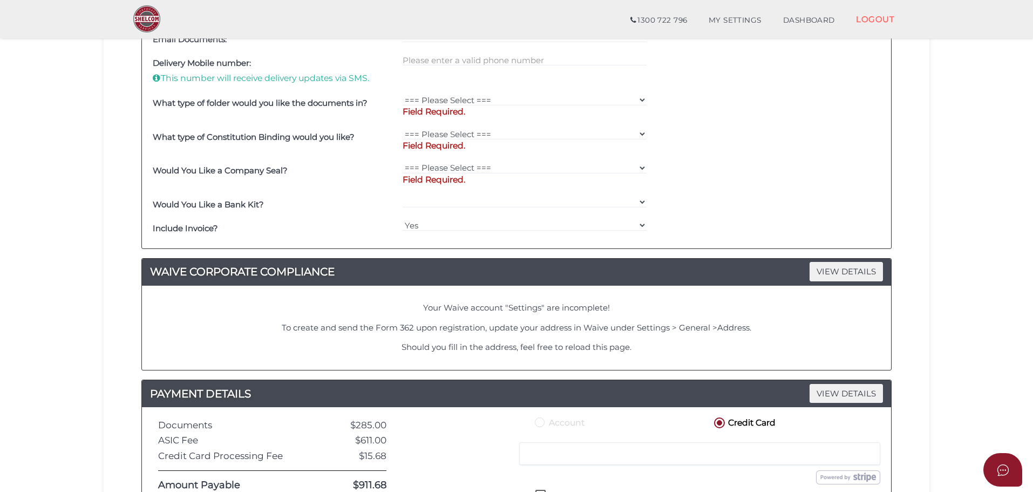
scroll to position [566, 0]
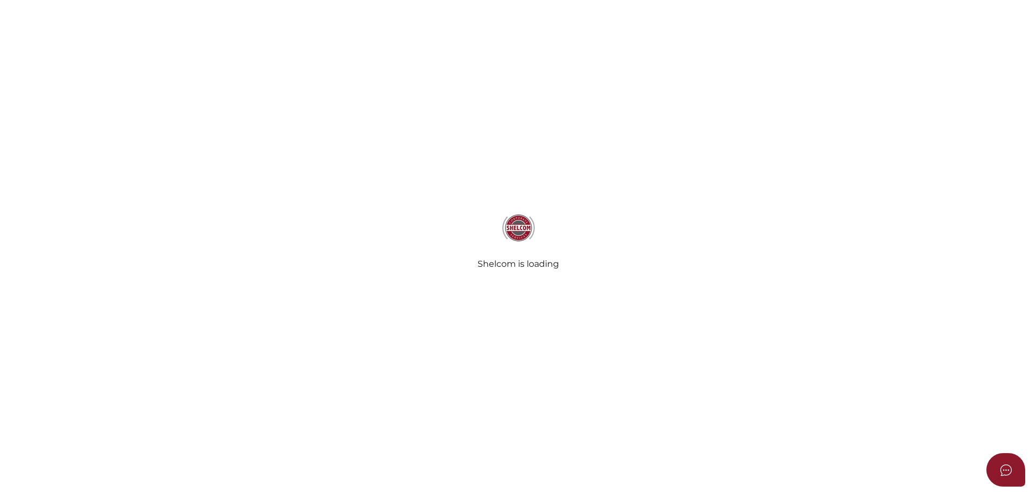
select select
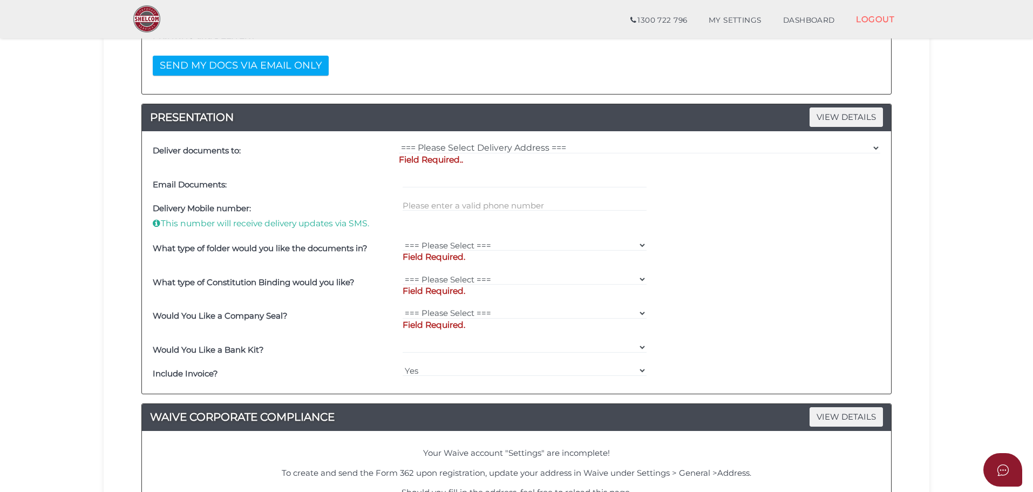
scroll to position [238, 0]
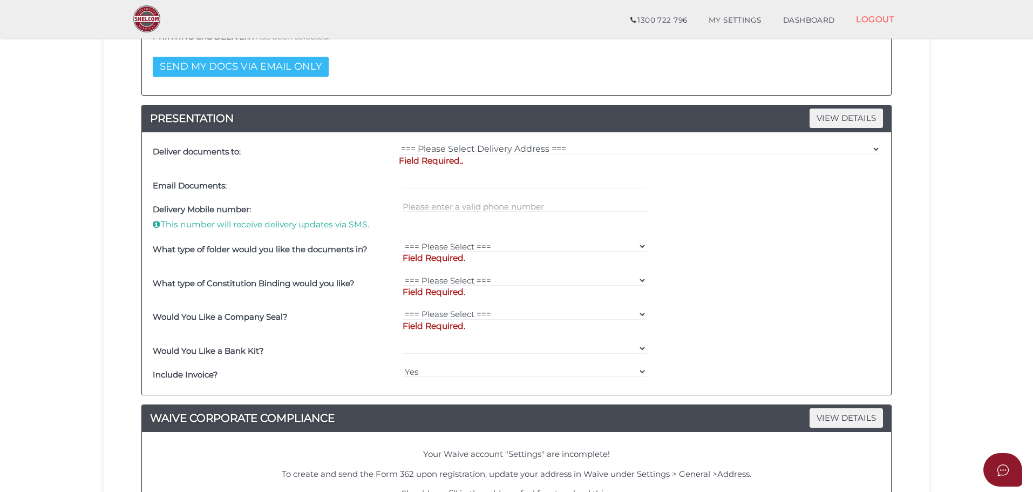
click at [199, 70] on button "SEND MY DOCS VIA EMAIL ONLY" at bounding box center [241, 67] width 176 height 20
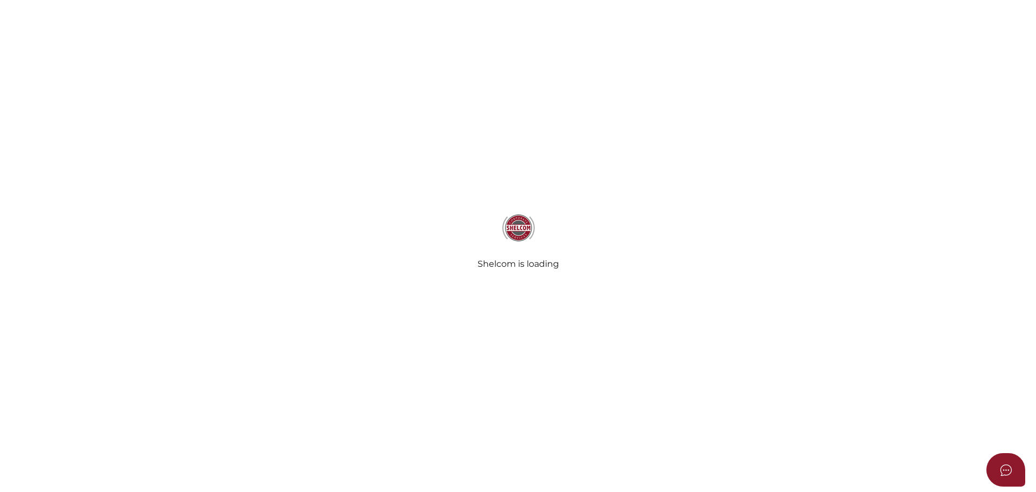
select select
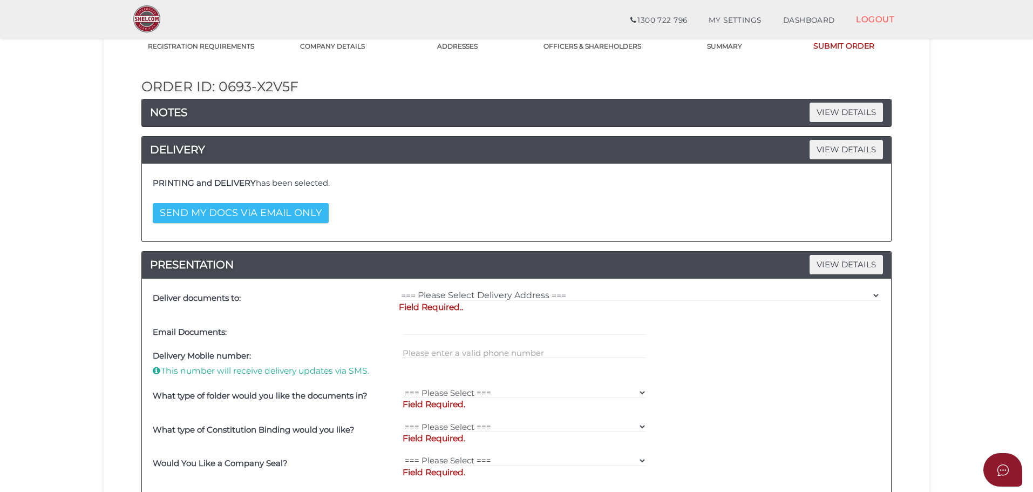
click at [273, 211] on button "SEND MY DOCS VIA EMAIL ONLY" at bounding box center [241, 213] width 176 height 20
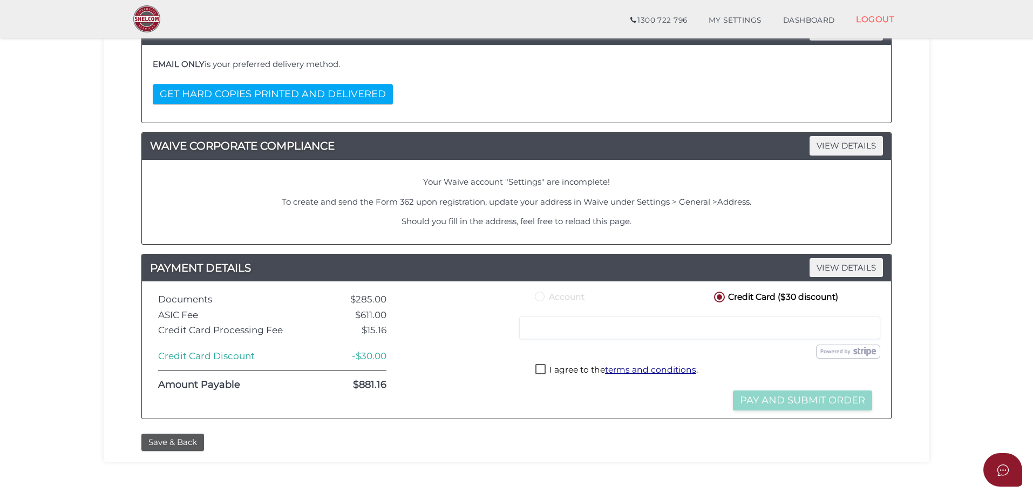
scroll to position [266, 0]
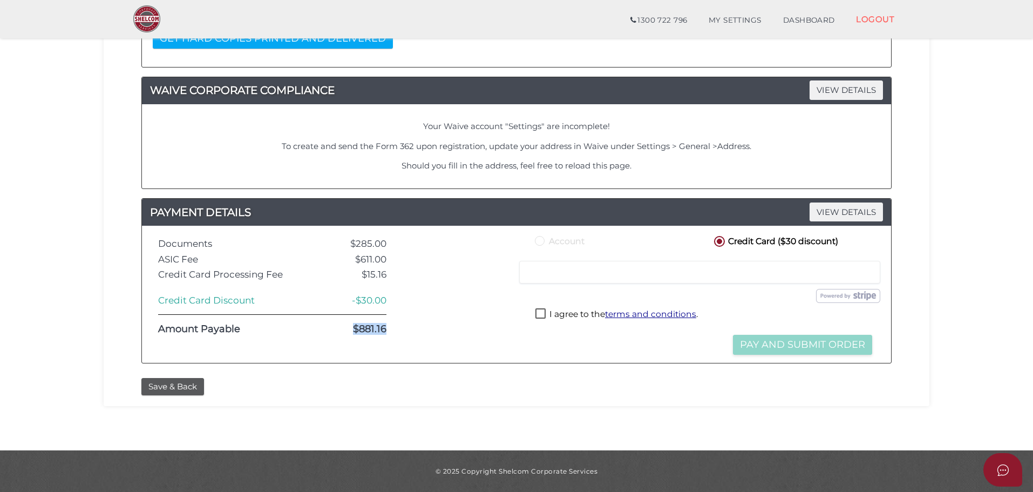
drag, startPoint x: 341, startPoint y: 326, endPoint x: 393, endPoint y: 328, distance: 51.8
click at [393, 328] on div "$881.16" at bounding box center [351, 329] width 87 height 11
click at [450, 332] on div at bounding box center [459, 294] width 130 height 121
click at [576, 312] on label "I agree to the terms and conditions ." at bounding box center [616, 314] width 162 height 13
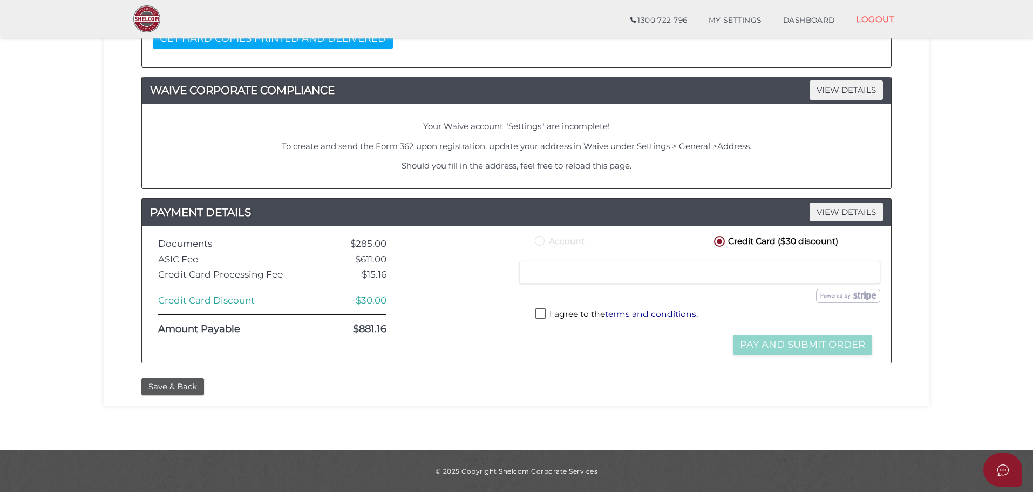
checkbox input "true"
click at [793, 351] on button "Pay and Submit Order" at bounding box center [802, 345] width 139 height 20
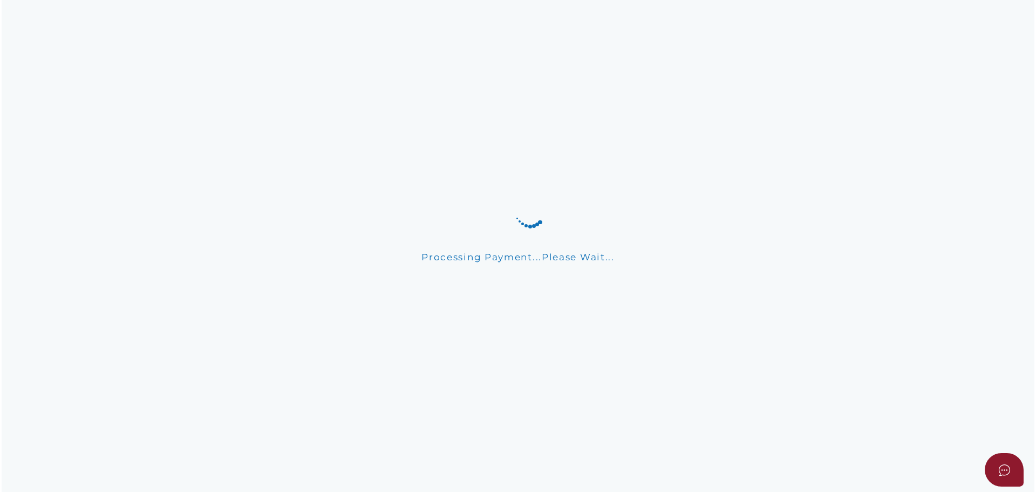
scroll to position [0, 0]
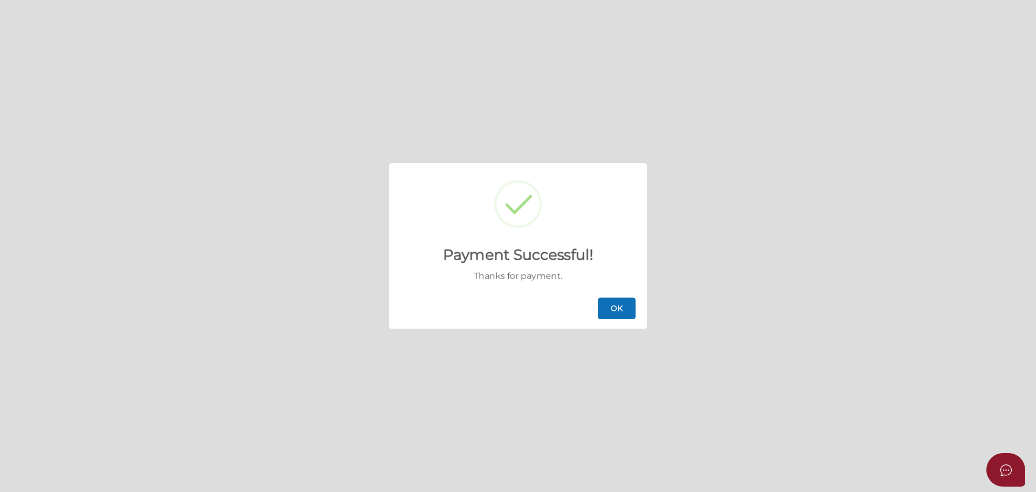
click at [623, 312] on button "OK" at bounding box center [617, 308] width 38 height 22
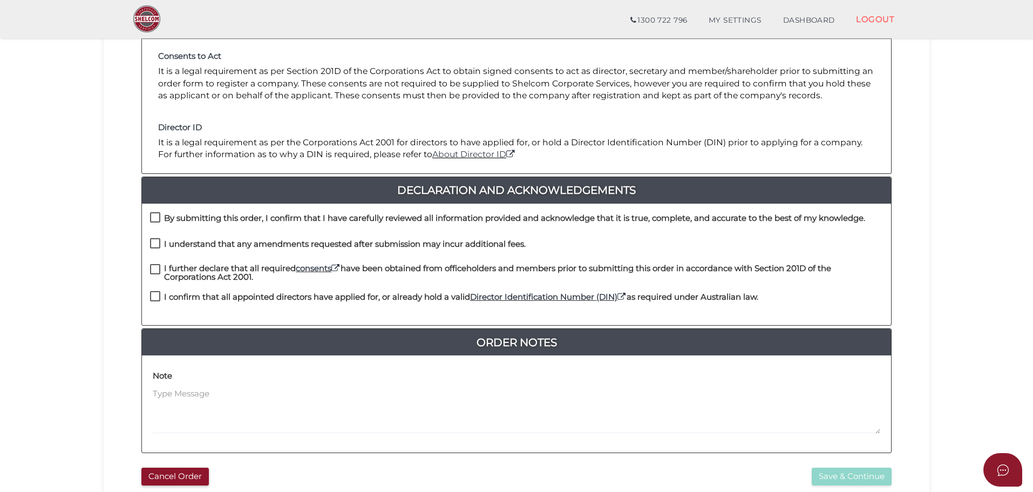
scroll to position [249, 0]
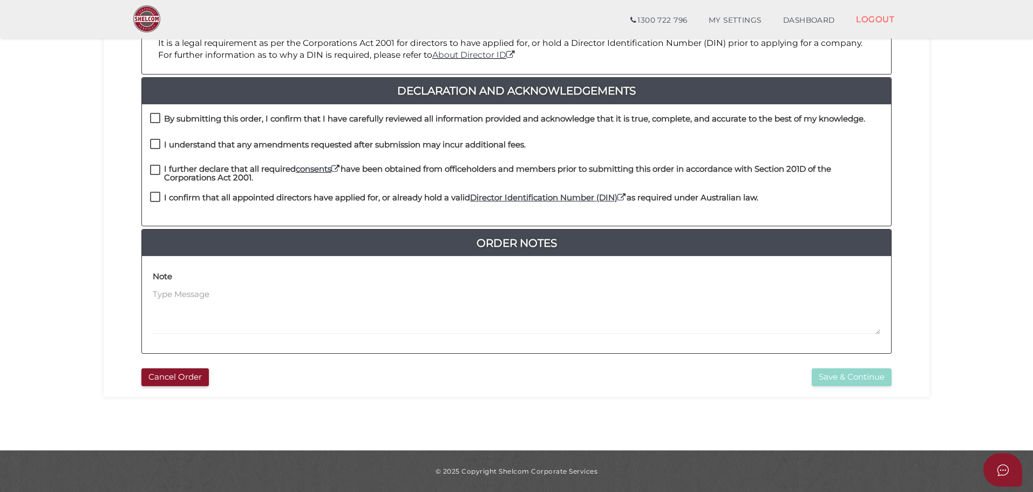
click at [210, 118] on h4 "By submitting this order, I confirm that I have carefully reviewed all informat…" at bounding box center [514, 118] width 701 height 9
checkbox input "true"
click at [199, 145] on h4 "I understand that any amendments requested after submission may incur additiona…" at bounding box center [345, 144] width 362 height 9
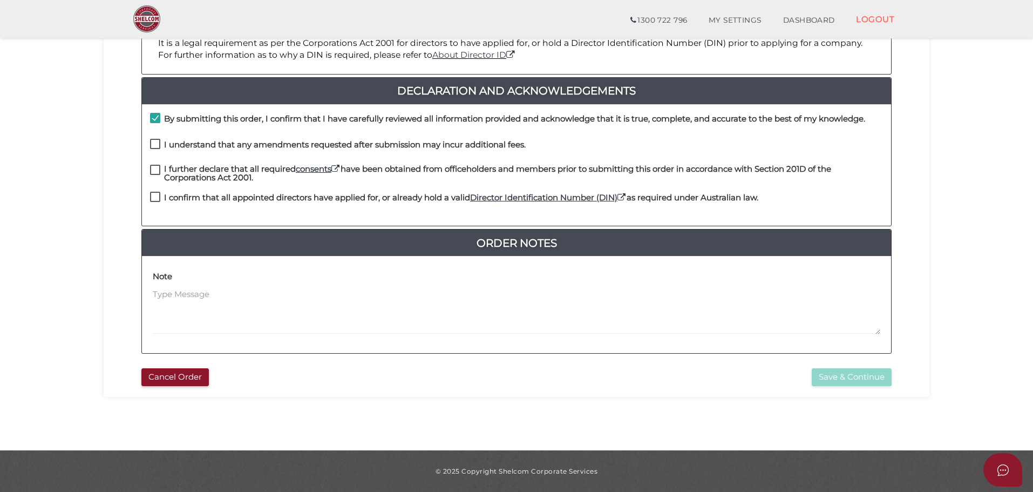
checkbox input "true"
click at [193, 169] on h4 "I further declare that all required consents have been obtained from officehold…" at bounding box center [523, 174] width 719 height 18
checkbox input "true"
click at [202, 207] on label "I confirm that all appointed directors have applied for, or already hold a vali…" at bounding box center [454, 199] width 608 height 13
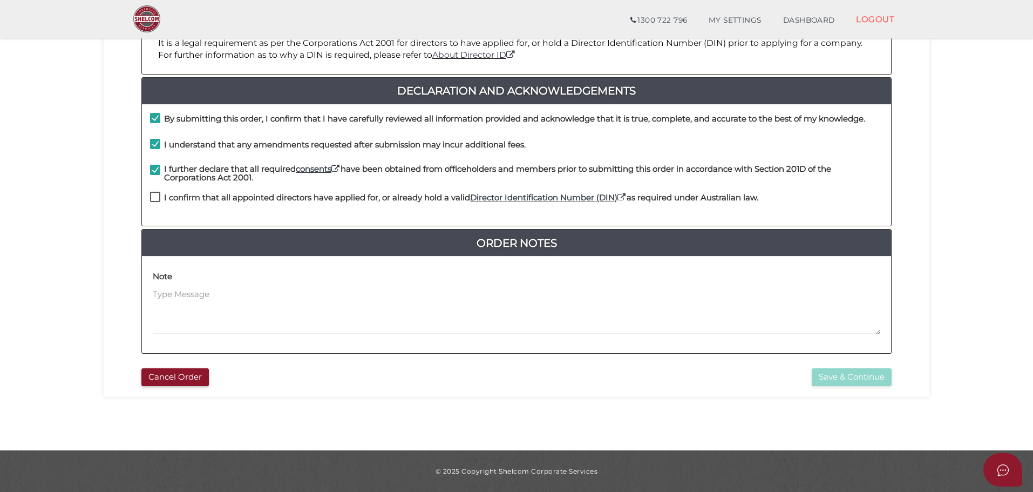
click at [203, 203] on label "I confirm that all appointed directors have applied for, or already hold a vali…" at bounding box center [454, 199] width 608 height 13
click at [203, 202] on label "I confirm that all appointed directors have applied for, or already hold a vali…" at bounding box center [454, 199] width 608 height 13
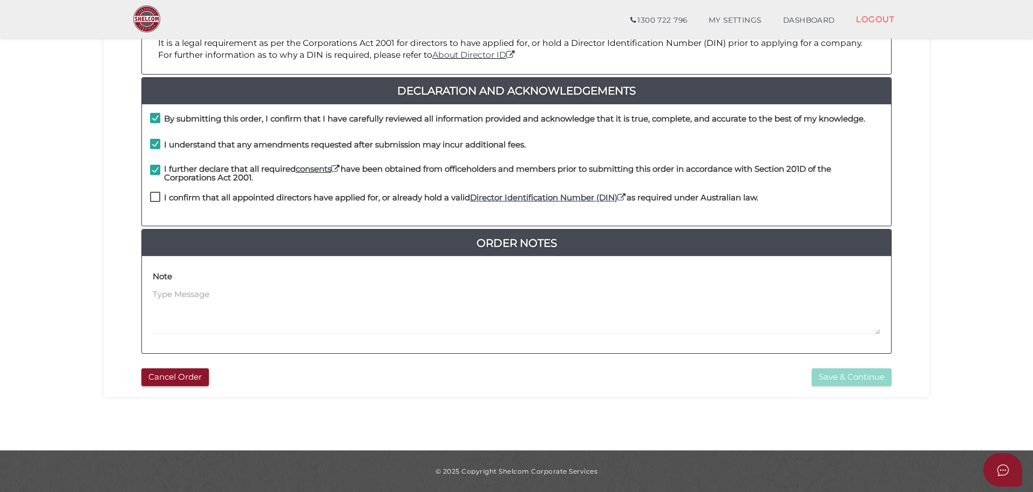
checkbox input "true"
drag, startPoint x: 899, startPoint y: 380, endPoint x: 880, endPoint y: 382, distance: 18.4
click at [899, 380] on div "Save & Continue" at bounding box center [707, 377] width 383 height 18
click at [860, 377] on button "Save & Continue" at bounding box center [852, 377] width 80 height 18
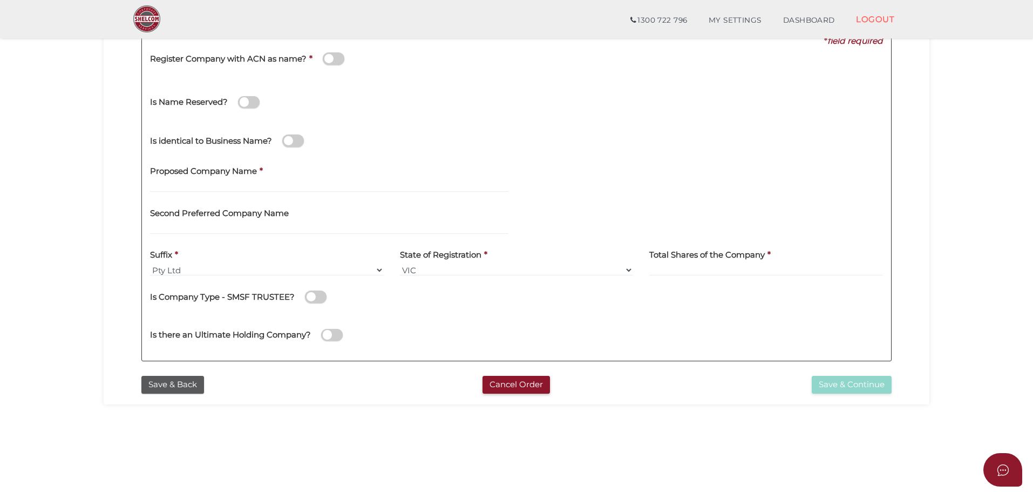
scroll to position [168, 0]
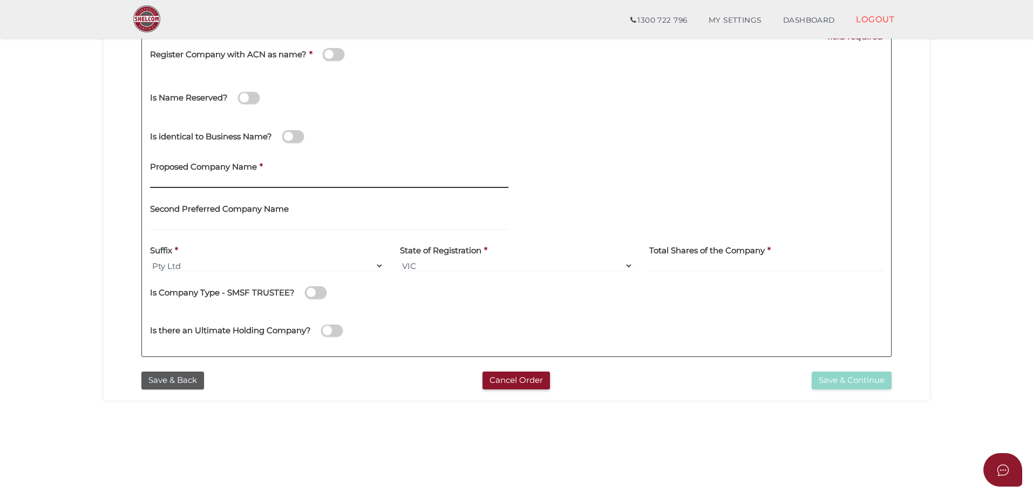
click at [200, 179] on input "text" at bounding box center [329, 182] width 358 height 12
type input "[PERSON_NAME] test [DATE] 4"
click at [765, 263] on input at bounding box center [766, 266] width 234 height 12
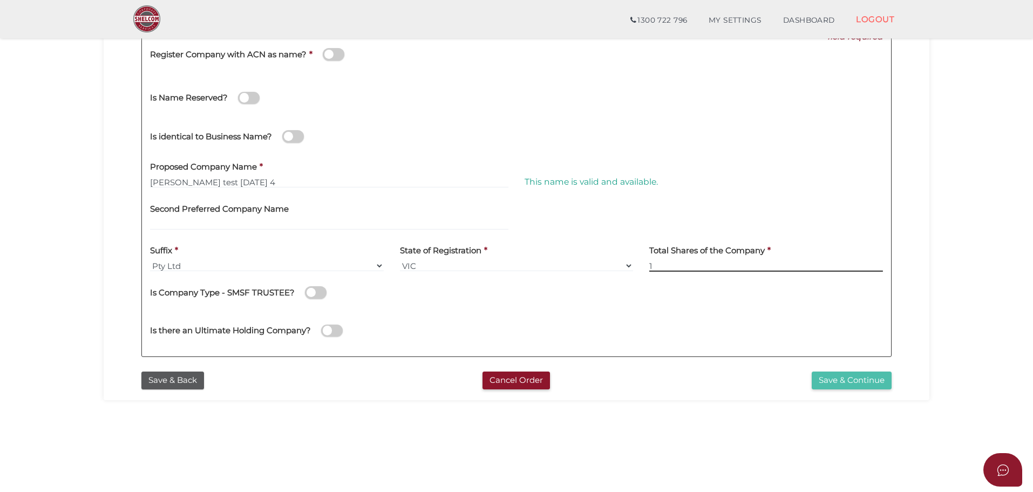
type input "1"
click at [855, 385] on button "Save & Continue" at bounding box center [852, 380] width 80 height 18
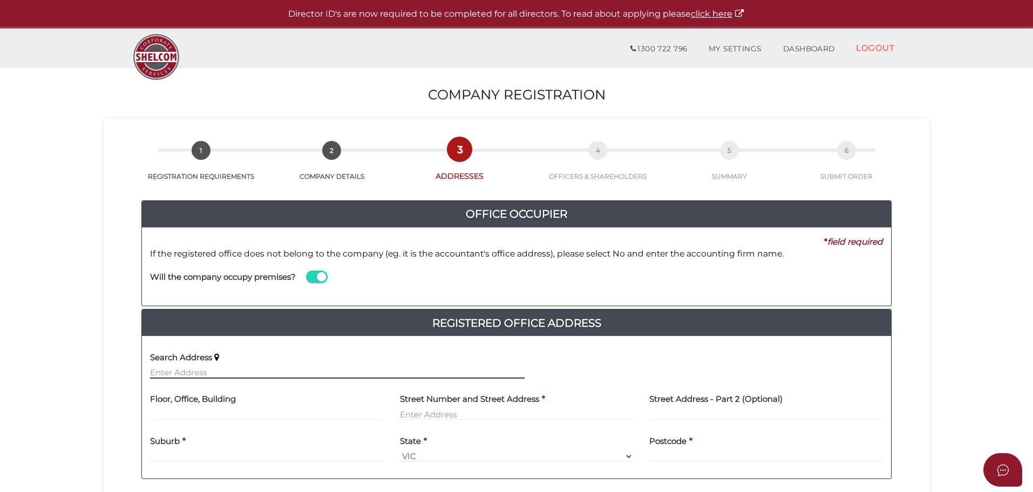
click at [239, 370] on input "text" at bounding box center [337, 372] width 375 height 12
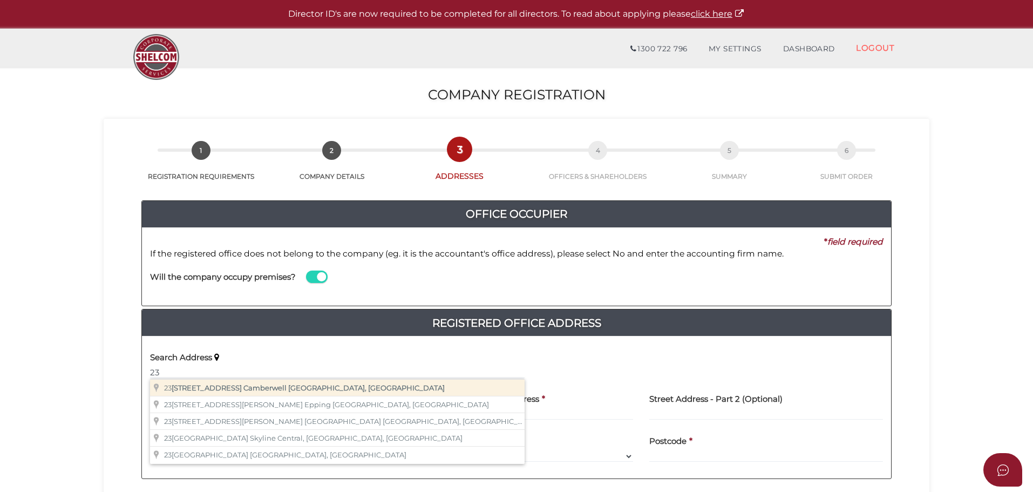
type input "[STREET_ADDRESS]"
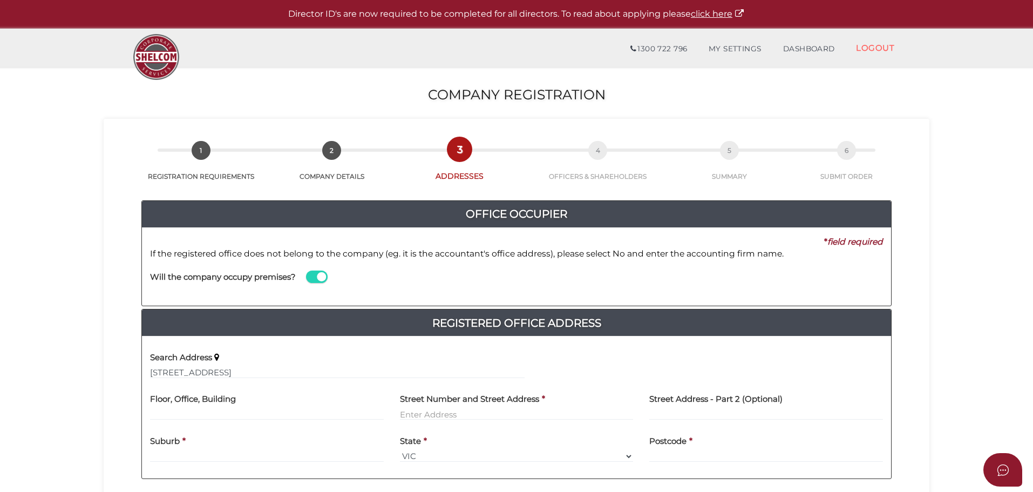
type input "[STREET_ADDRESS]"
type input "Camberwell"
select select "VIC"
type input "3124"
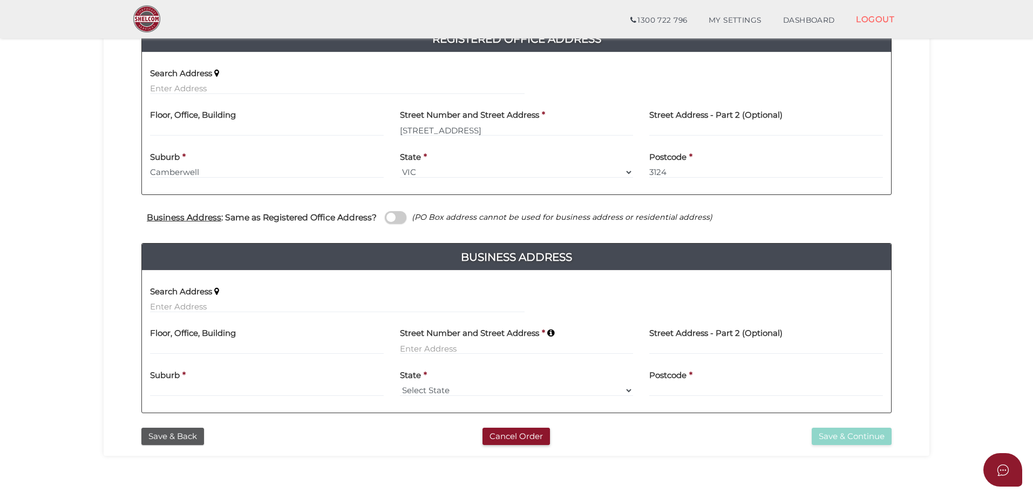
click at [282, 218] on h4 "Business Address : Same as Registered Office Address?" at bounding box center [262, 217] width 230 height 9
click at [0, 0] on input "checkbox" at bounding box center [0, 0] width 0 height 0
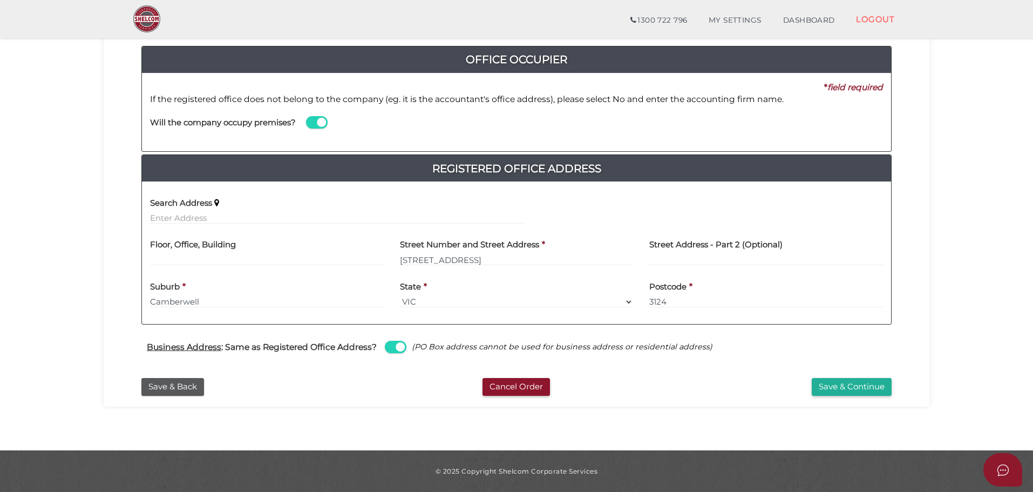
scroll to position [115, 0]
click at [872, 382] on button "Save & Continue" at bounding box center [852, 387] width 80 height 18
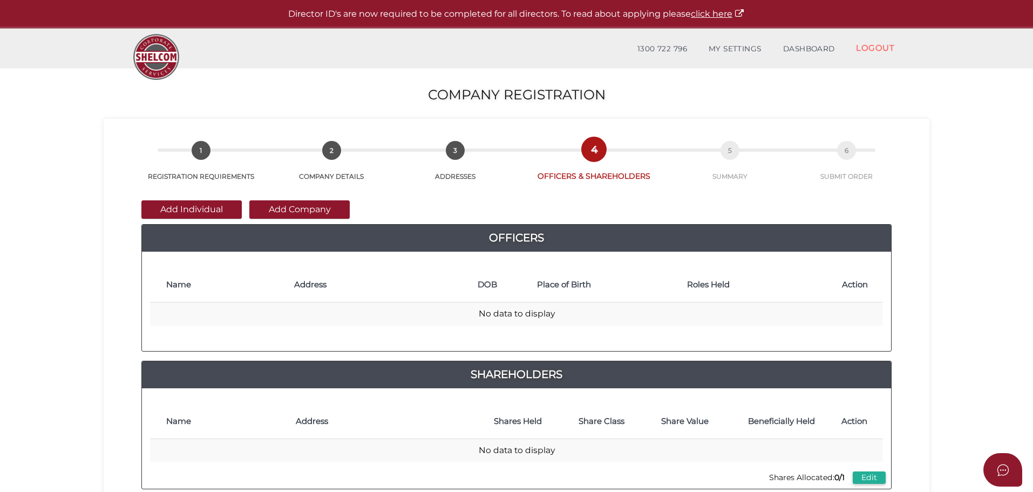
drag, startPoint x: 0, startPoint y: 0, endPoint x: 187, endPoint y: 198, distance: 271.8
click at [186, 196] on div "Add Individual Add Company Officers 1 824f0a29d0fdee61540bdc2ea2b7ecfa d6080e8a…" at bounding box center [516, 339] width 809 height 317
click at [192, 206] on button "Add Individual" at bounding box center [191, 209] width 100 height 18
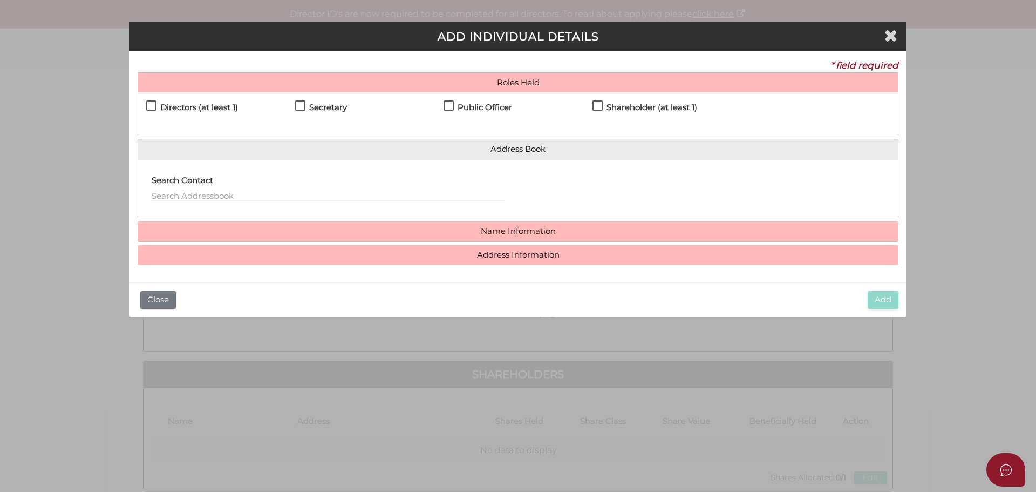
click at [201, 105] on h4 "Directors (at least 1)" at bounding box center [199, 107] width 78 height 9
checkbox input "true"
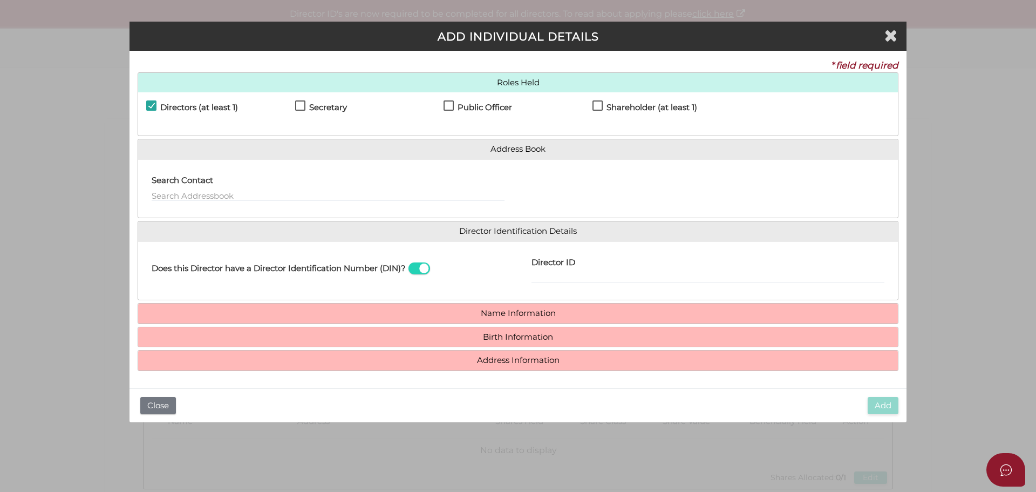
click at [616, 110] on h4 "Shareholder (at least 1)" at bounding box center [652, 107] width 91 height 9
checkbox input "true"
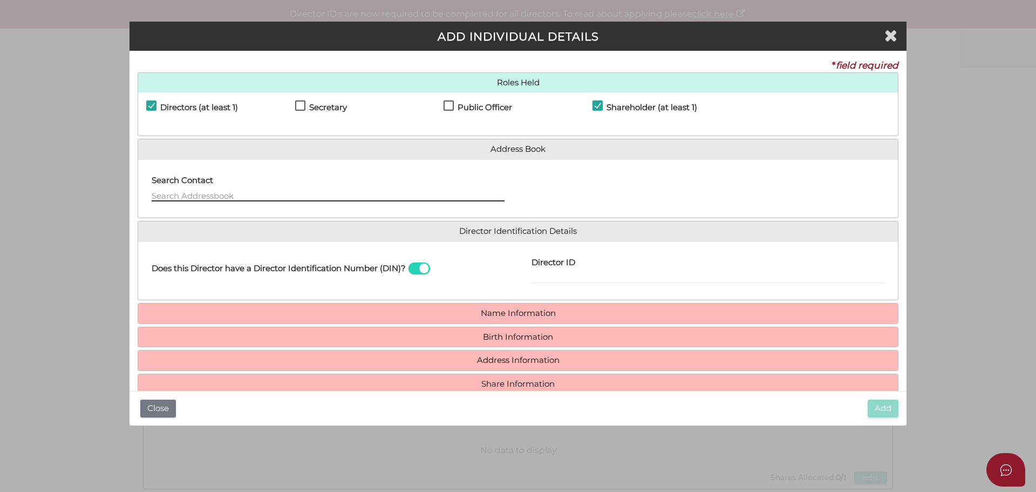
click at [204, 193] on input "text" at bounding box center [328, 195] width 353 height 12
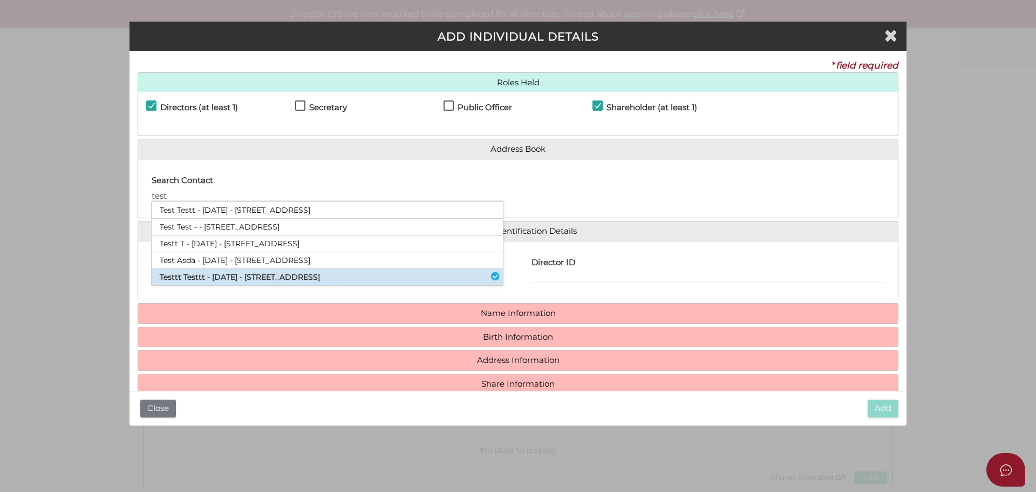
click at [308, 276] on li "Testtt Testtt - 02/05/2007 - 512 Swanston Street, Carlton, VIC, 3053" at bounding box center [327, 277] width 351 height 16
type input "Testtt"
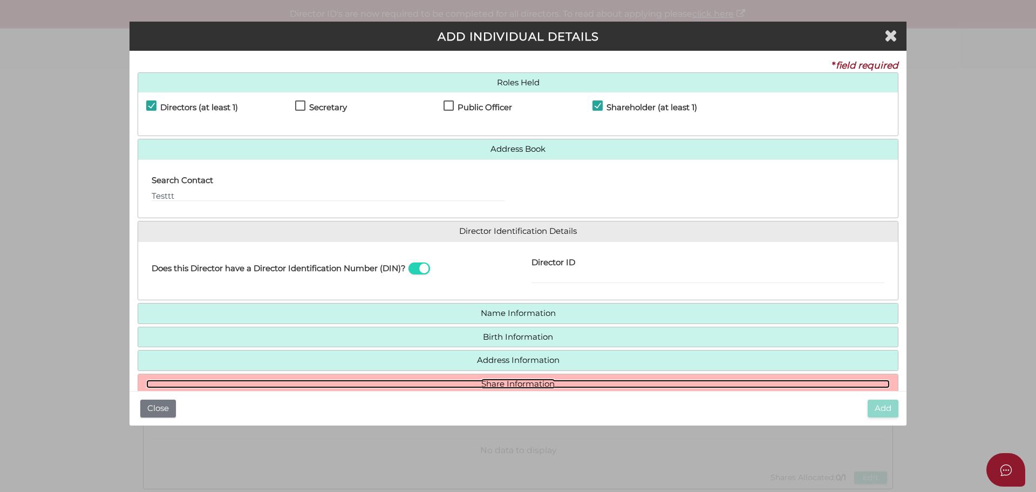
click at [515, 383] on link "Share Information" at bounding box center [518, 383] width 744 height 9
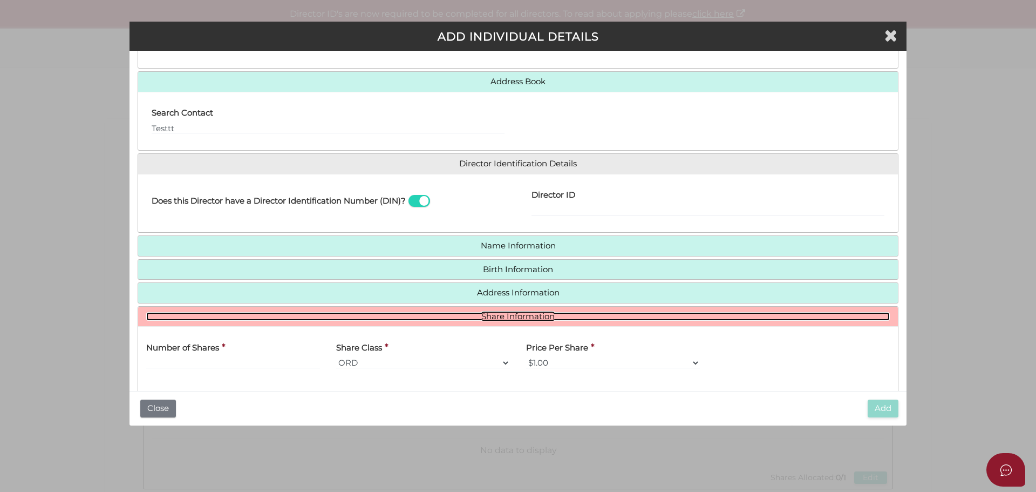
scroll to position [152, 0]
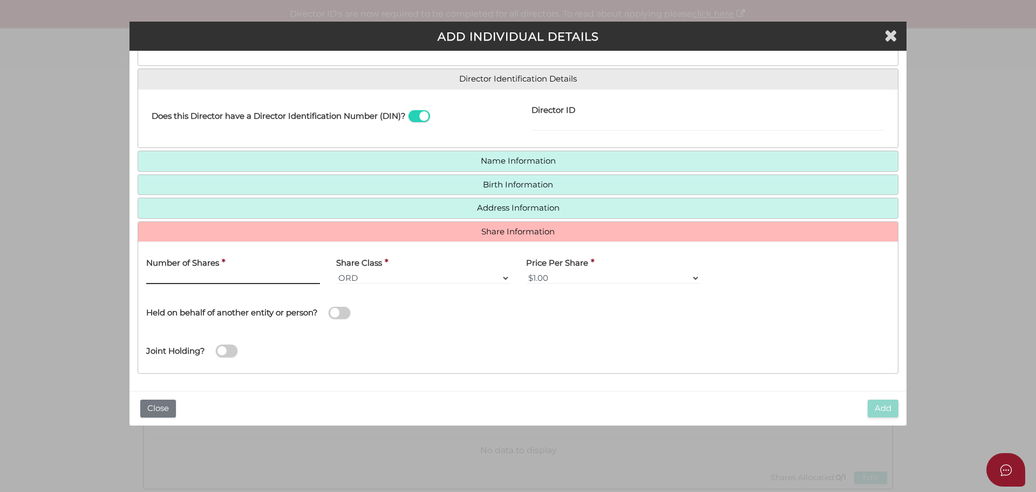
click at [227, 281] on input "text" at bounding box center [233, 278] width 174 height 12
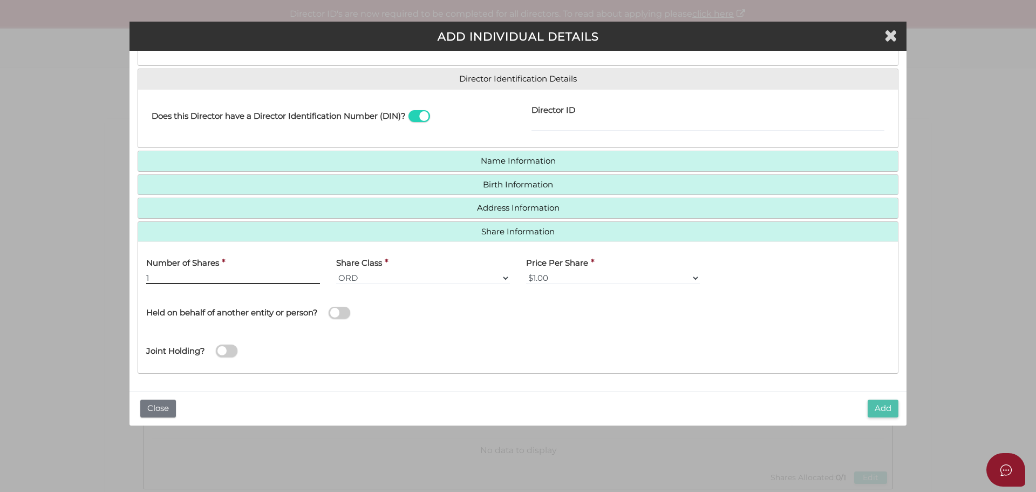
type input "1"
click at [884, 406] on button "Add" at bounding box center [883, 408] width 31 height 18
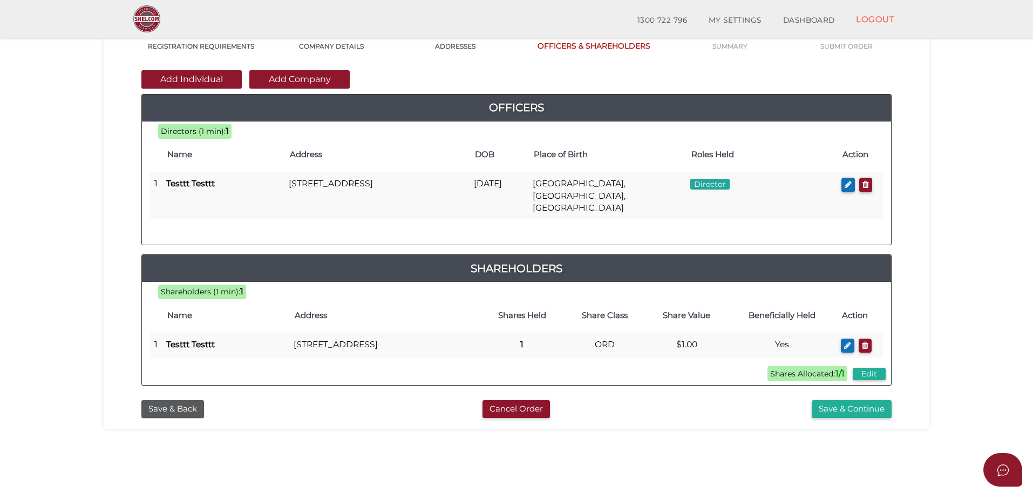
scroll to position [249, 0]
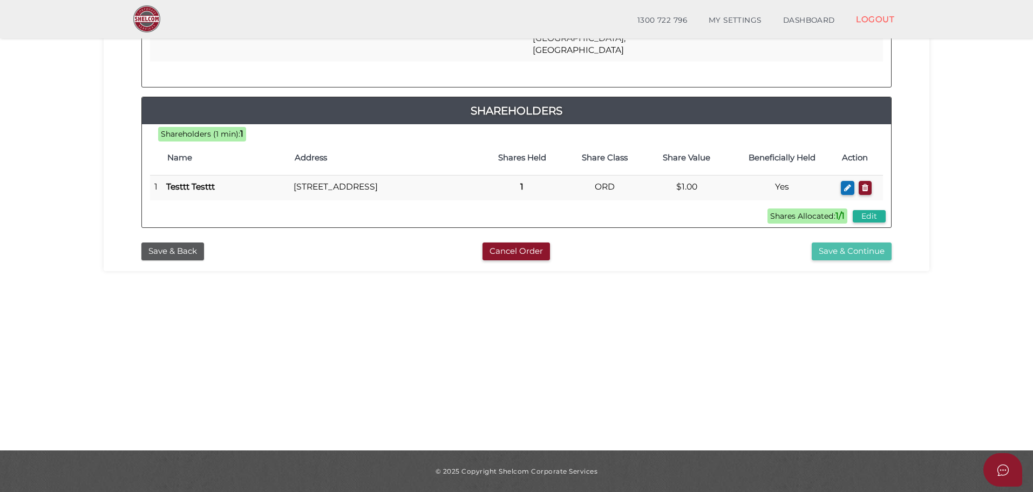
click at [858, 255] on button "Save & Continue" at bounding box center [852, 251] width 80 height 18
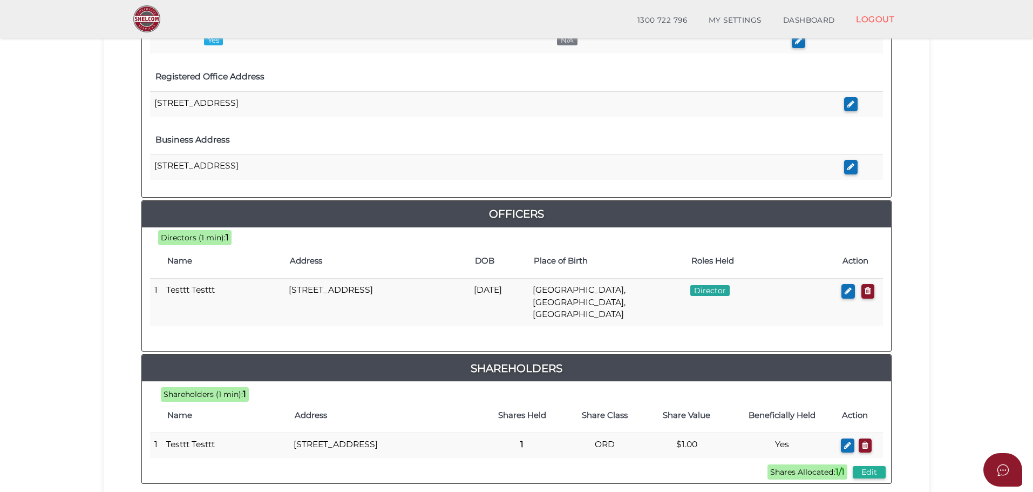
scroll to position [464, 0]
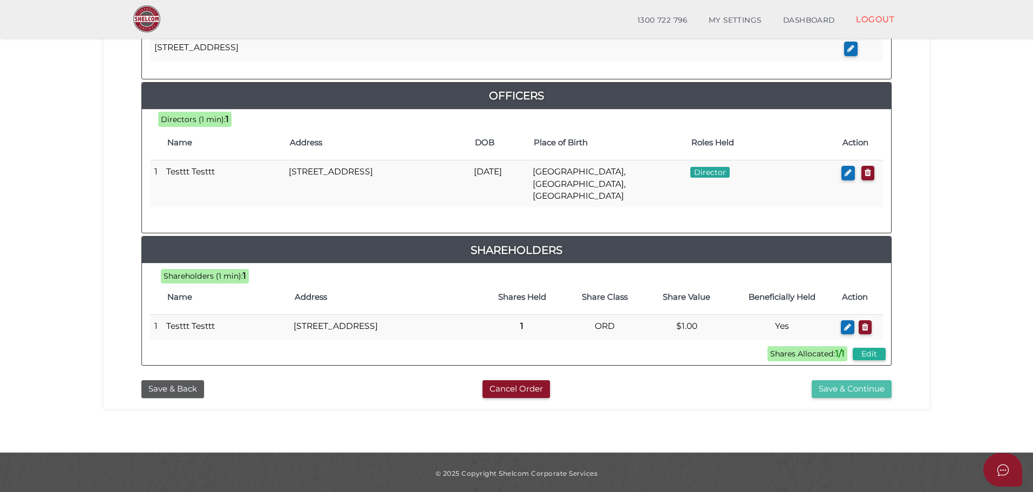
click at [833, 384] on button "Save & Continue" at bounding box center [852, 389] width 80 height 18
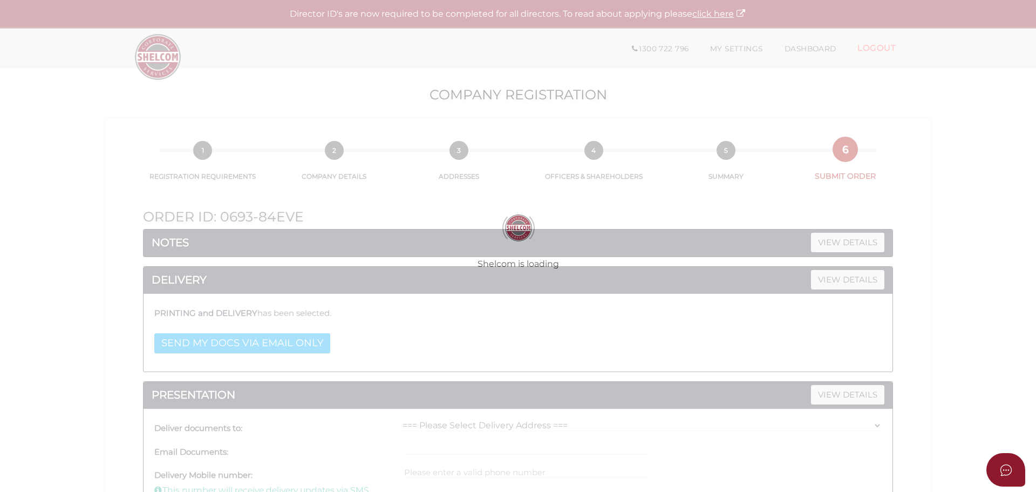
select select
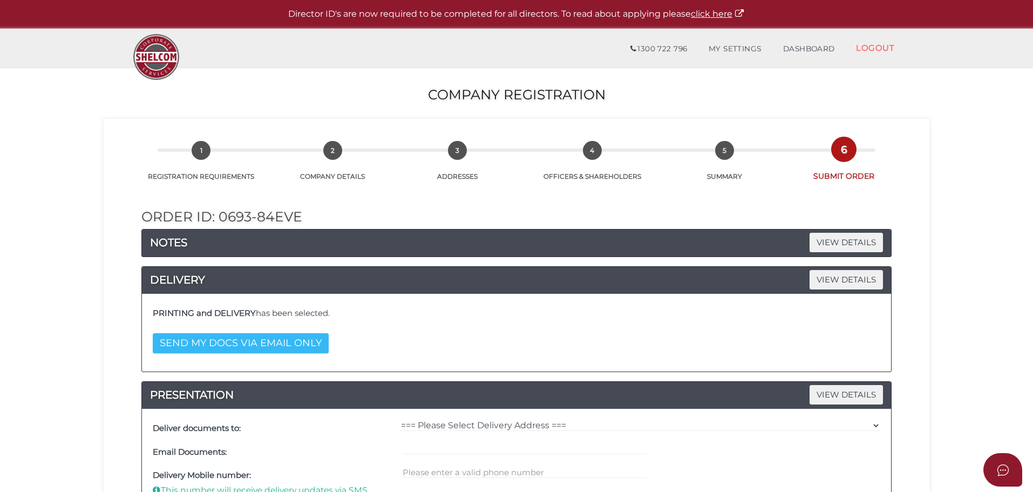
click at [281, 342] on button "SEND MY DOCS VIA EMAIL ONLY" at bounding box center [241, 343] width 176 height 20
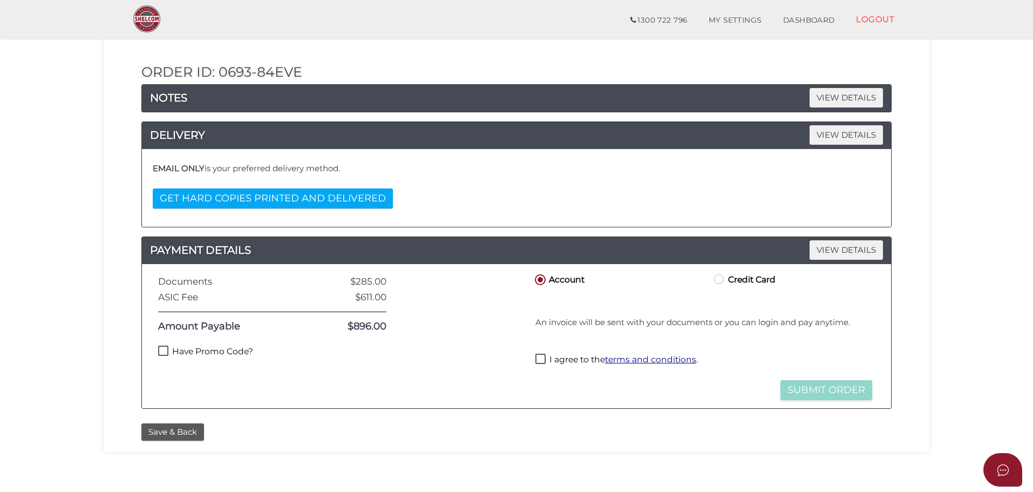
scroll to position [152, 0]
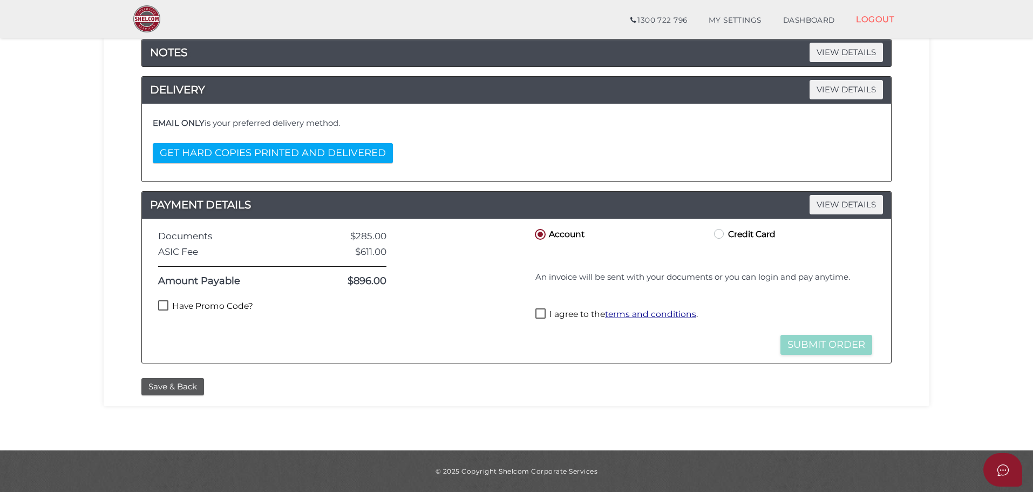
click at [727, 238] on label "Credit Card" at bounding box center [744, 233] width 64 height 13
radio input "true"
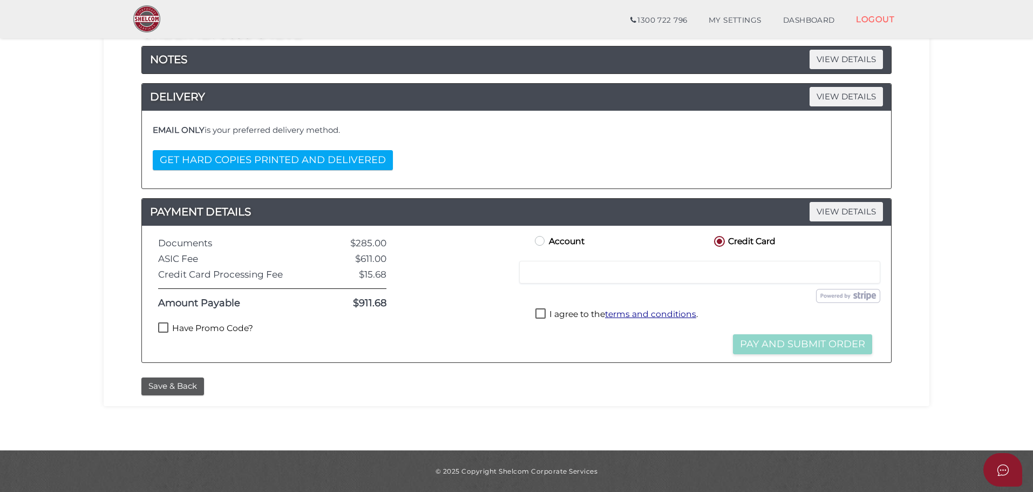
click at [556, 236] on label "Account" at bounding box center [559, 240] width 52 height 13
radio input "true"
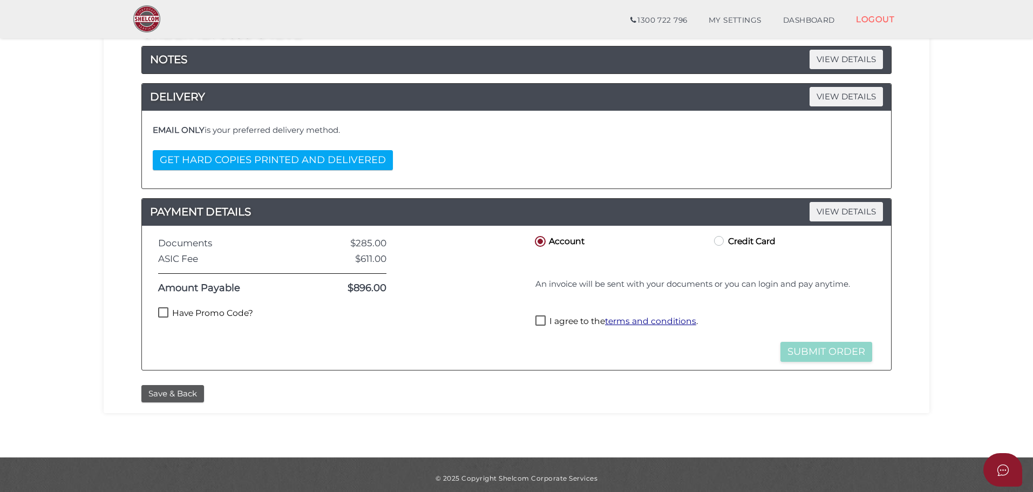
click at [758, 238] on label "Credit Card" at bounding box center [744, 240] width 64 height 13
radio input "true"
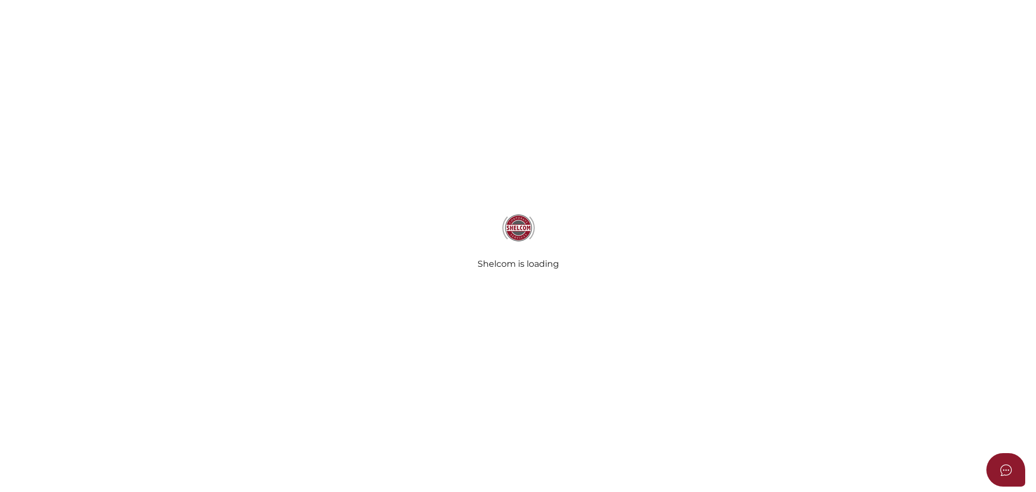
select select
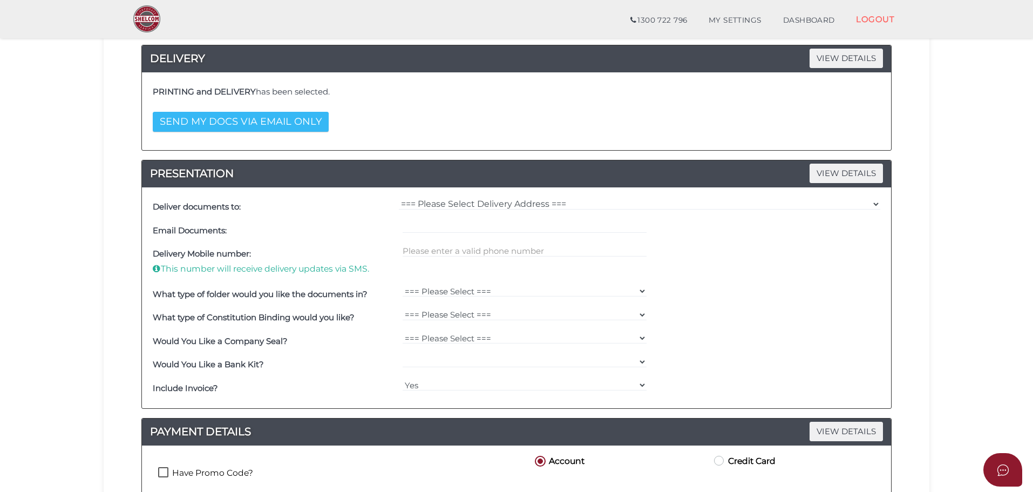
click at [215, 117] on button "SEND MY DOCS VIA EMAIL ONLY" at bounding box center [241, 122] width 176 height 20
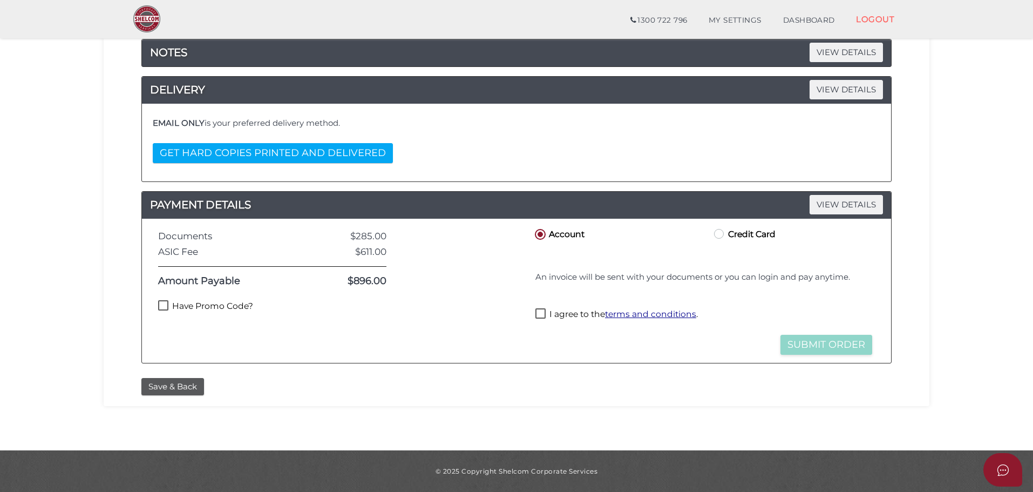
scroll to position [145, 0]
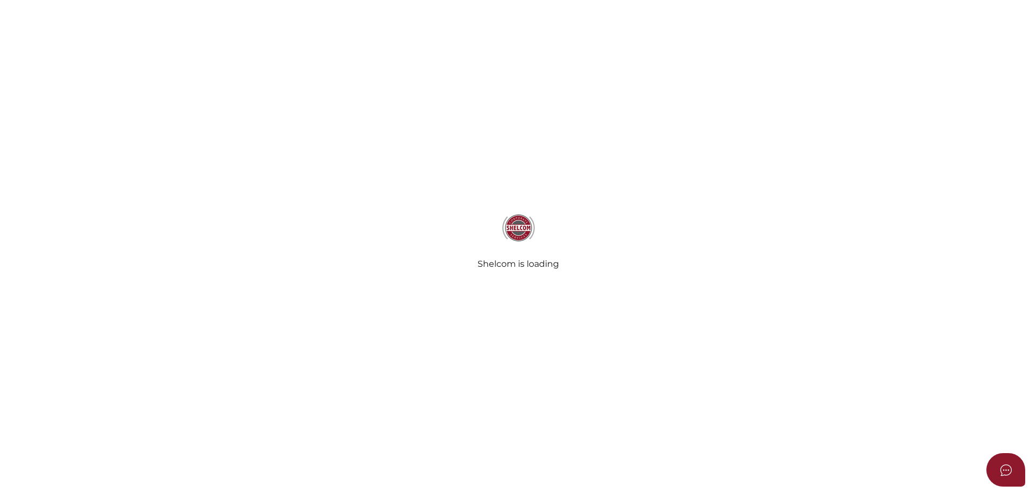
select select
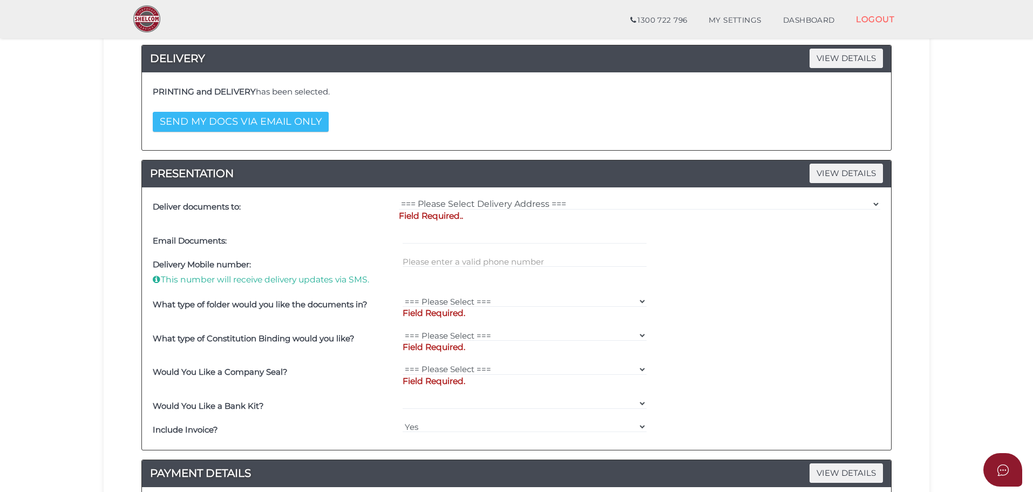
click at [260, 125] on button "SEND MY DOCS VIA EMAIL ONLY" at bounding box center [241, 122] width 176 height 20
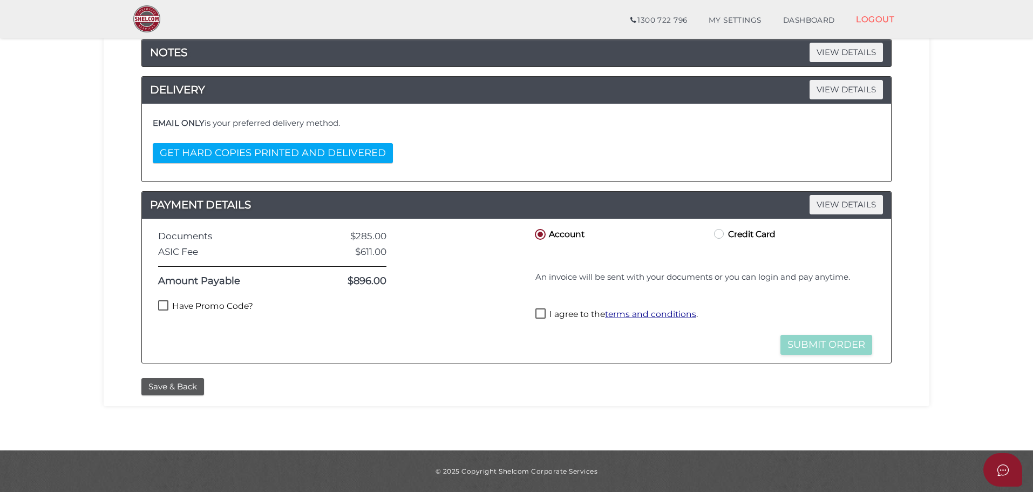
scroll to position [152, 0]
click at [747, 229] on label "Credit Card" at bounding box center [744, 233] width 64 height 13
radio input "true"
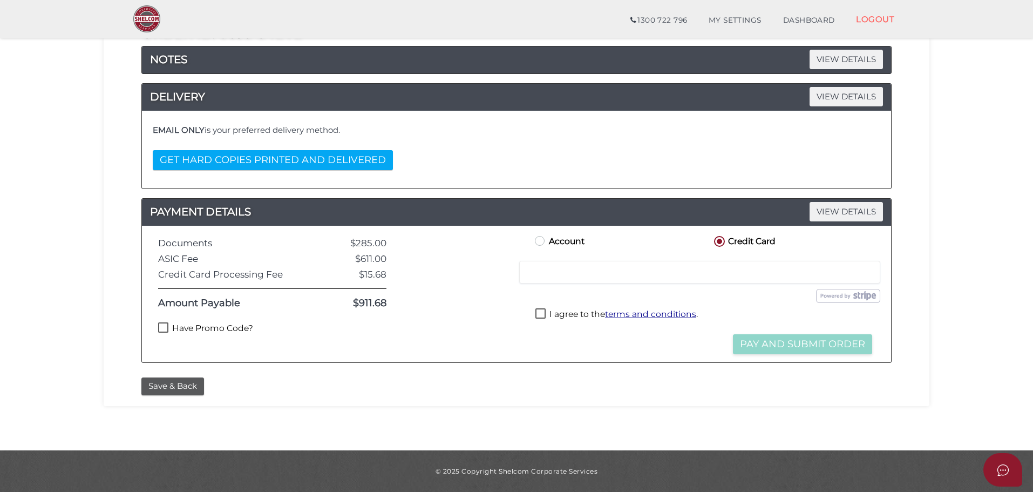
scroll to position [145, 0]
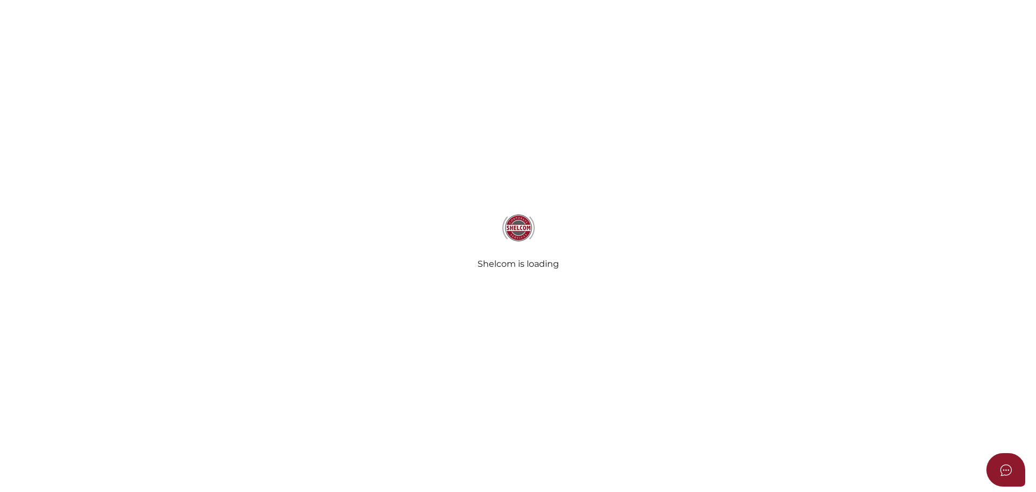
select select
radio input "true"
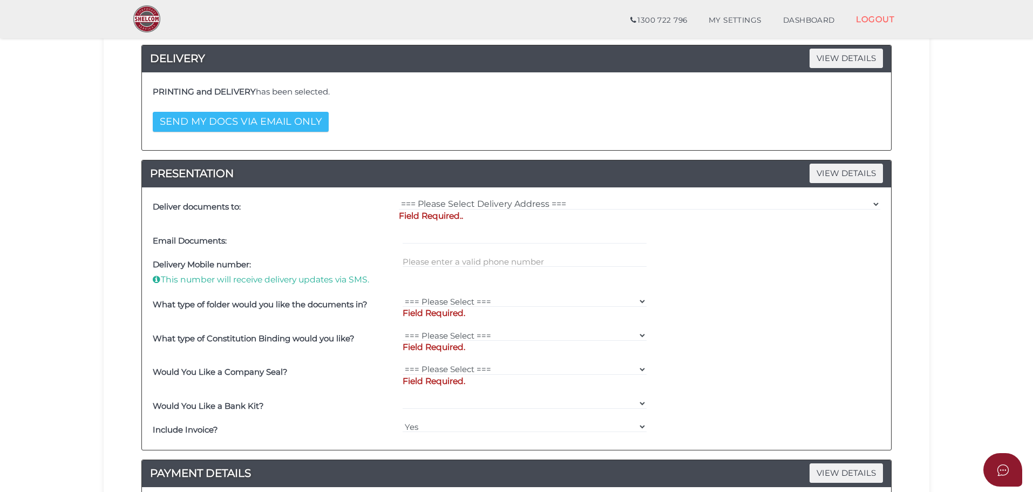
click at [190, 126] on button "SEND MY DOCS VIA EMAIL ONLY" at bounding box center [241, 122] width 176 height 20
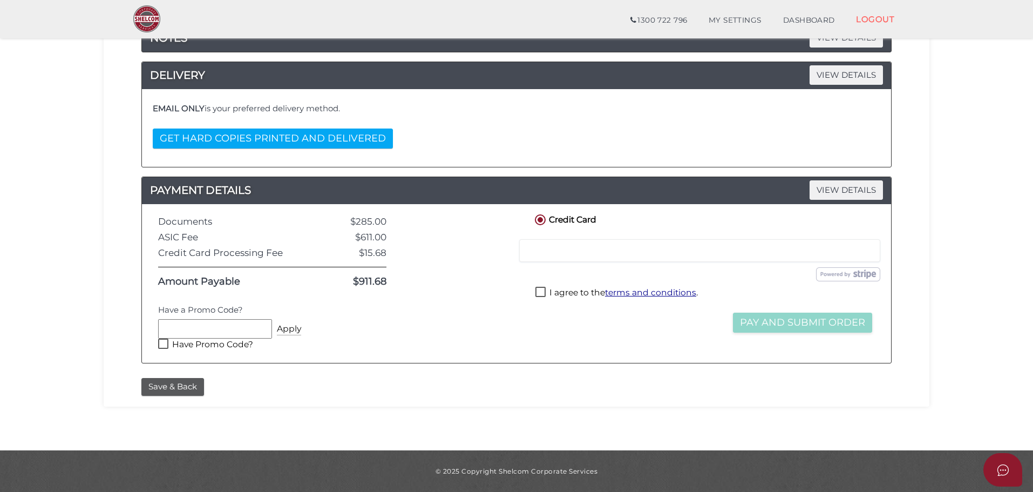
scroll to position [145, 0]
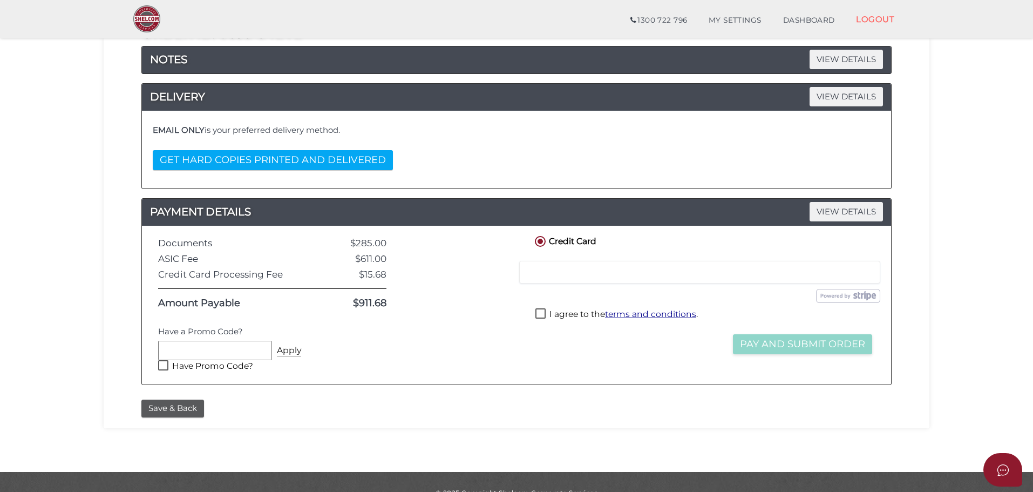
click at [232, 369] on label "Have Promo Code?" at bounding box center [205, 366] width 95 height 13
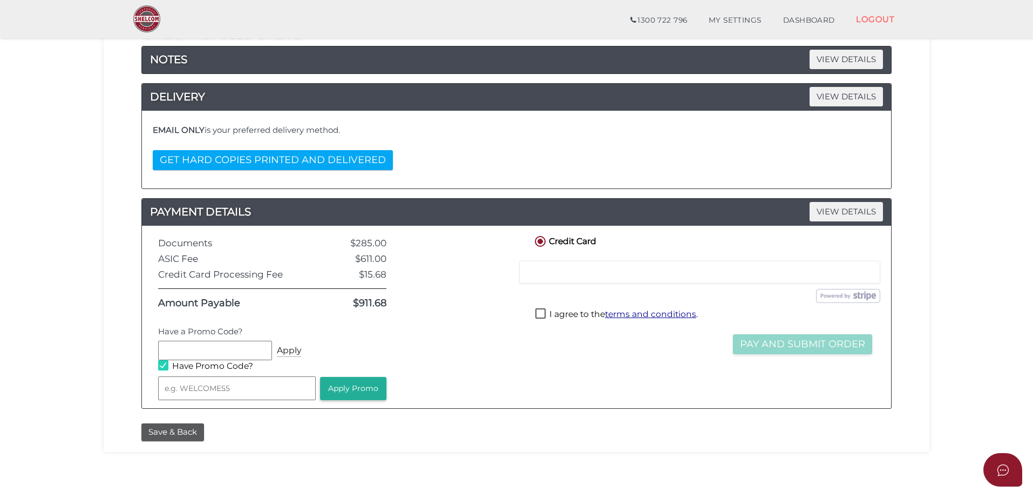
click at [226, 367] on label "Have Promo Code?" at bounding box center [205, 366] width 95 height 13
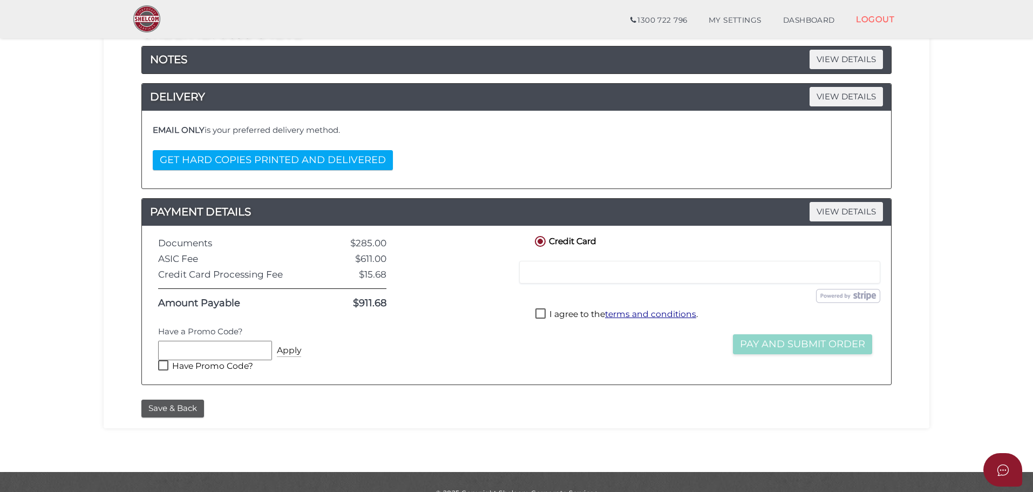
click at [212, 364] on label "Have Promo Code?" at bounding box center [205, 366] width 95 height 13
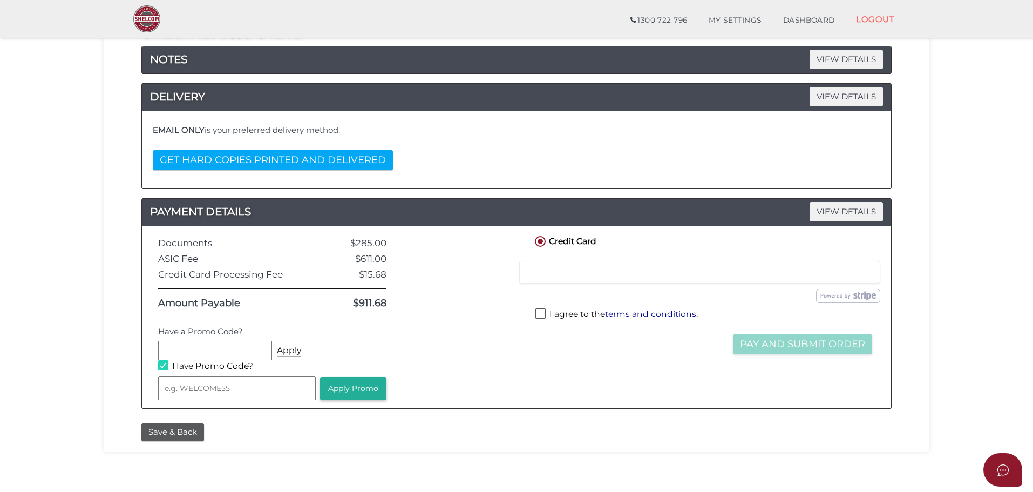
click at [212, 364] on label "Have Promo Code?" at bounding box center [205, 366] width 95 height 13
checkbox input "false"
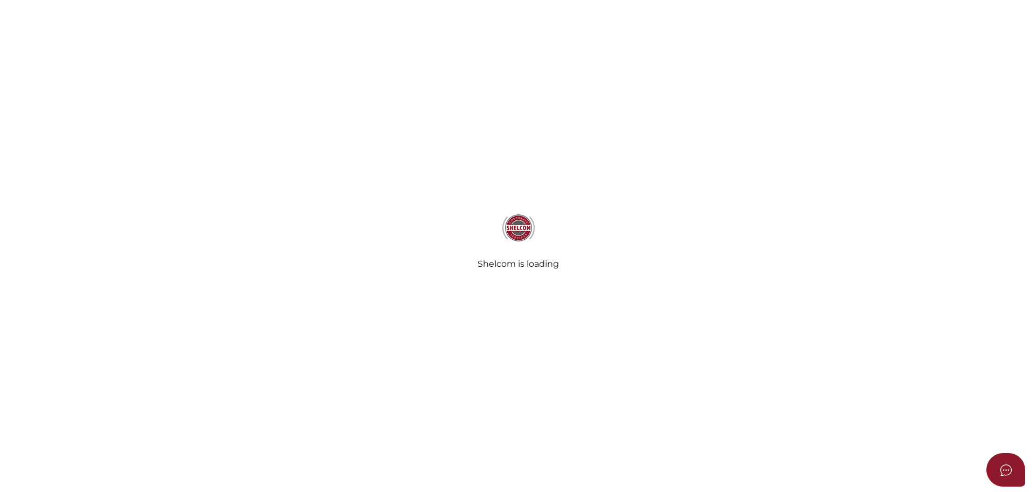
select select
radio input "true"
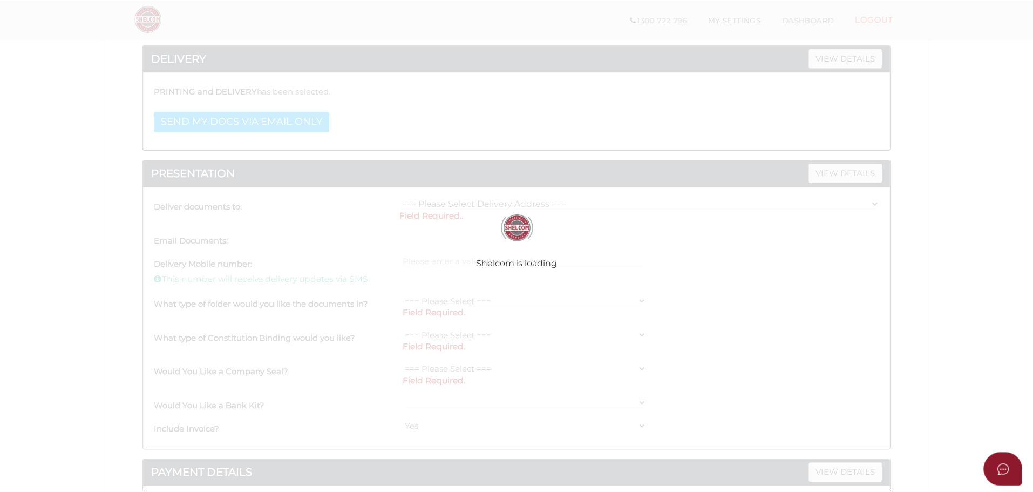
scroll to position [183, 0]
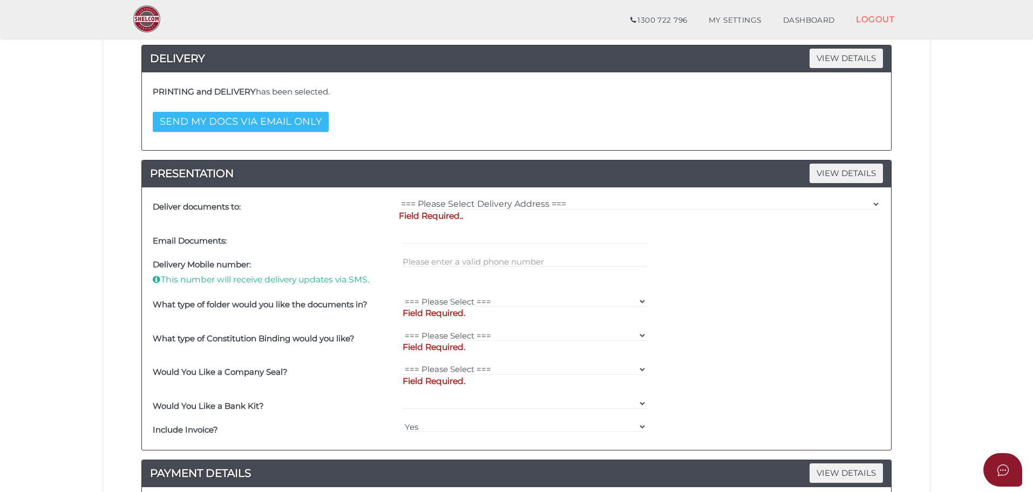
click at [267, 117] on button "SEND MY DOCS VIA EMAIL ONLY" at bounding box center [241, 122] width 176 height 20
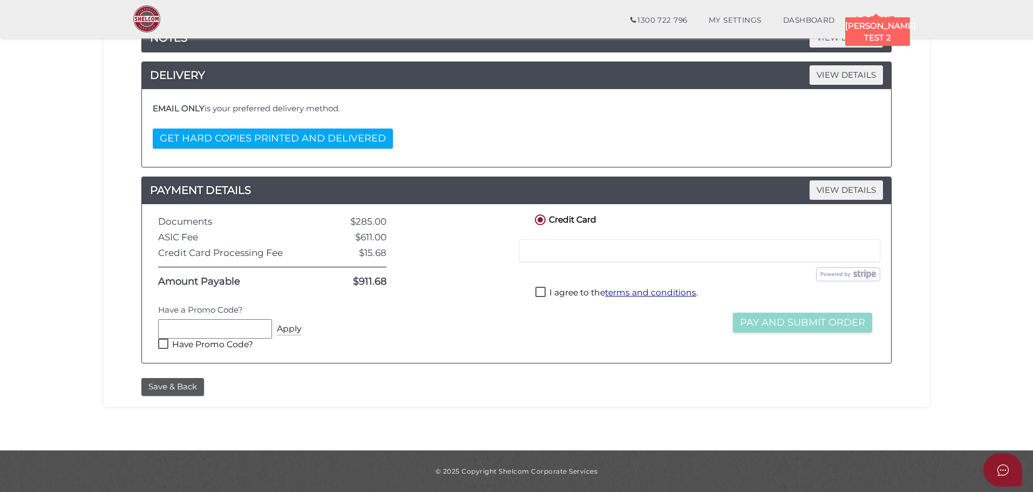
scroll to position [145, 0]
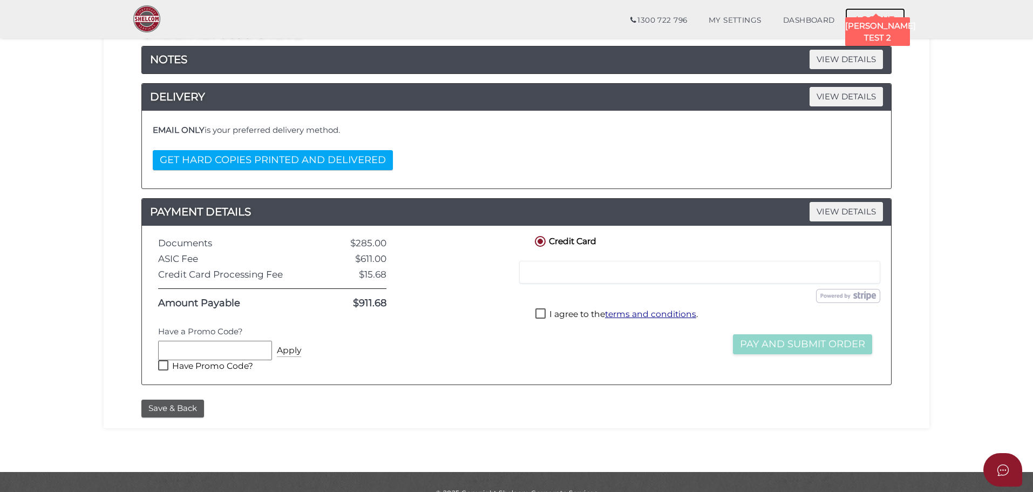
click at [867, 16] on link "LOGOUT" at bounding box center [875, 19] width 60 height 22
